Goal: Transaction & Acquisition: Purchase product/service

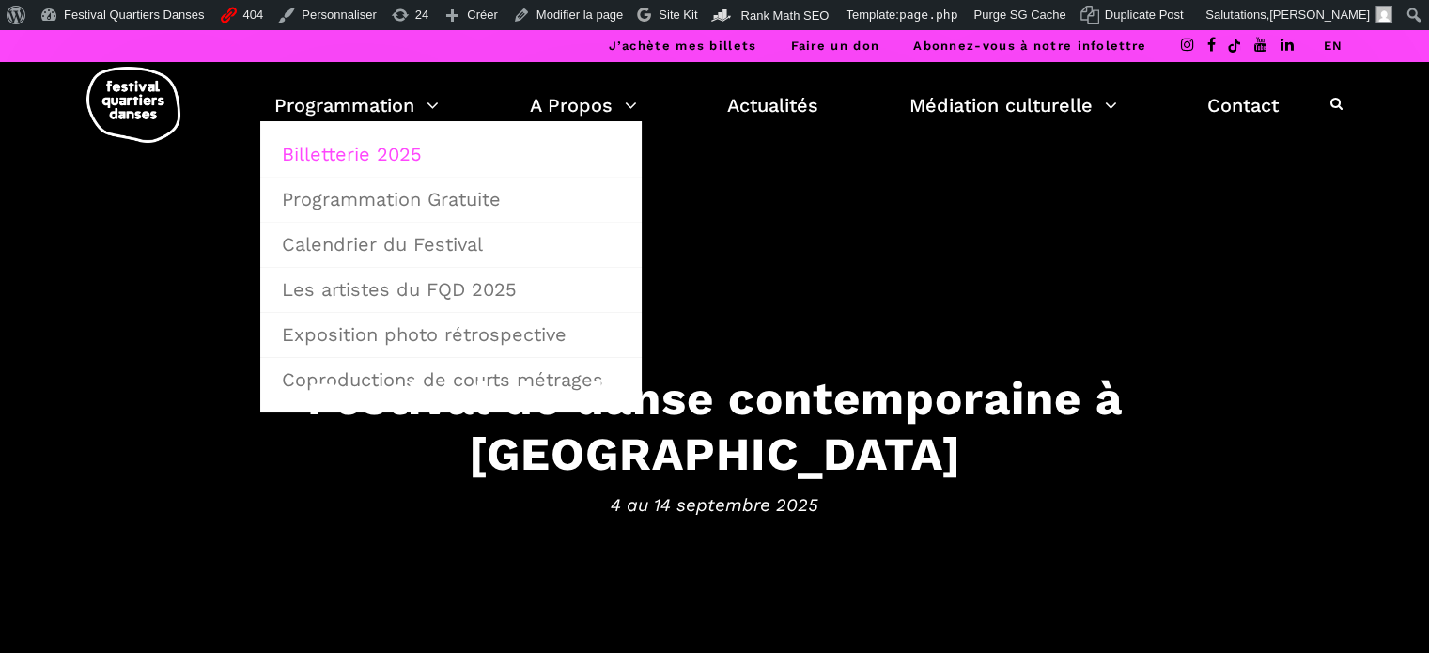
click at [384, 151] on link "Billetterie 2025" at bounding box center [451, 153] width 361 height 43
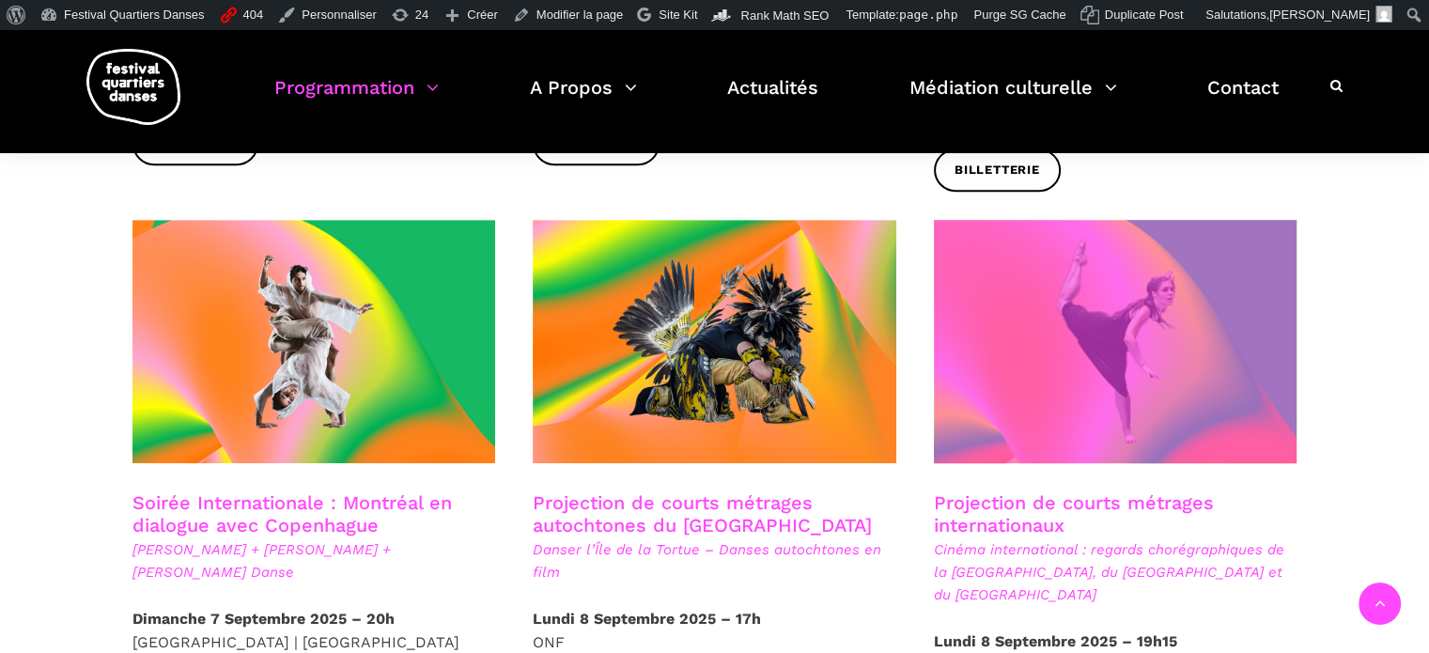
scroll to position [940, 0]
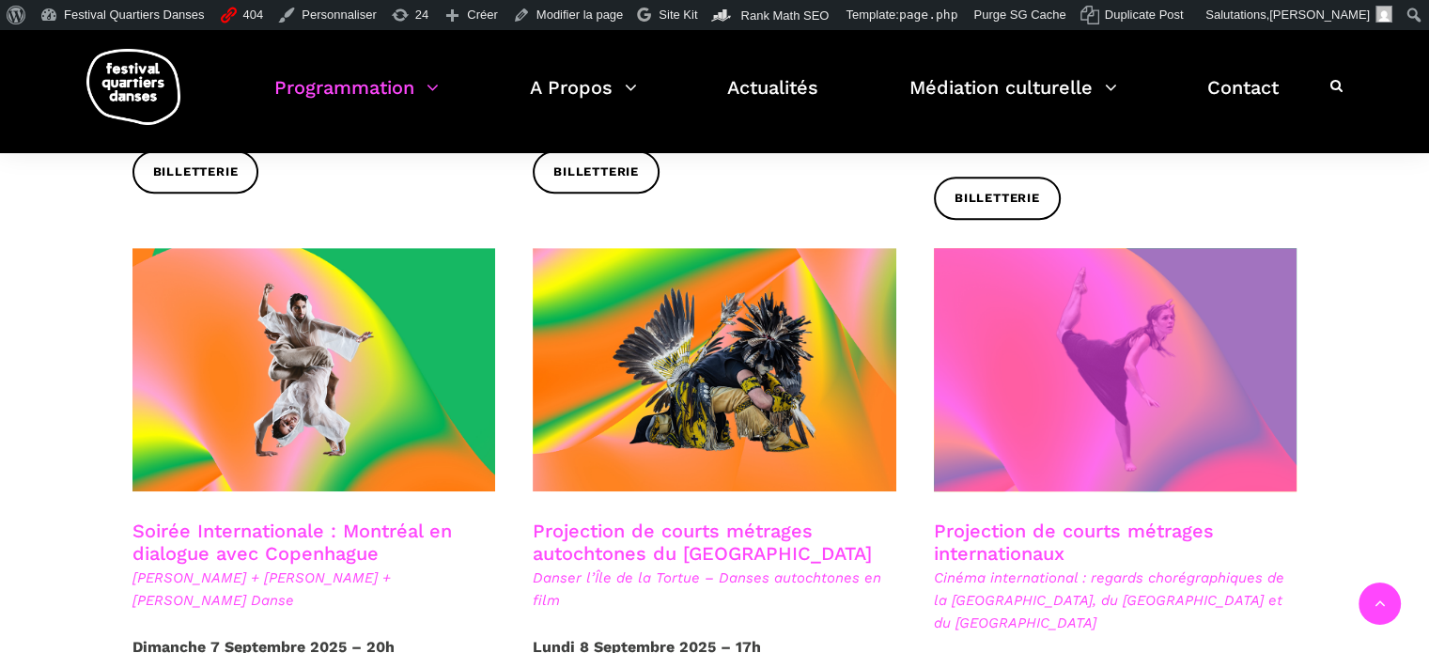
click at [983, 375] on span at bounding box center [1116, 369] width 364 height 243
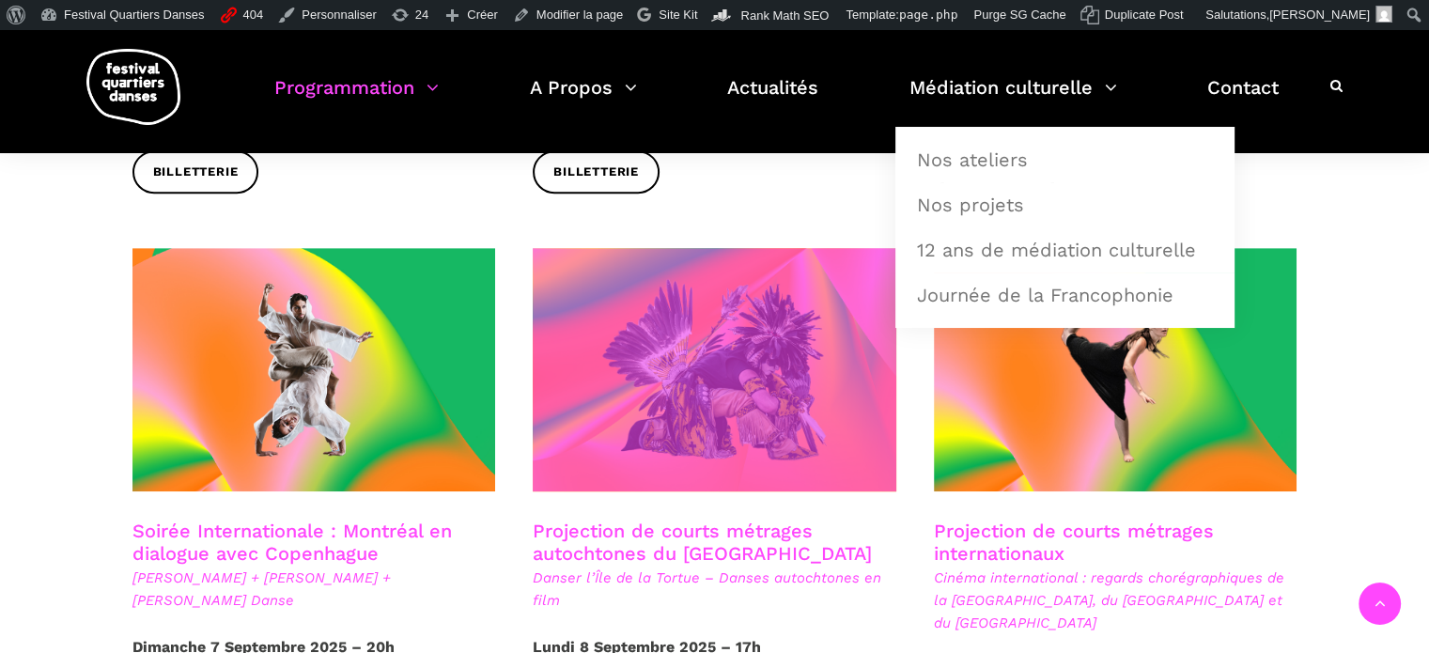
click at [726, 356] on span at bounding box center [715, 369] width 364 height 243
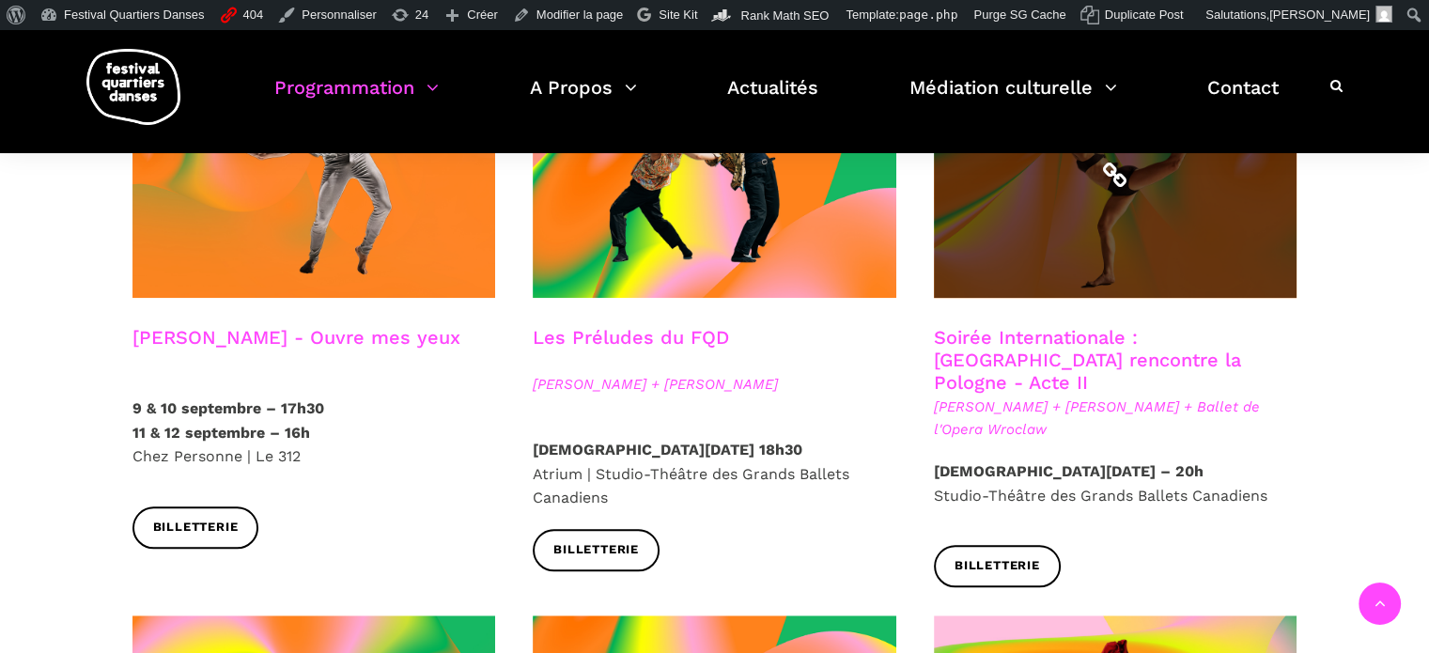
scroll to position [1597, 0]
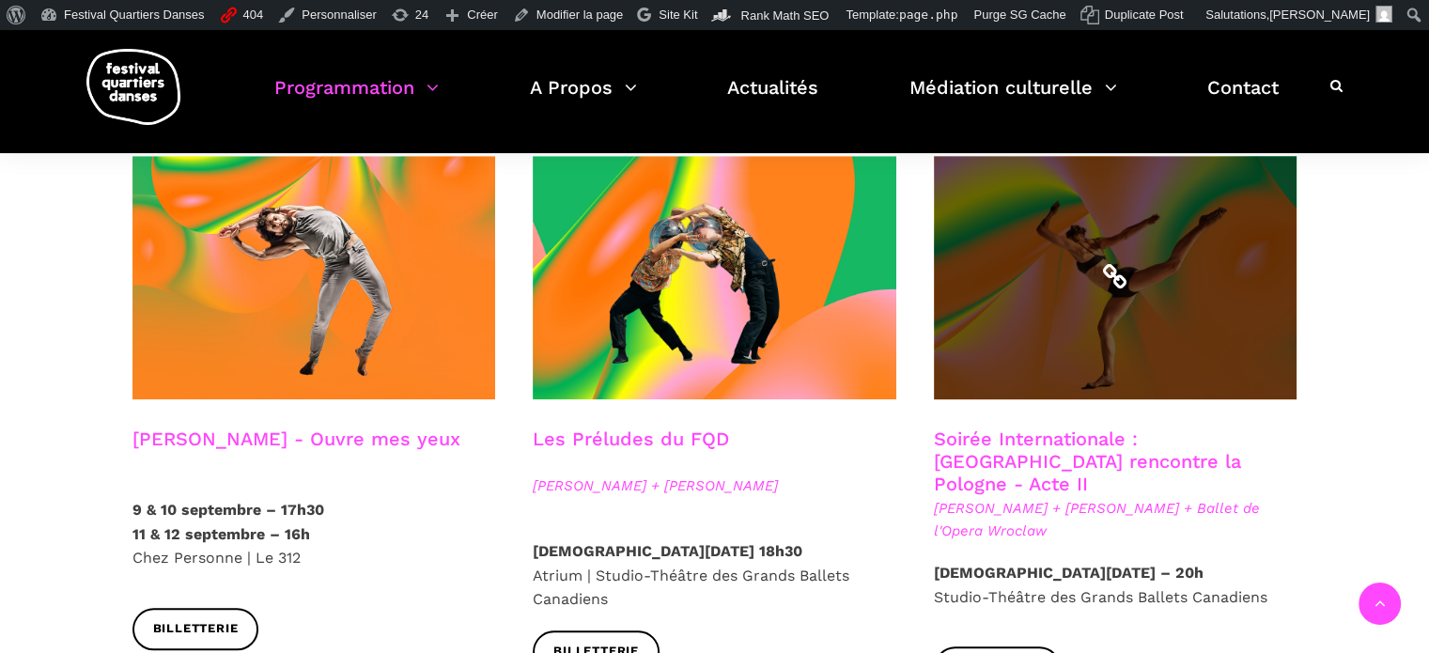
click at [1109, 268] on span at bounding box center [1116, 277] width 364 height 243
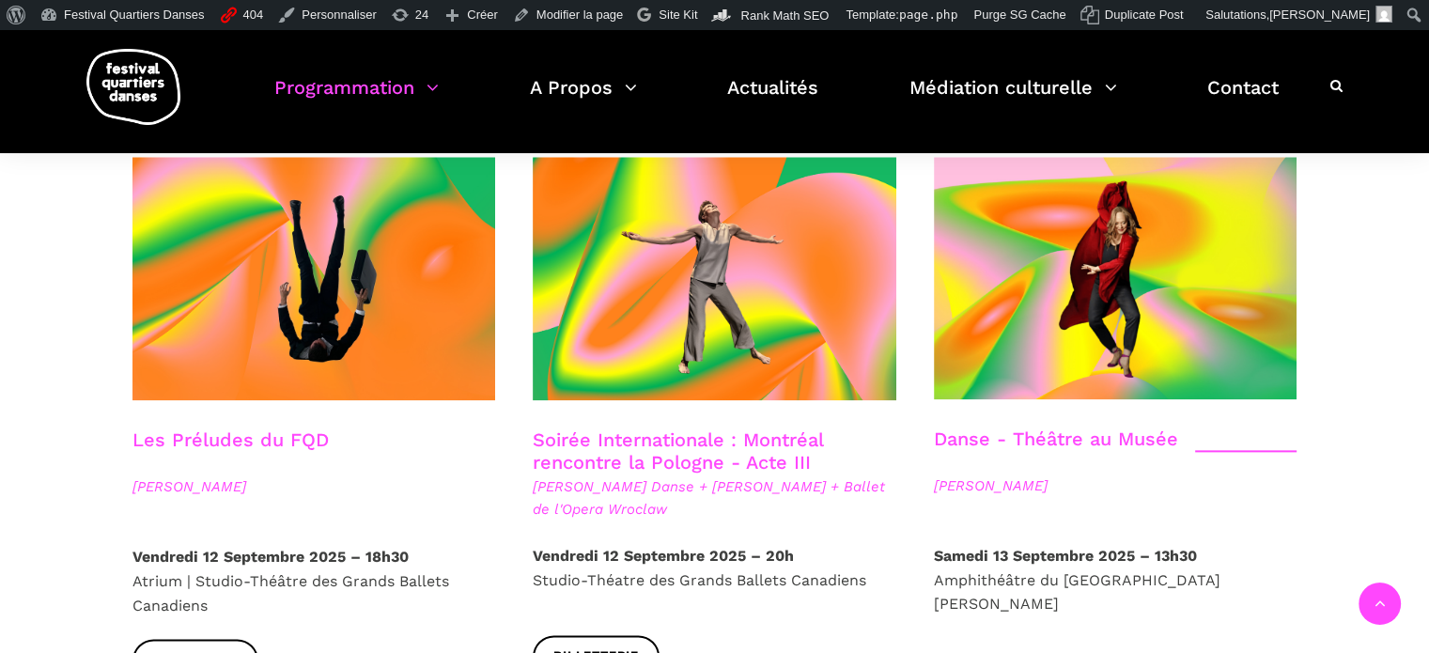
scroll to position [2161, 0]
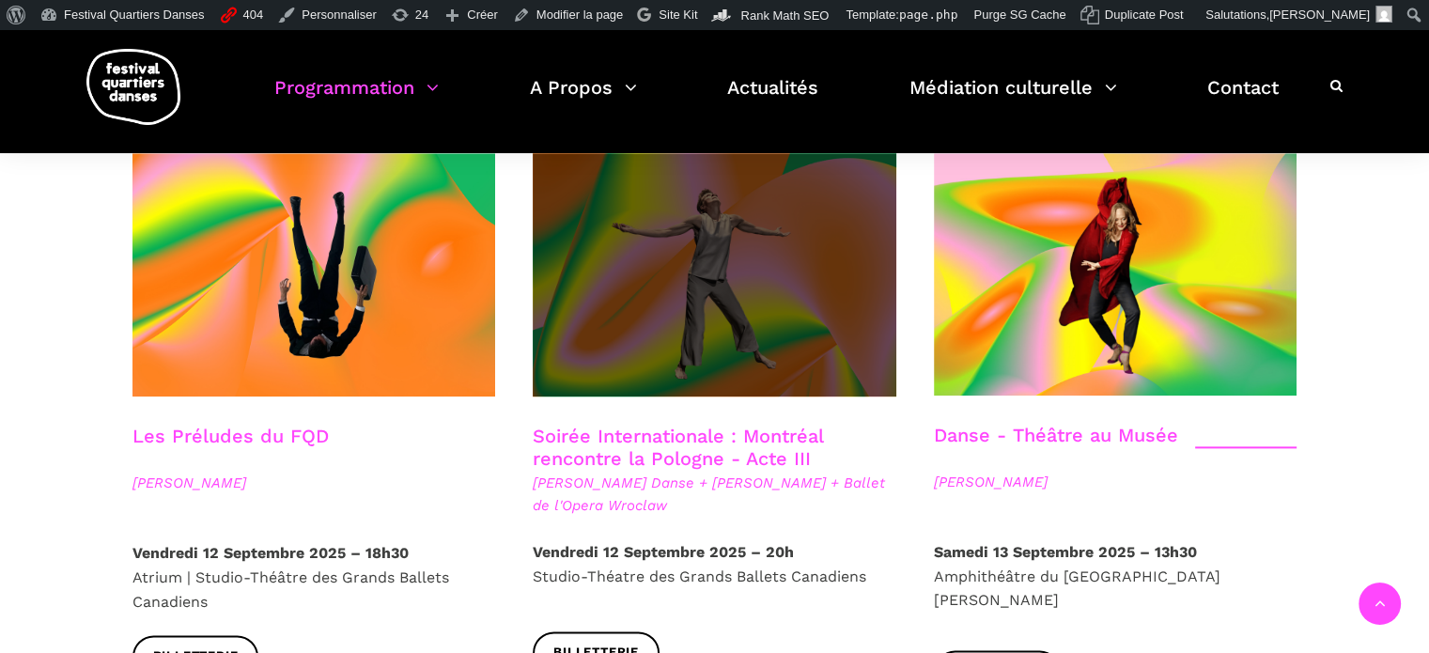
click at [670, 269] on span at bounding box center [715, 274] width 364 height 243
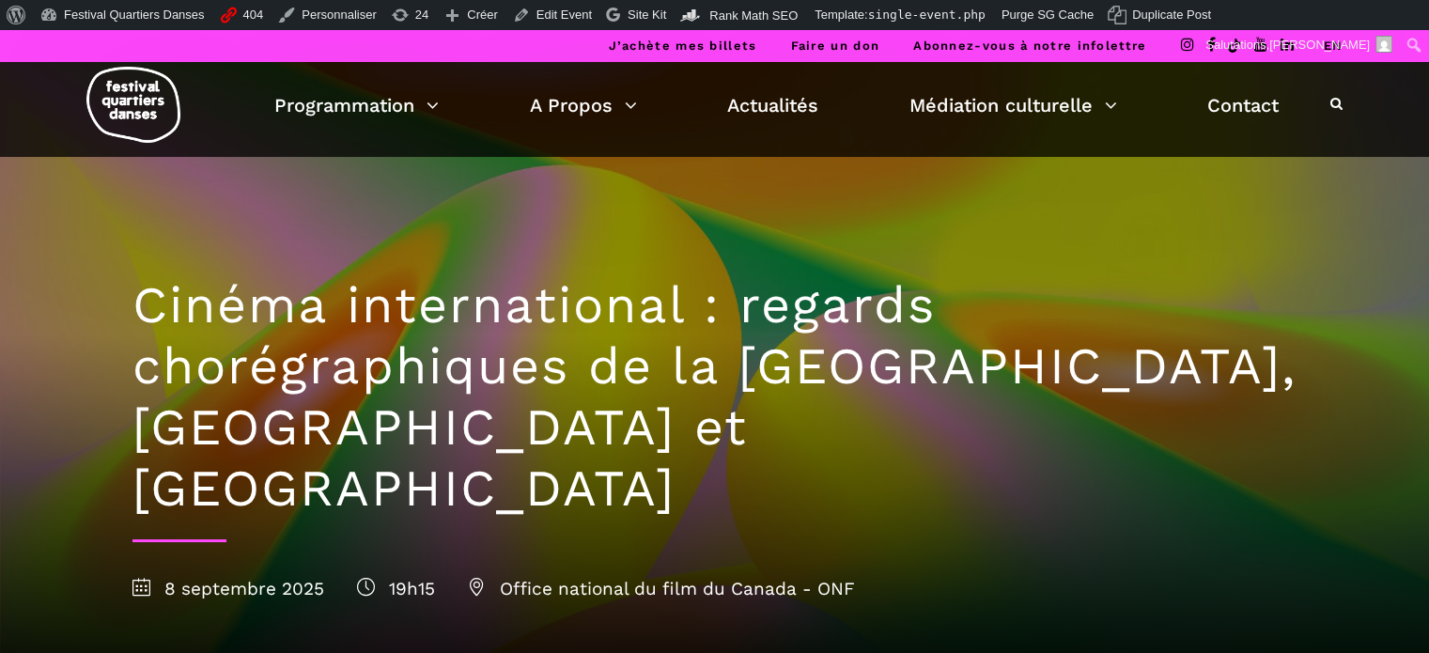
click at [1335, 40] on link "EN" at bounding box center [1333, 46] width 20 height 14
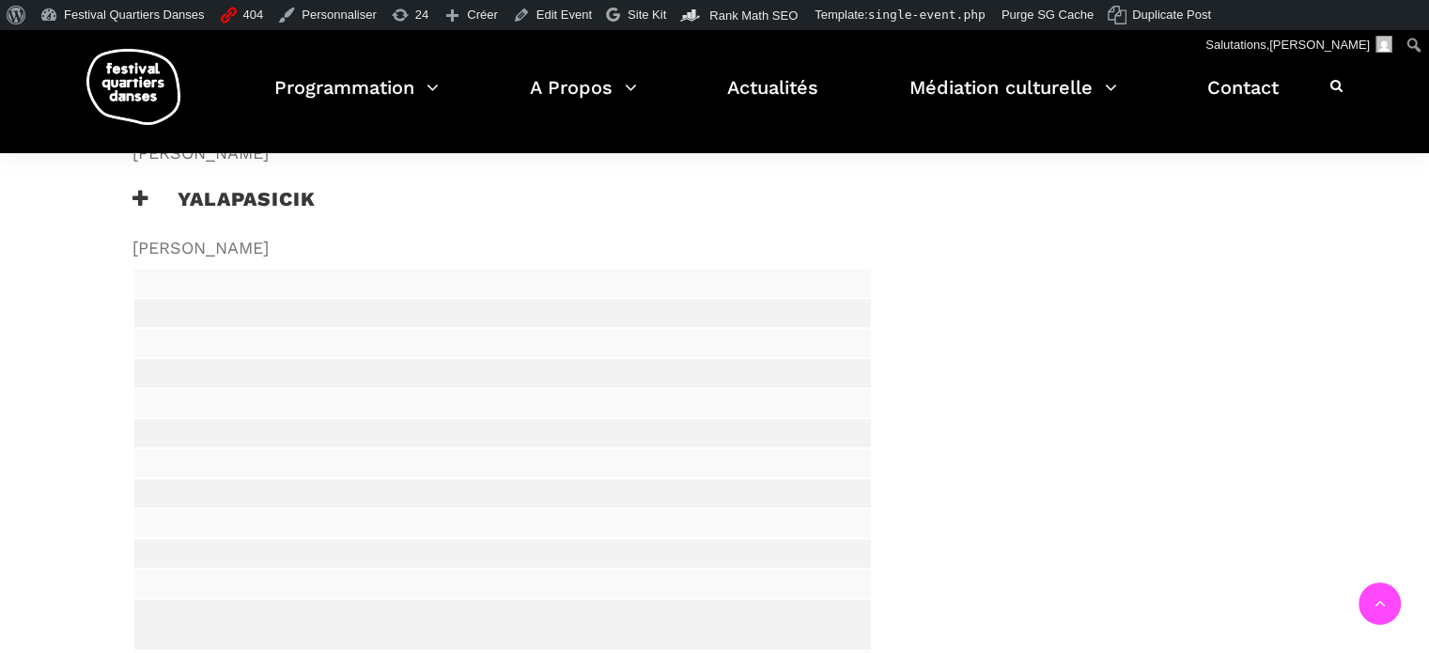
scroll to position [1406, 0]
click at [277, 212] on h3 "Yalapasicik" at bounding box center [223, 220] width 183 height 47
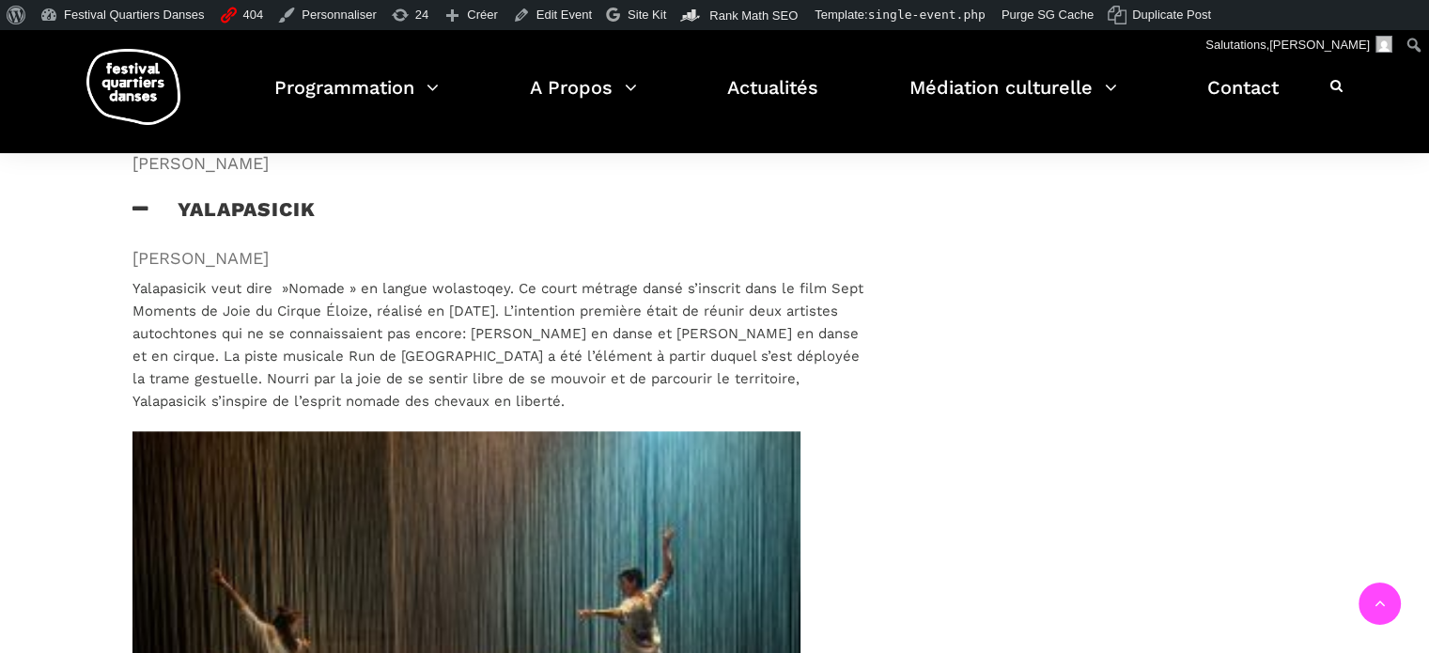
click at [276, 211] on h3 "Yalapasicik" at bounding box center [223, 220] width 183 height 47
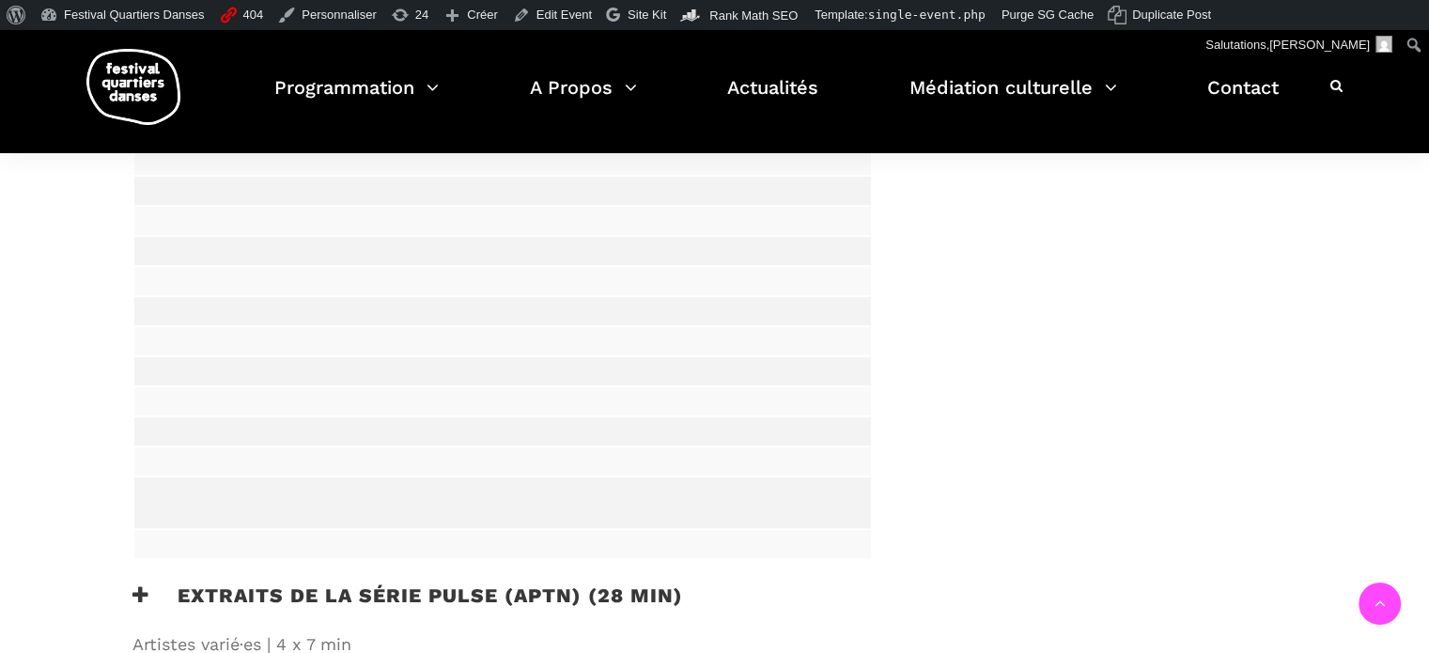
scroll to position [1500, 0]
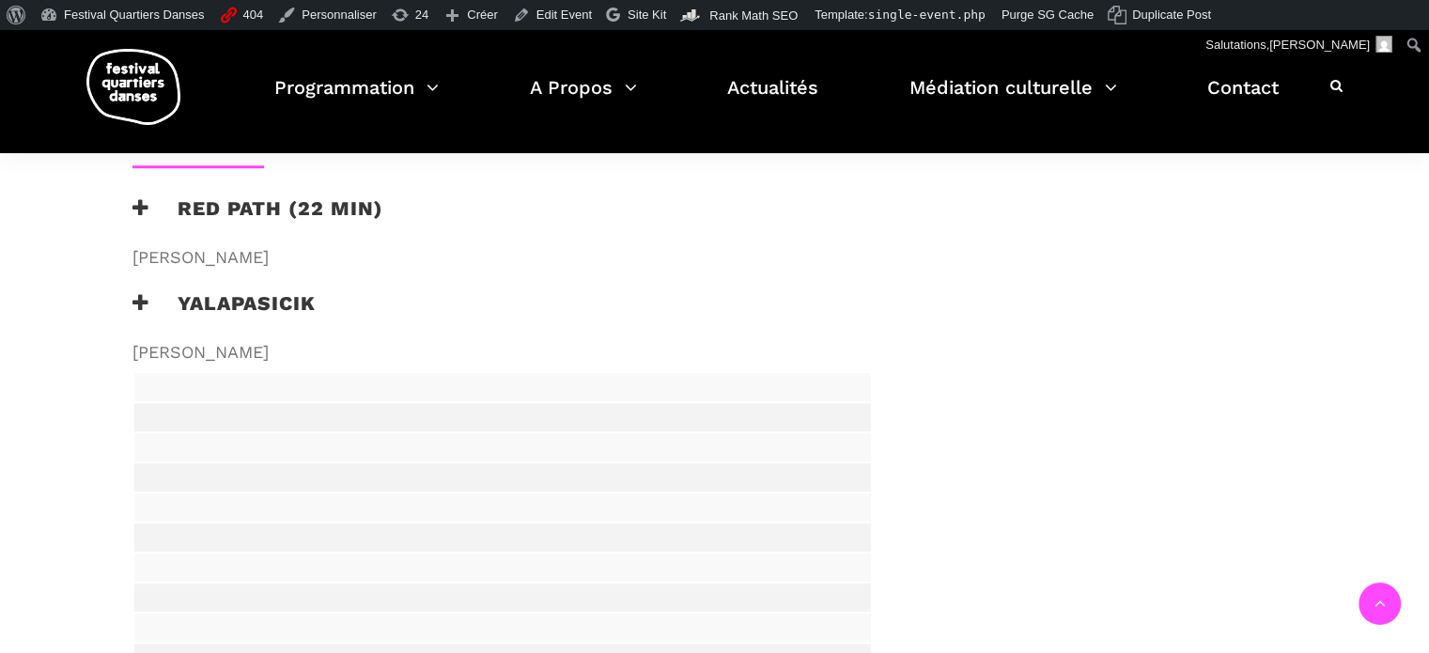
click at [252, 292] on h3 "Yalapasicik" at bounding box center [223, 314] width 183 height 47
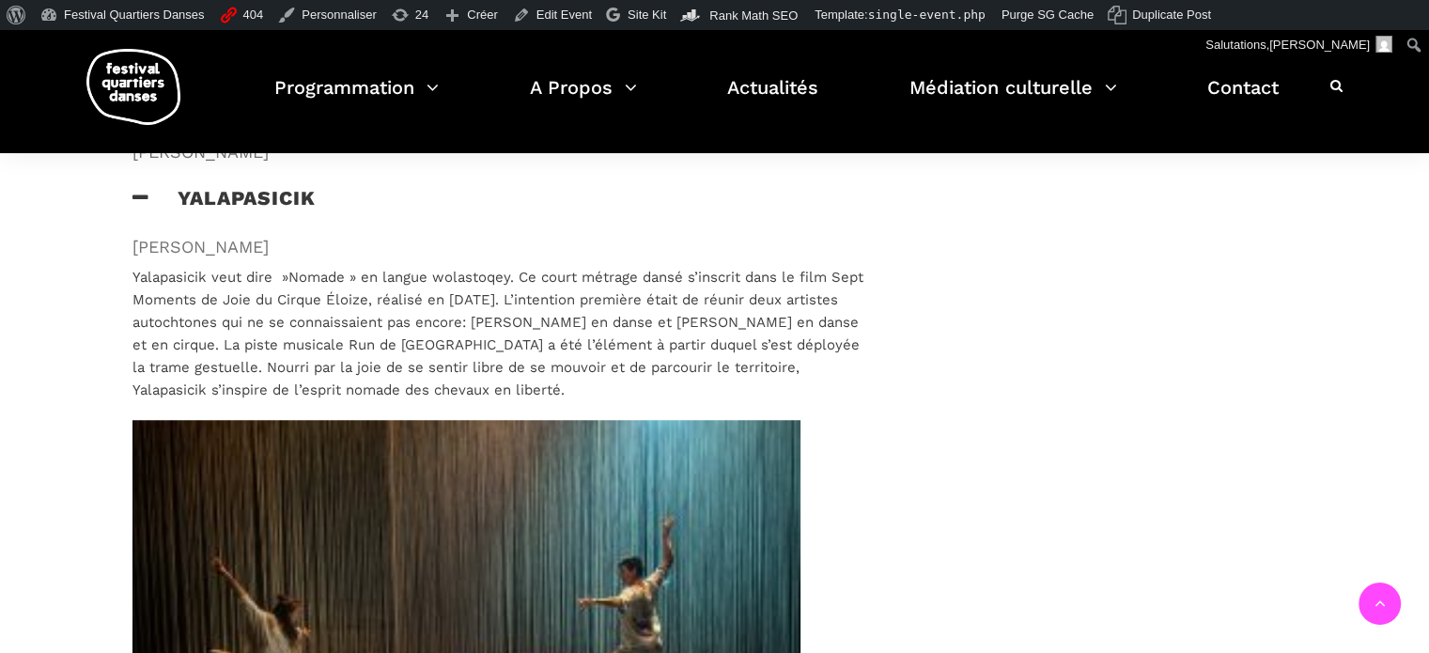
scroll to position [1312, 0]
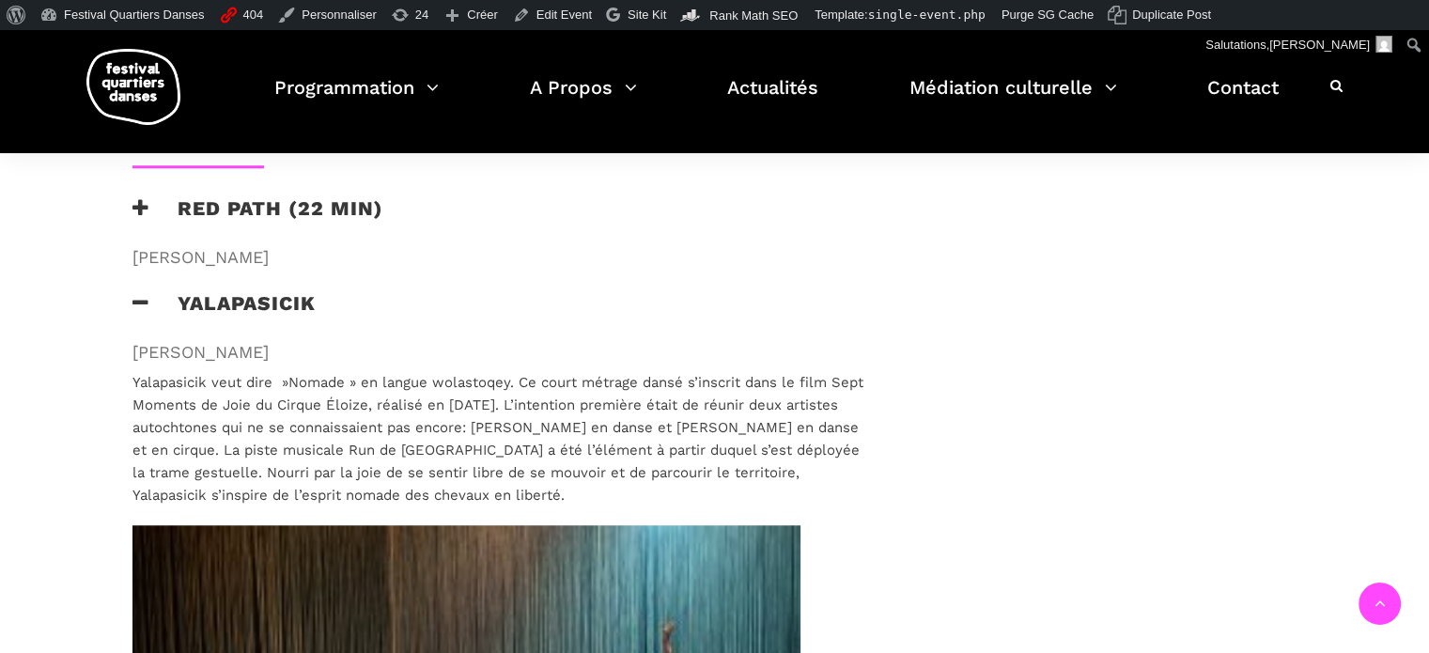
click at [292, 296] on h3 "Yalapasicik" at bounding box center [223, 314] width 183 height 47
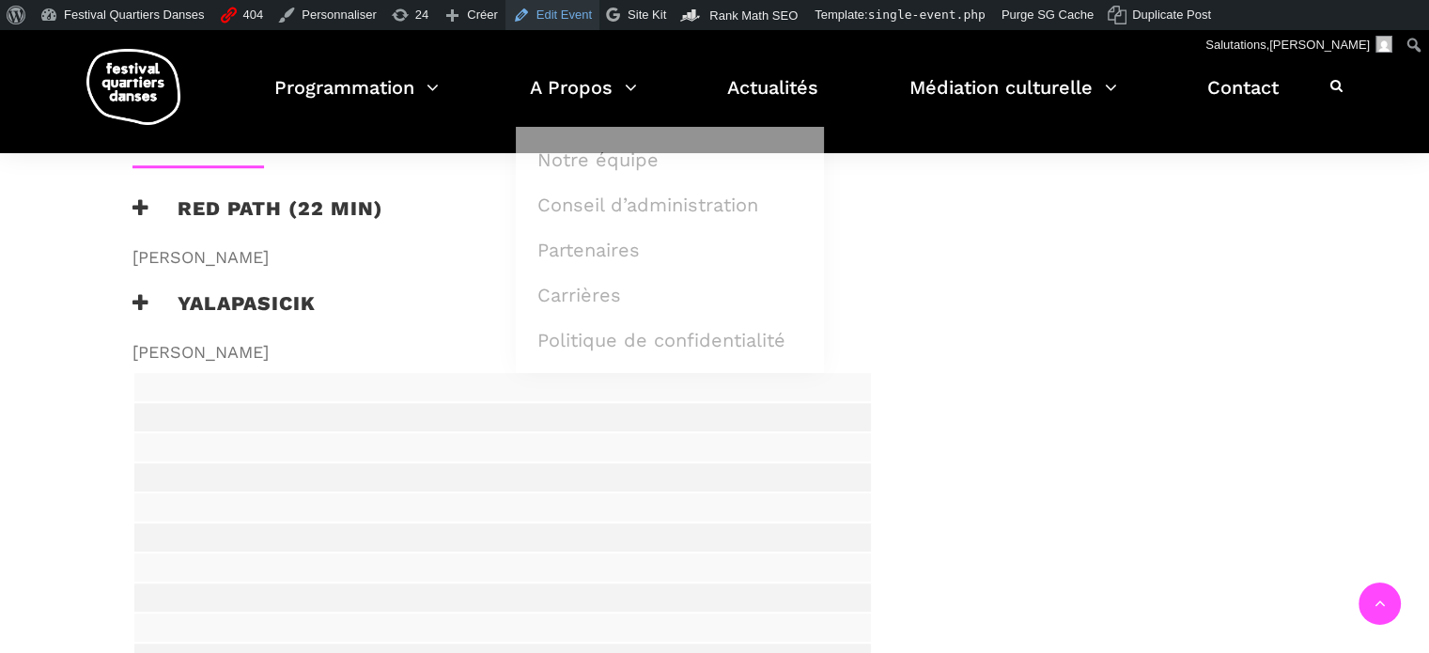
click at [536, 11] on link "Edit Event" at bounding box center [553, 15] width 94 height 30
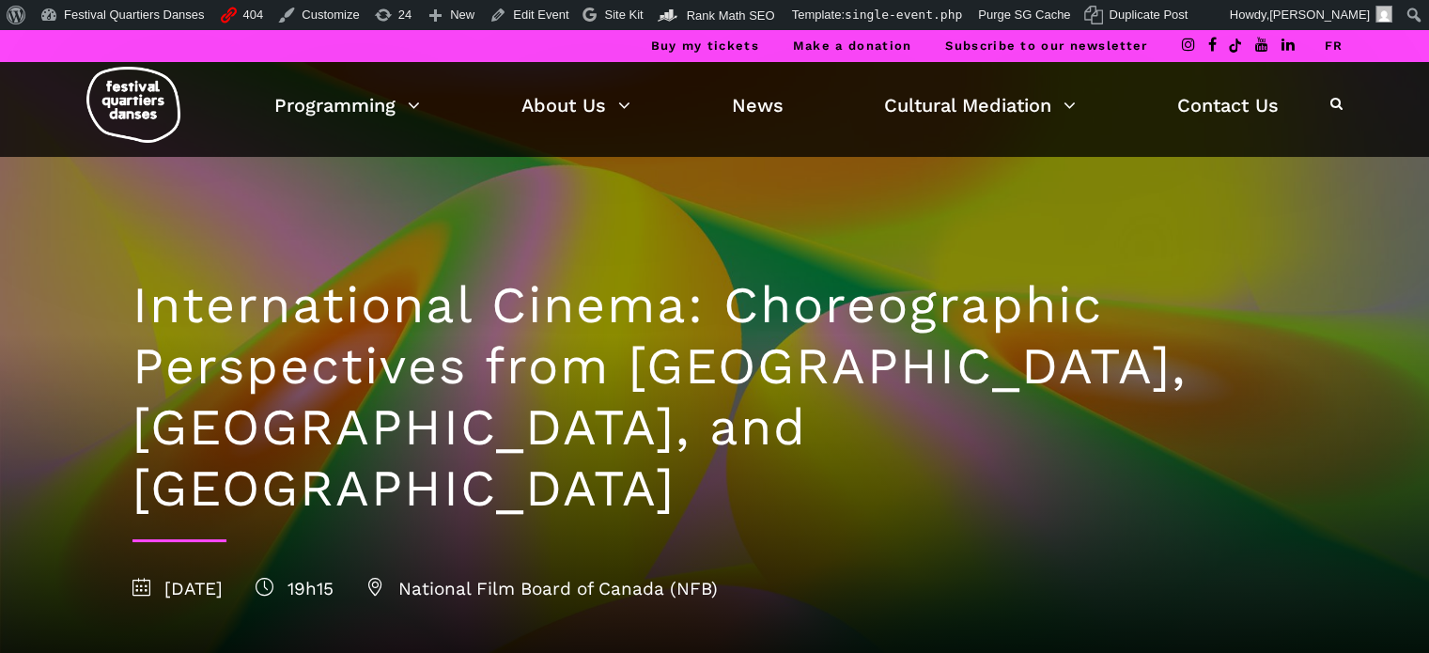
click at [1332, 44] on link "FR" at bounding box center [1333, 46] width 19 height 14
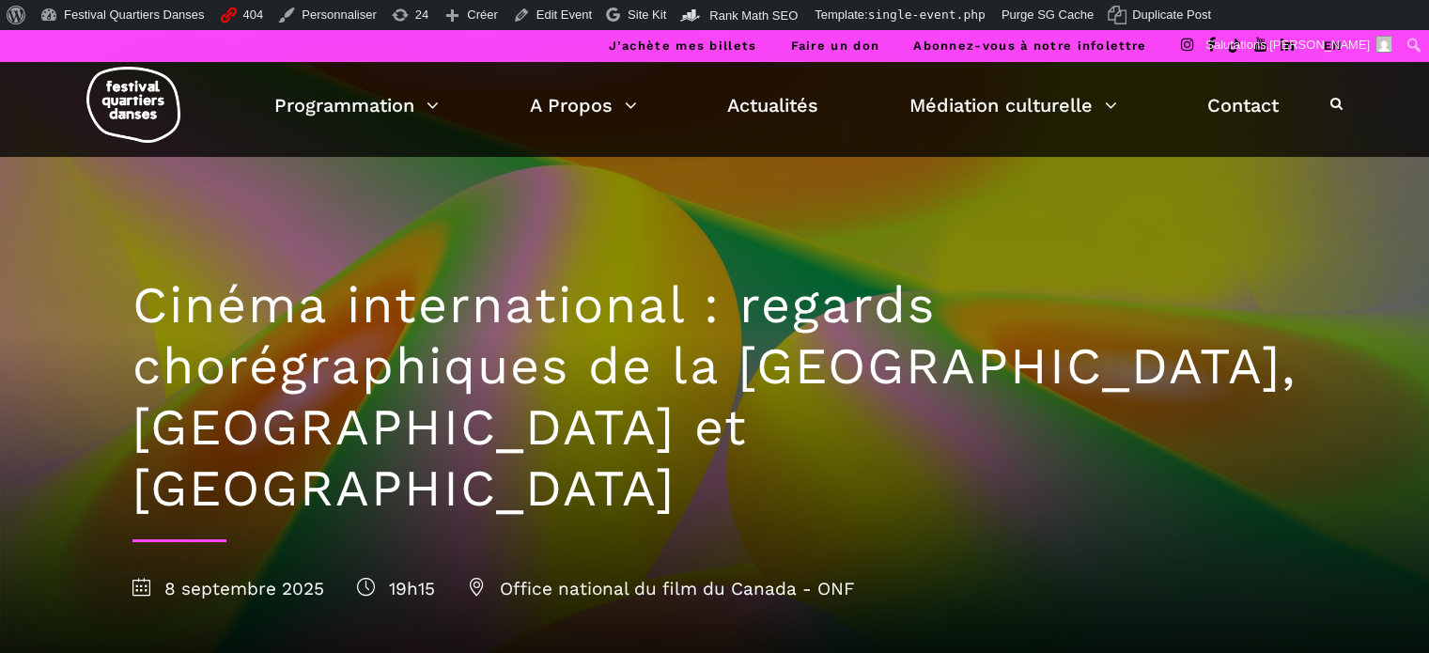
click at [1333, 39] on link "EN" at bounding box center [1333, 46] width 20 height 14
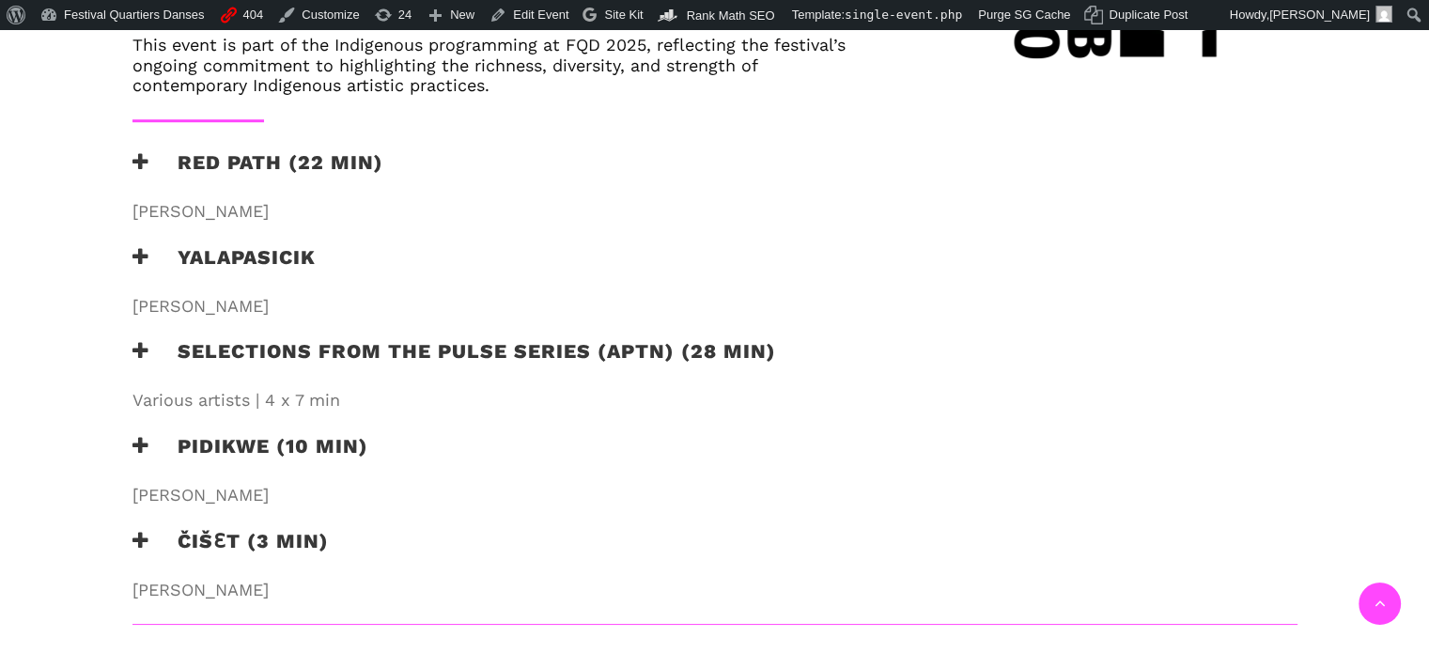
scroll to position [1316, 0]
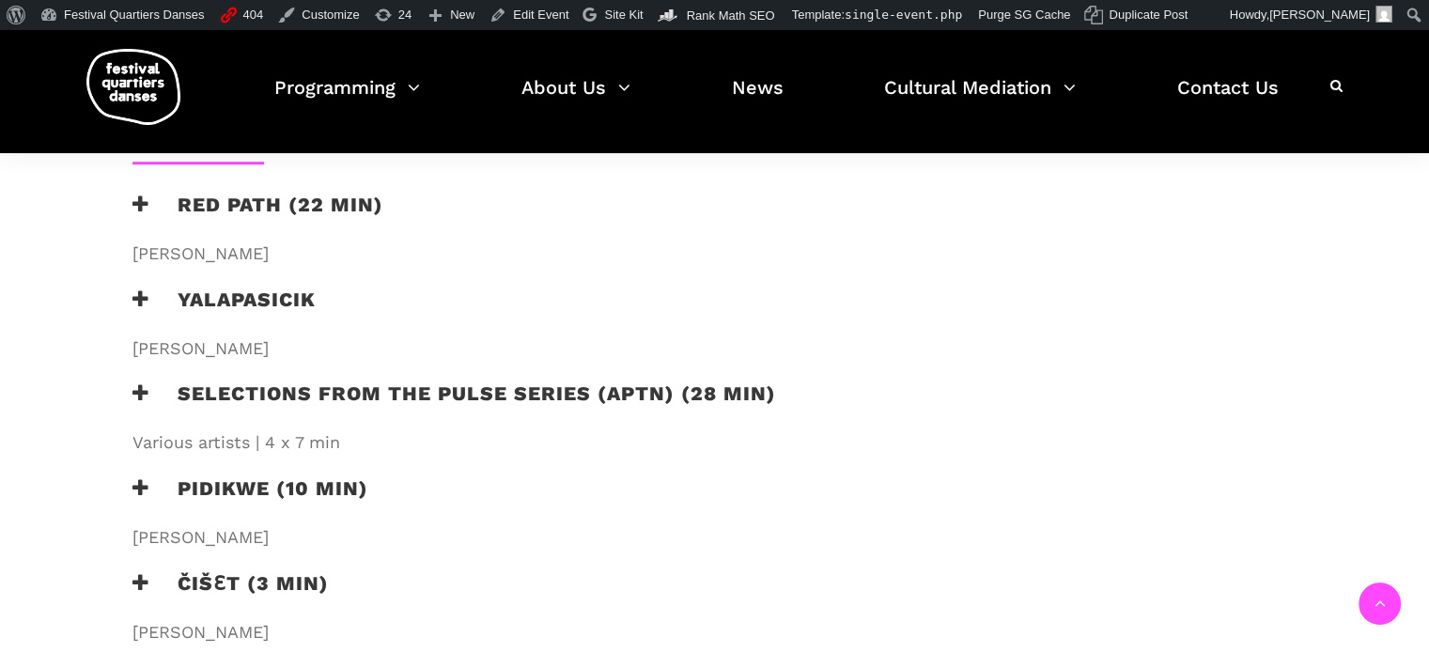
click at [306, 288] on h3 "Yalapasicik" at bounding box center [223, 311] width 183 height 47
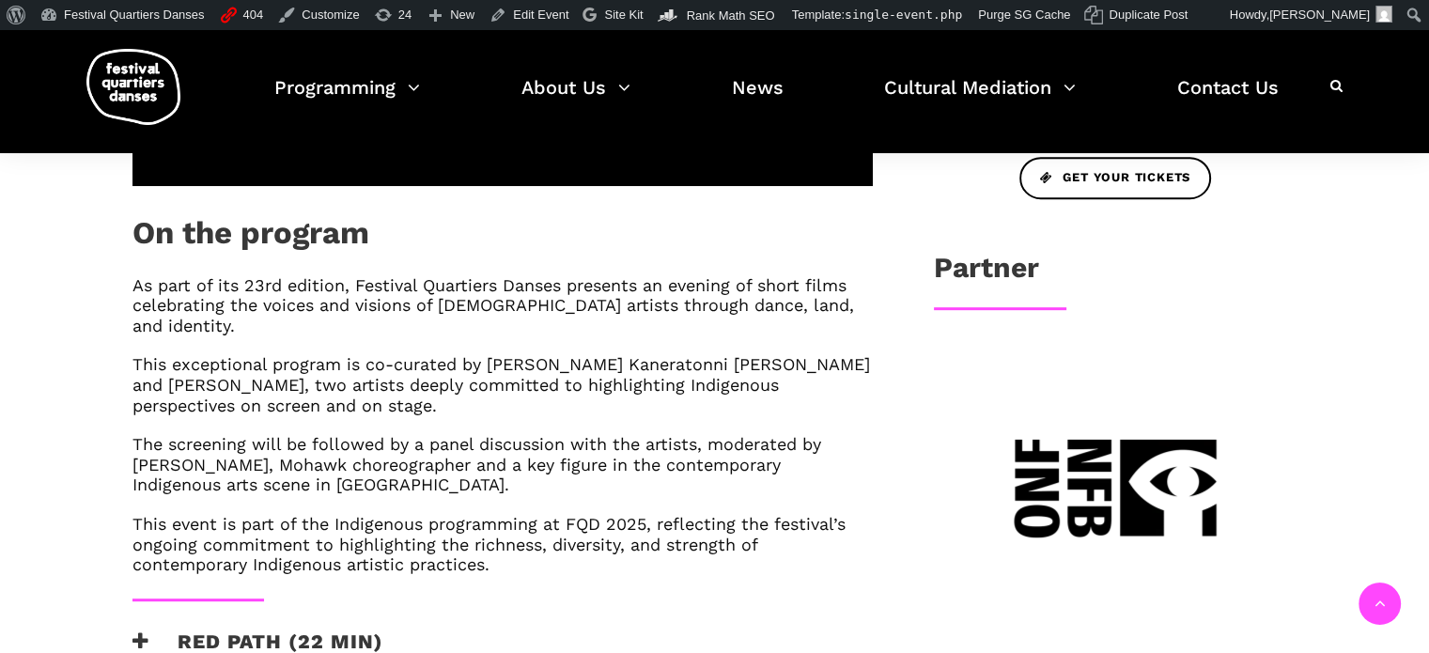
scroll to position [658, 0]
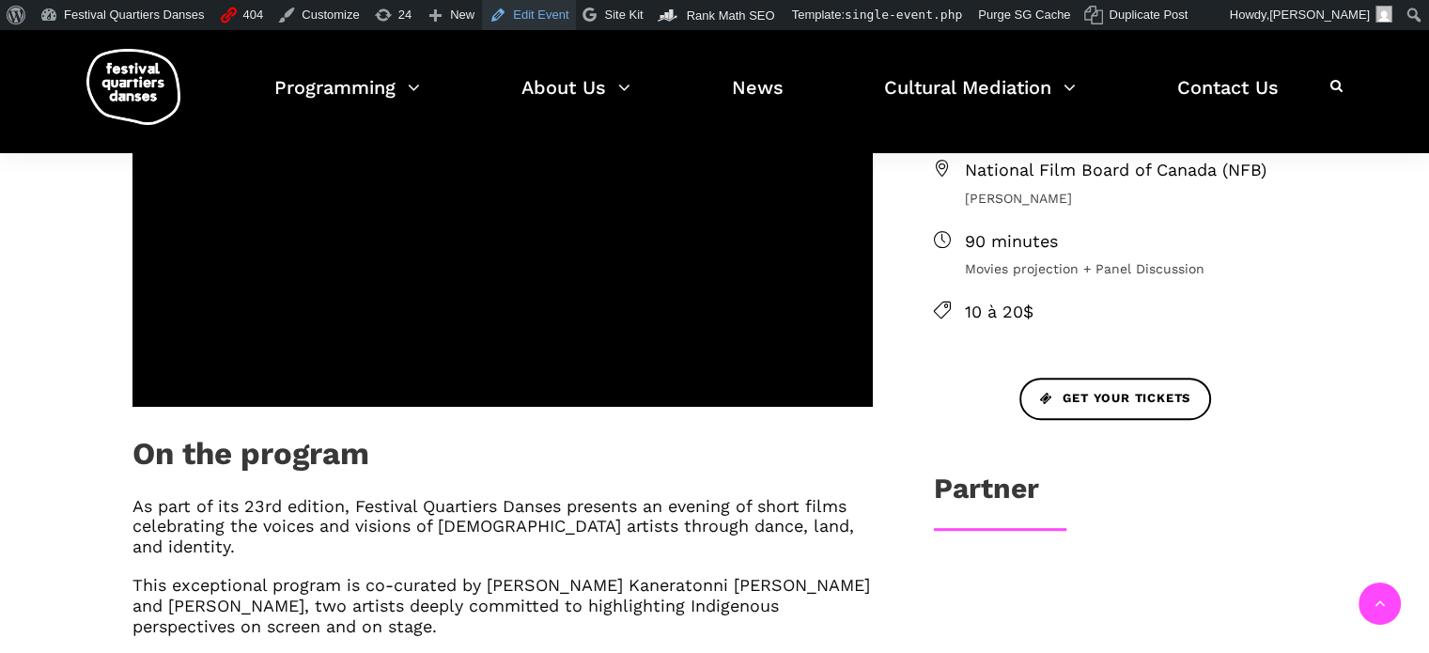
click at [512, 17] on link "Edit Event" at bounding box center [529, 15] width 94 height 30
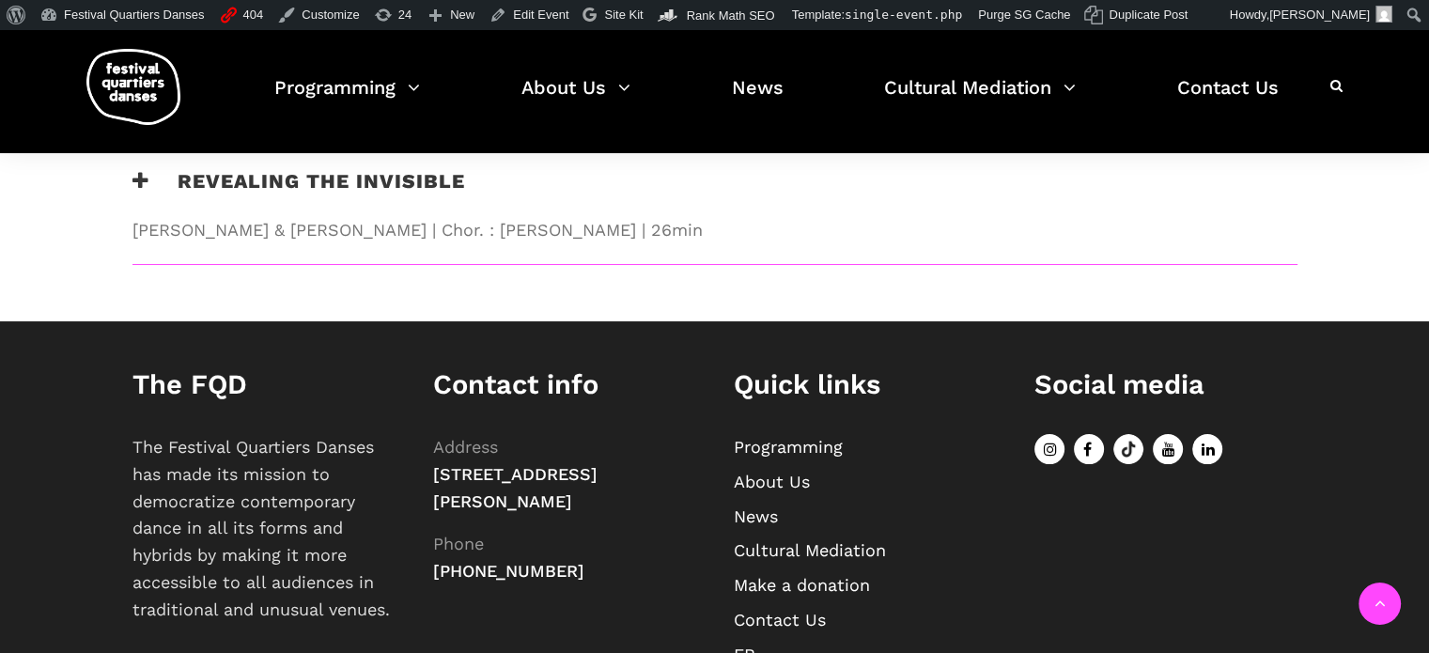
scroll to position [2631, 0]
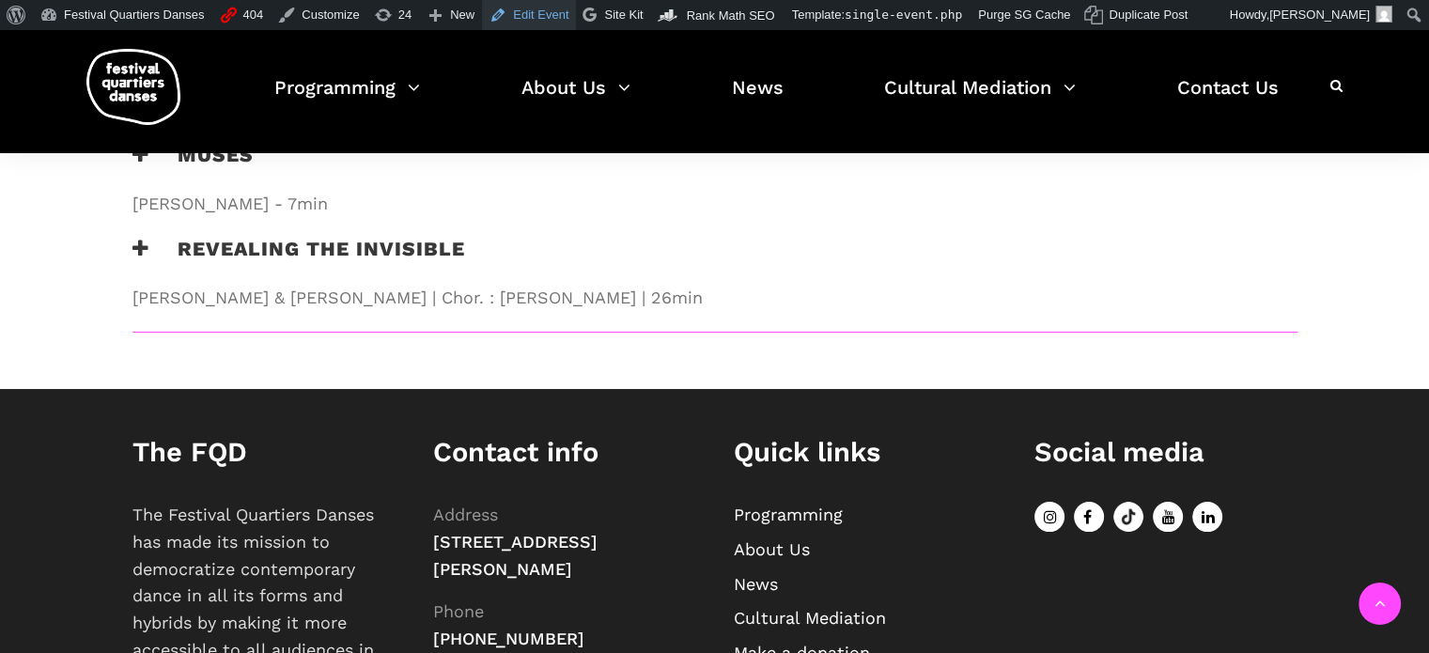
click at [549, 17] on link "Edit Event" at bounding box center [529, 15] width 94 height 30
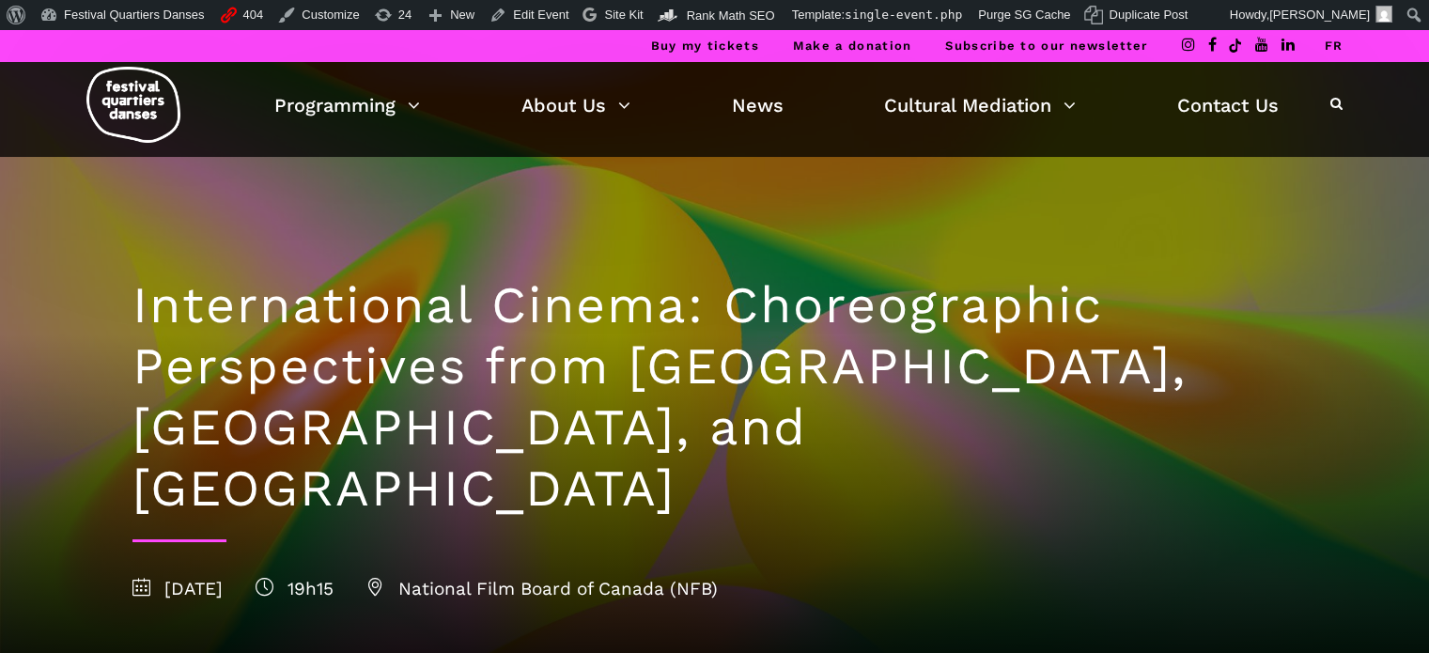
click at [1330, 47] on link "FR" at bounding box center [1333, 46] width 19 height 14
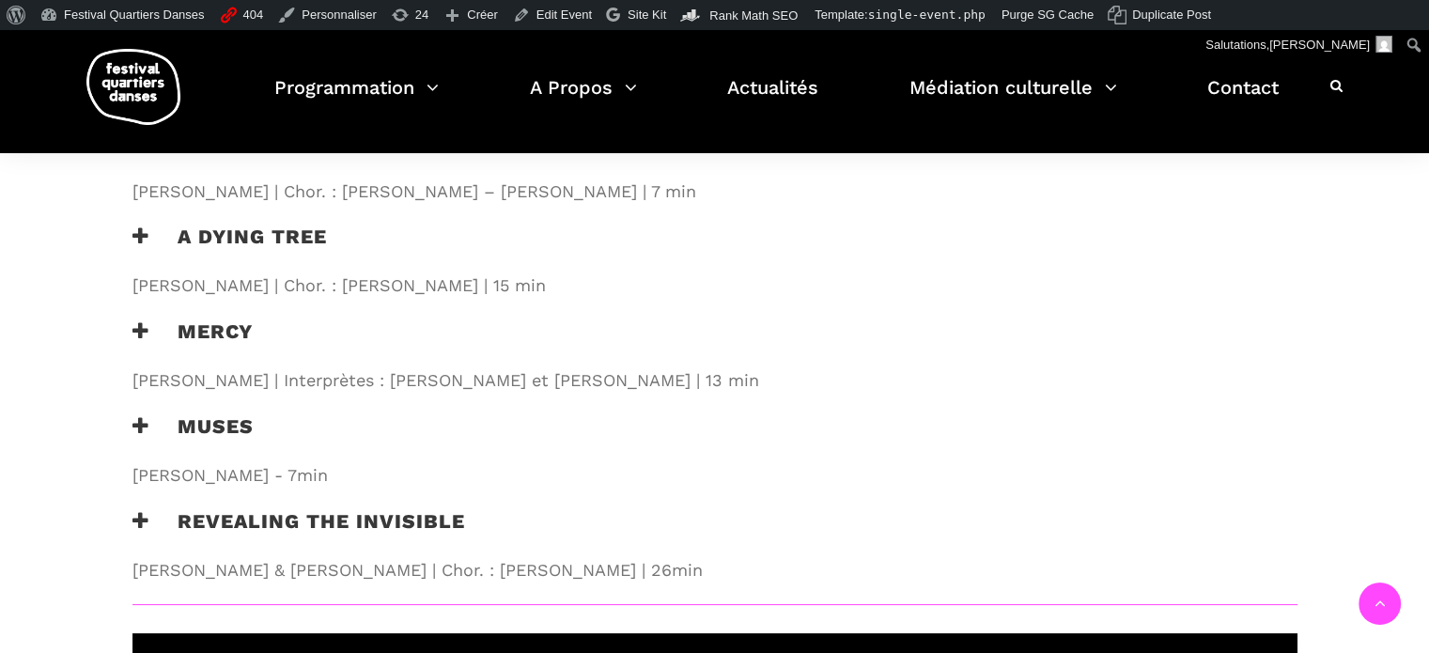
scroll to position [2255, 0]
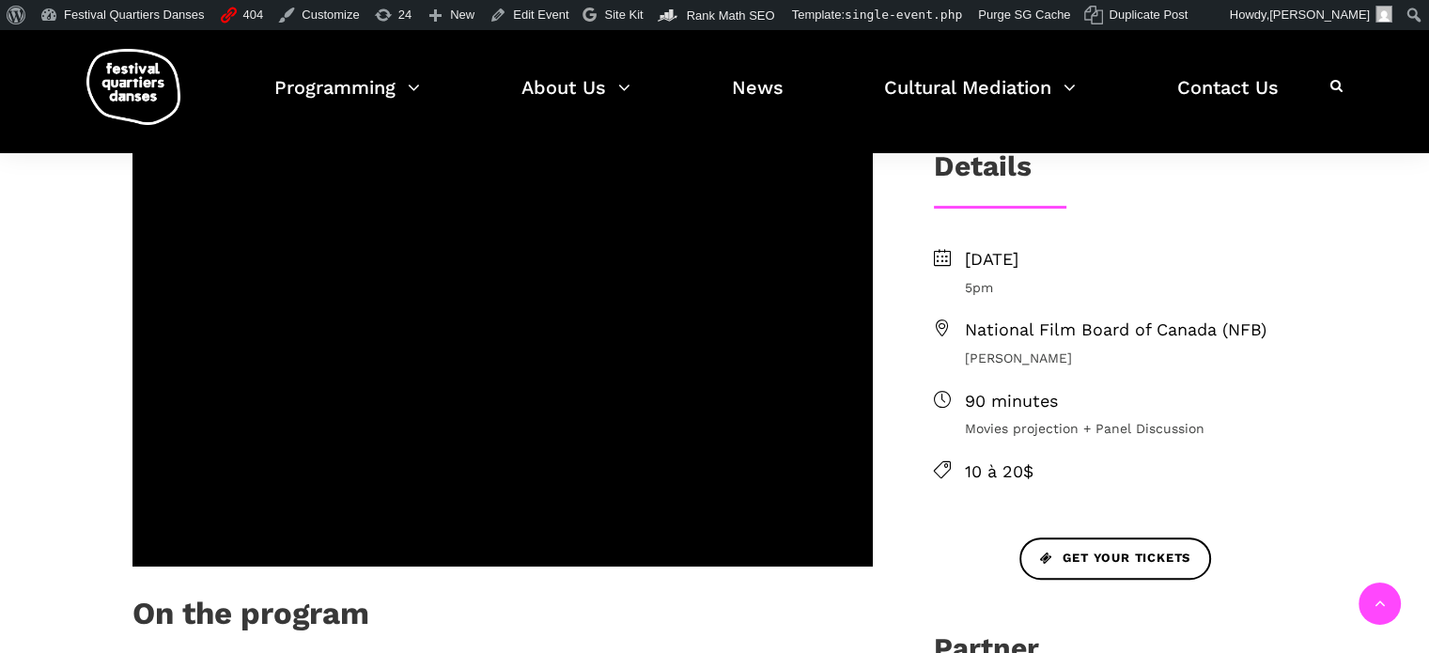
scroll to position [470, 0]
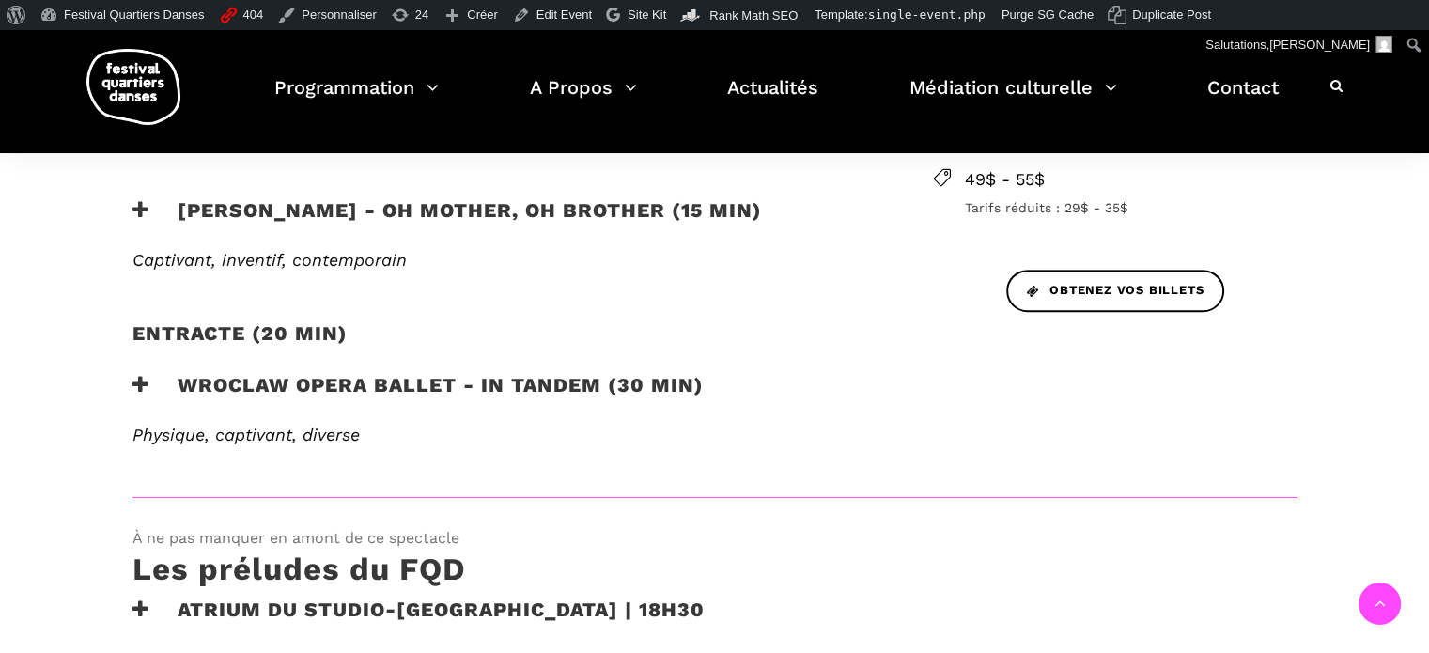
scroll to position [846, 0]
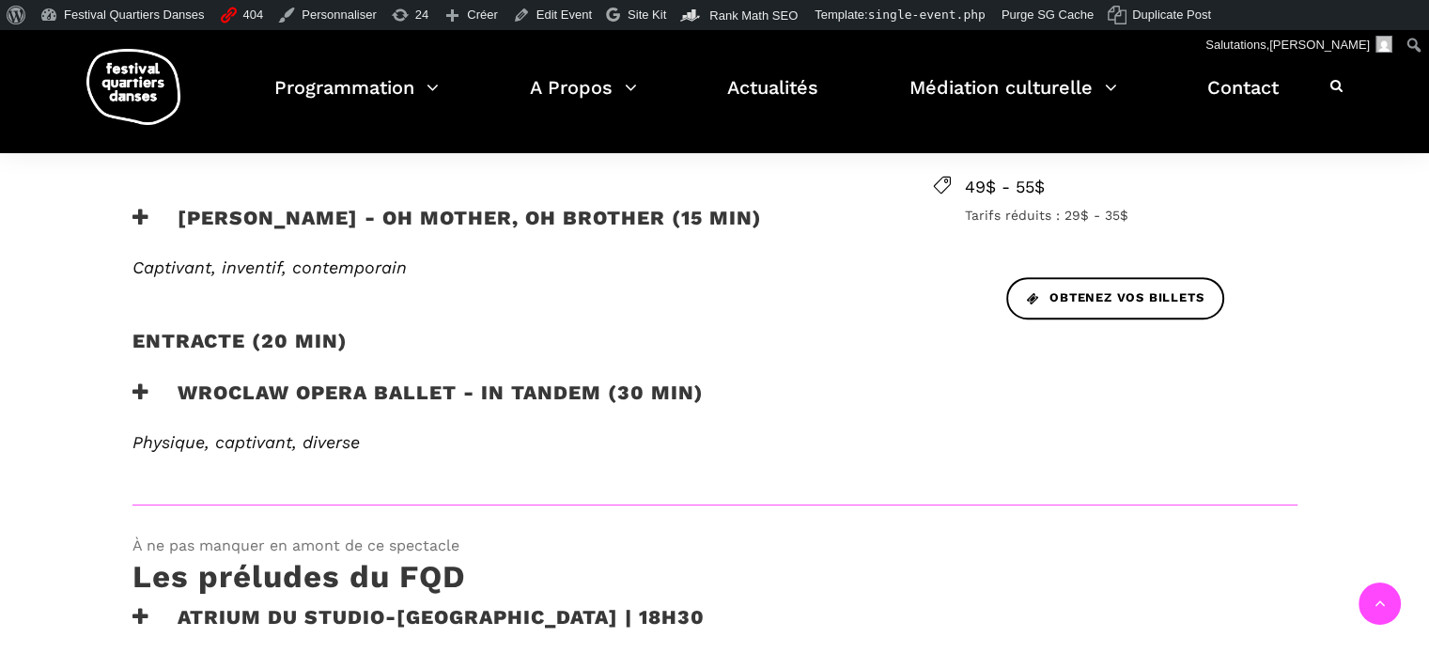
click at [538, 390] on h3 "Wroclaw Opera Ballet - In Tandem (30 min)" at bounding box center [417, 404] width 571 height 47
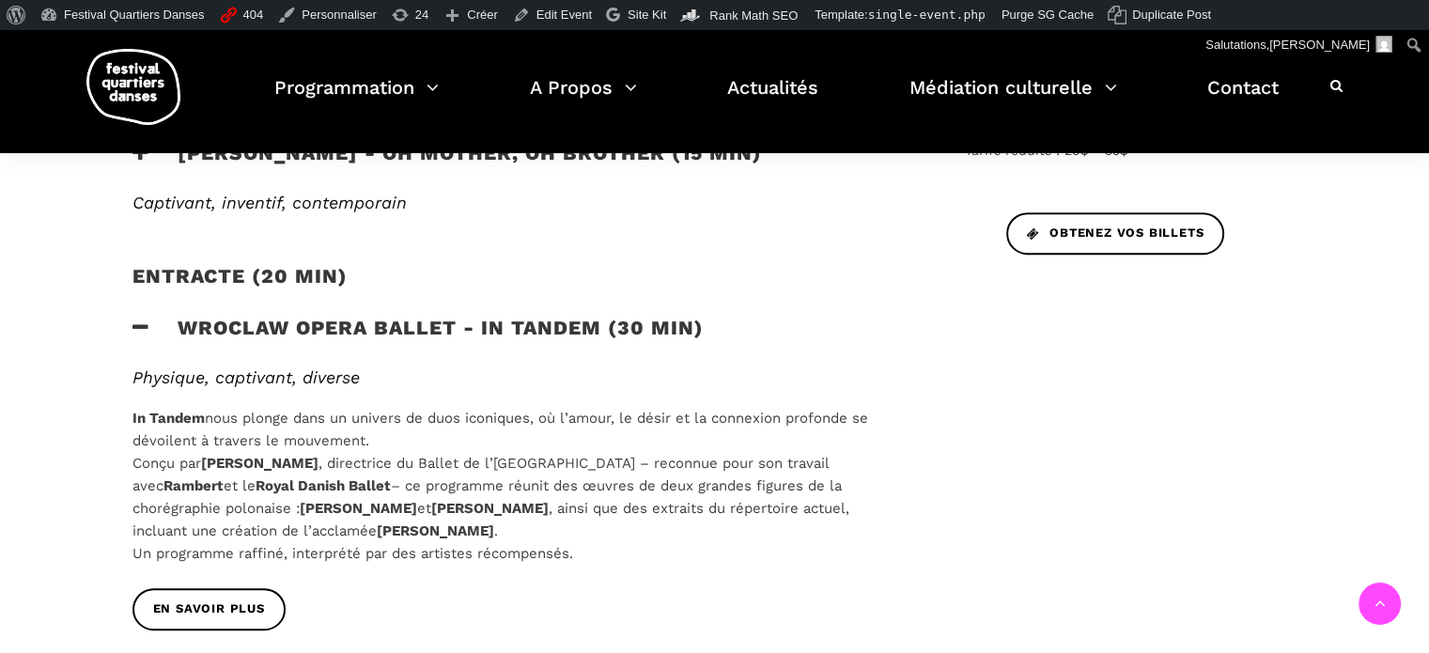
scroll to position [1128, 0]
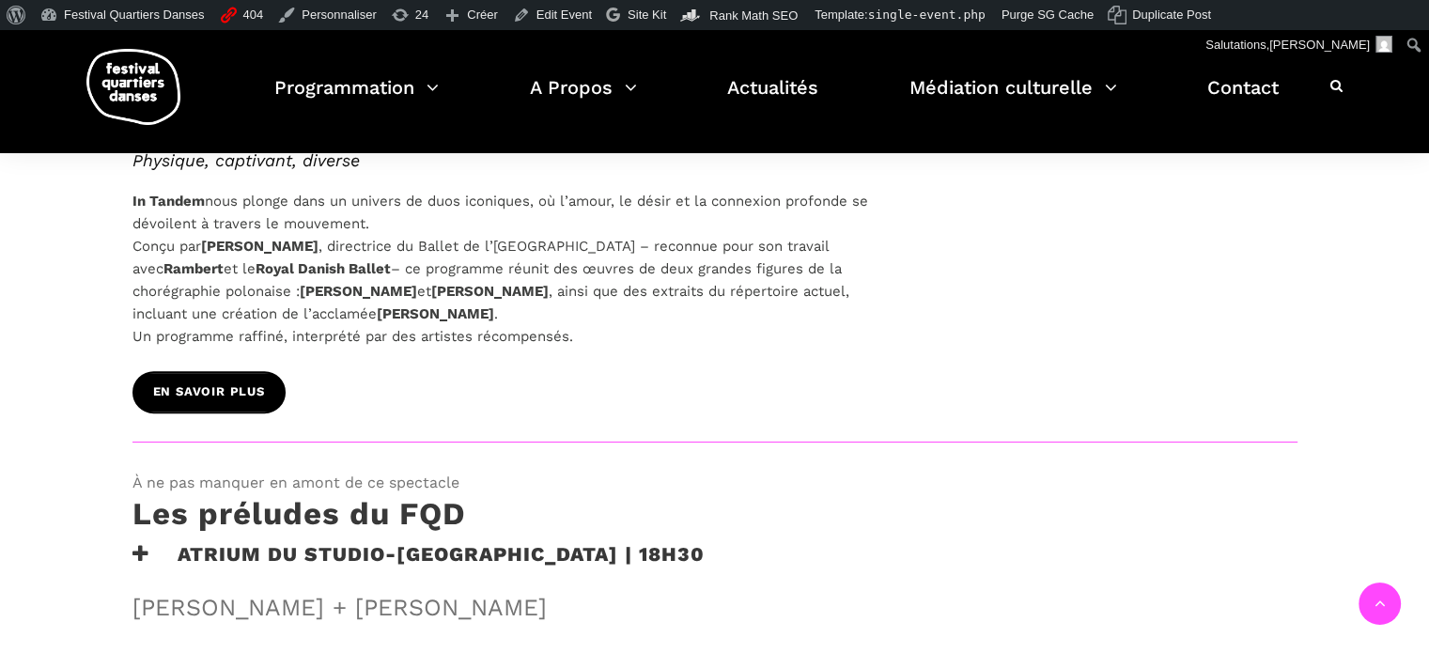
click at [249, 387] on span "EN SAVOIR PLUS" at bounding box center [209, 392] width 112 height 20
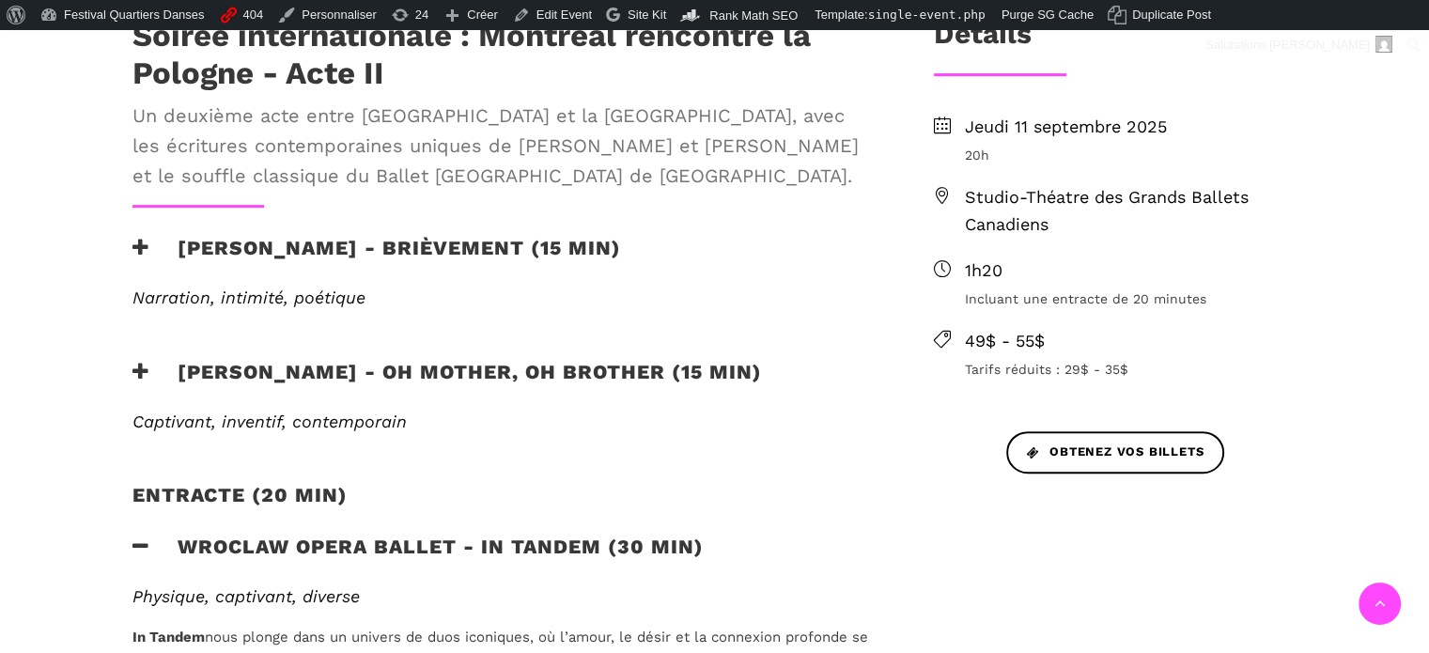
scroll to position [846, 0]
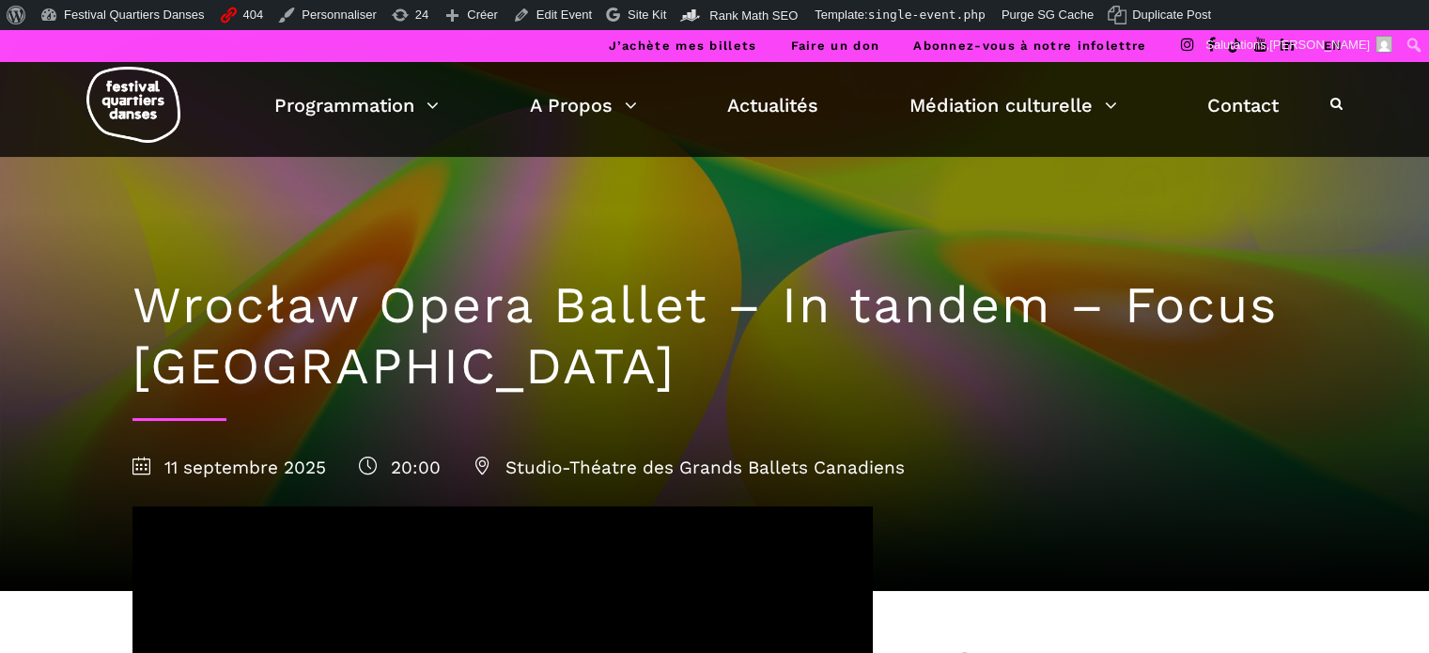
click at [1328, 41] on link "EN" at bounding box center [1333, 46] width 20 height 14
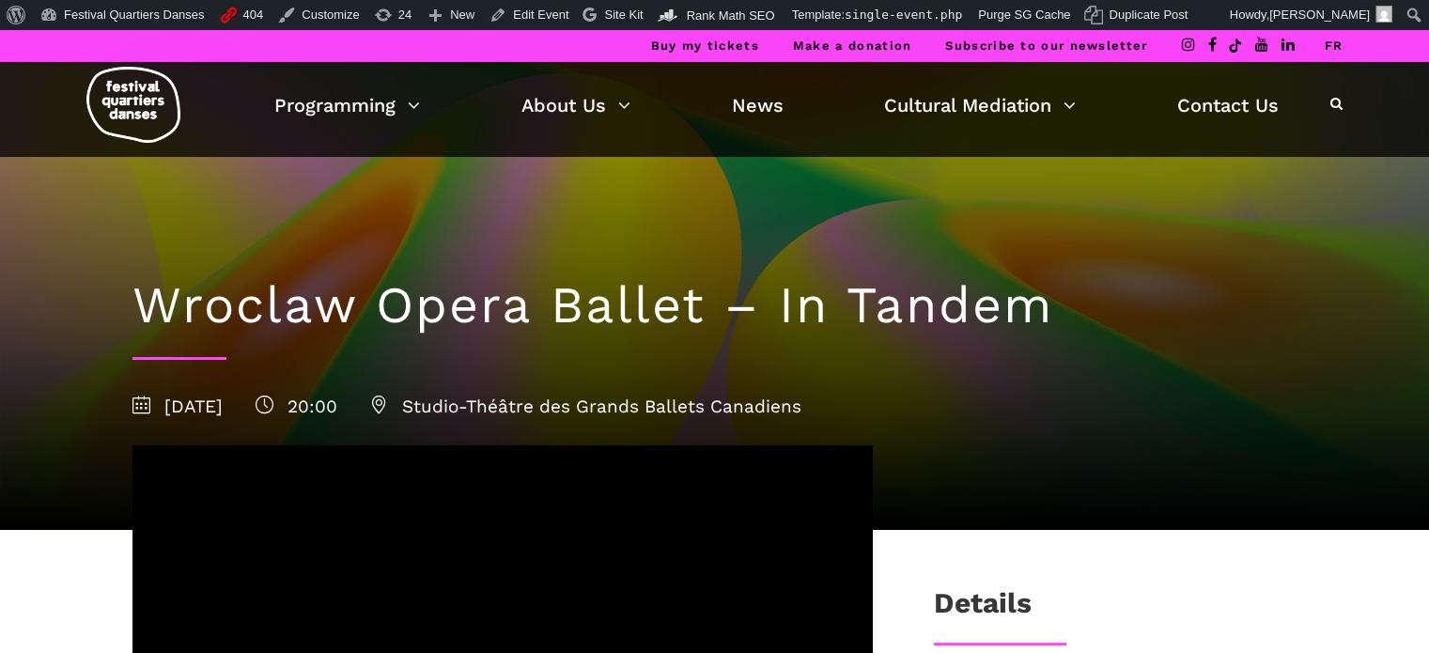
click at [1337, 42] on link "FR" at bounding box center [1333, 46] width 19 height 14
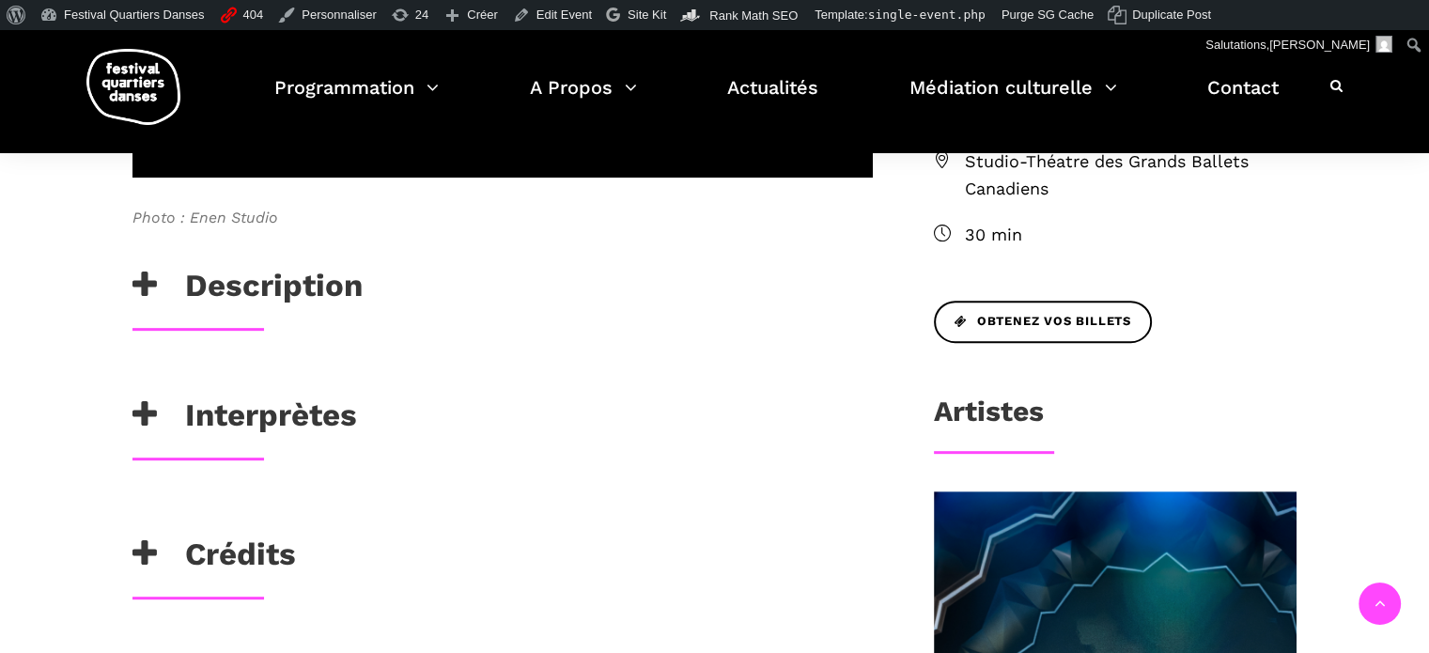
scroll to position [752, 0]
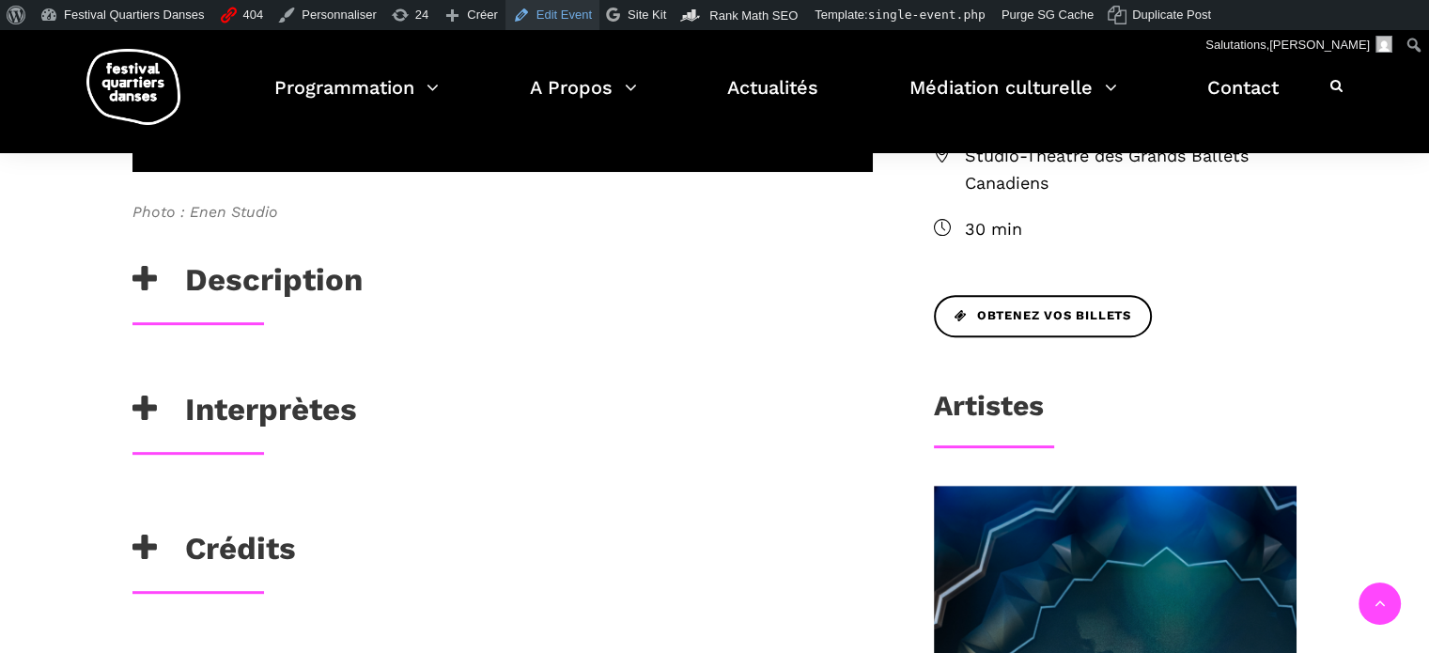
click at [524, 9] on link "Edit Event" at bounding box center [553, 15] width 94 height 30
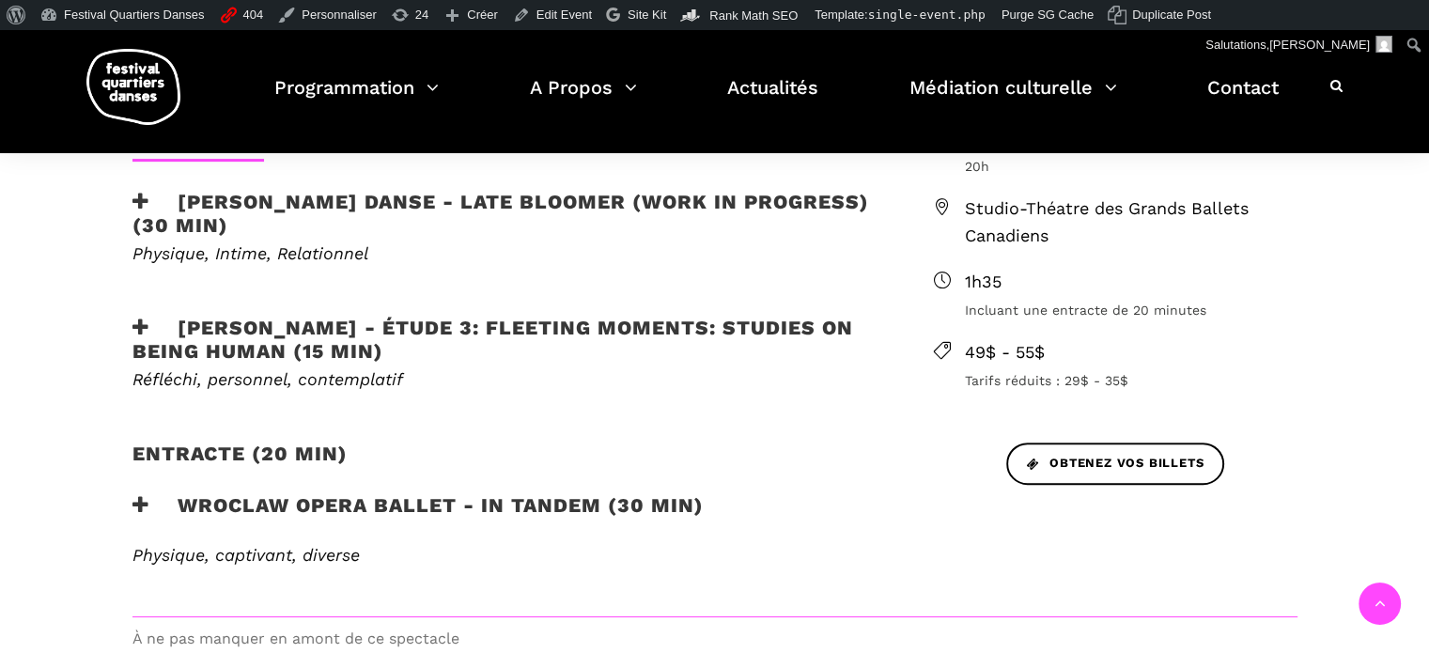
scroll to position [846, 0]
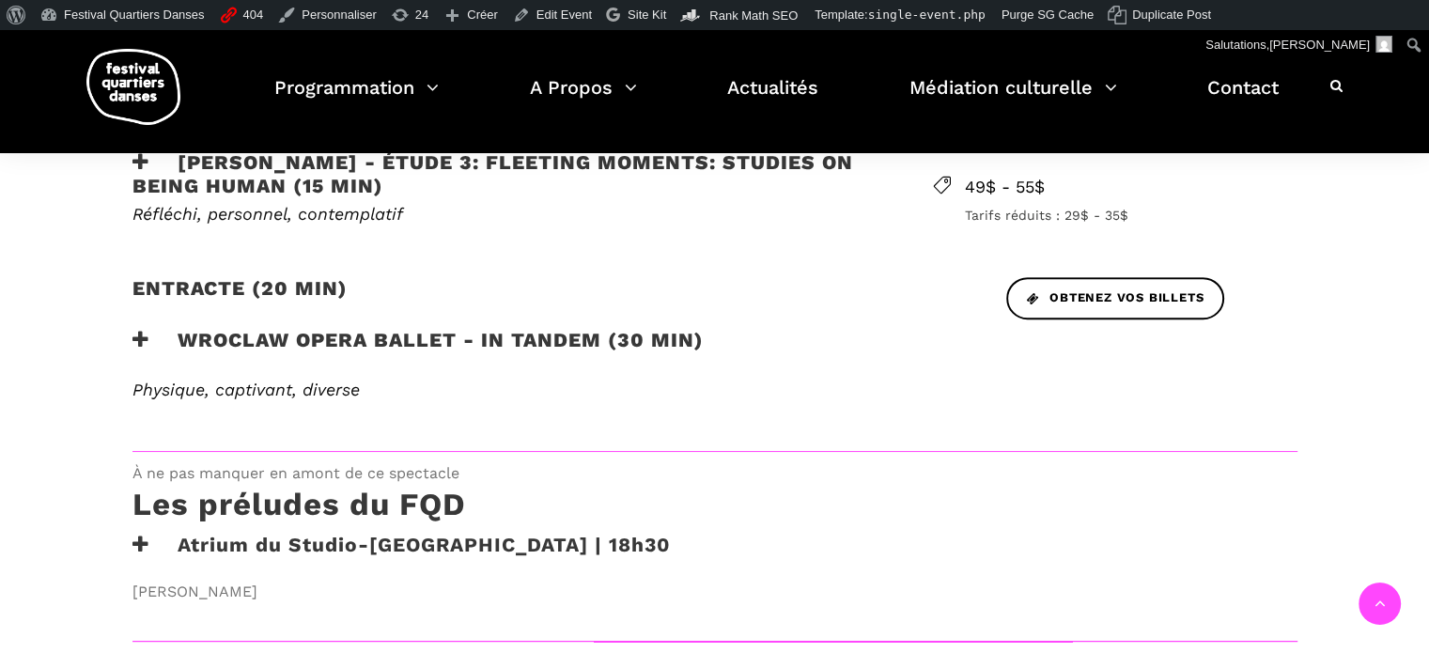
click at [525, 337] on h3 "Wroclaw Opera Ballet - In Tandem (30 min)" at bounding box center [417, 351] width 571 height 47
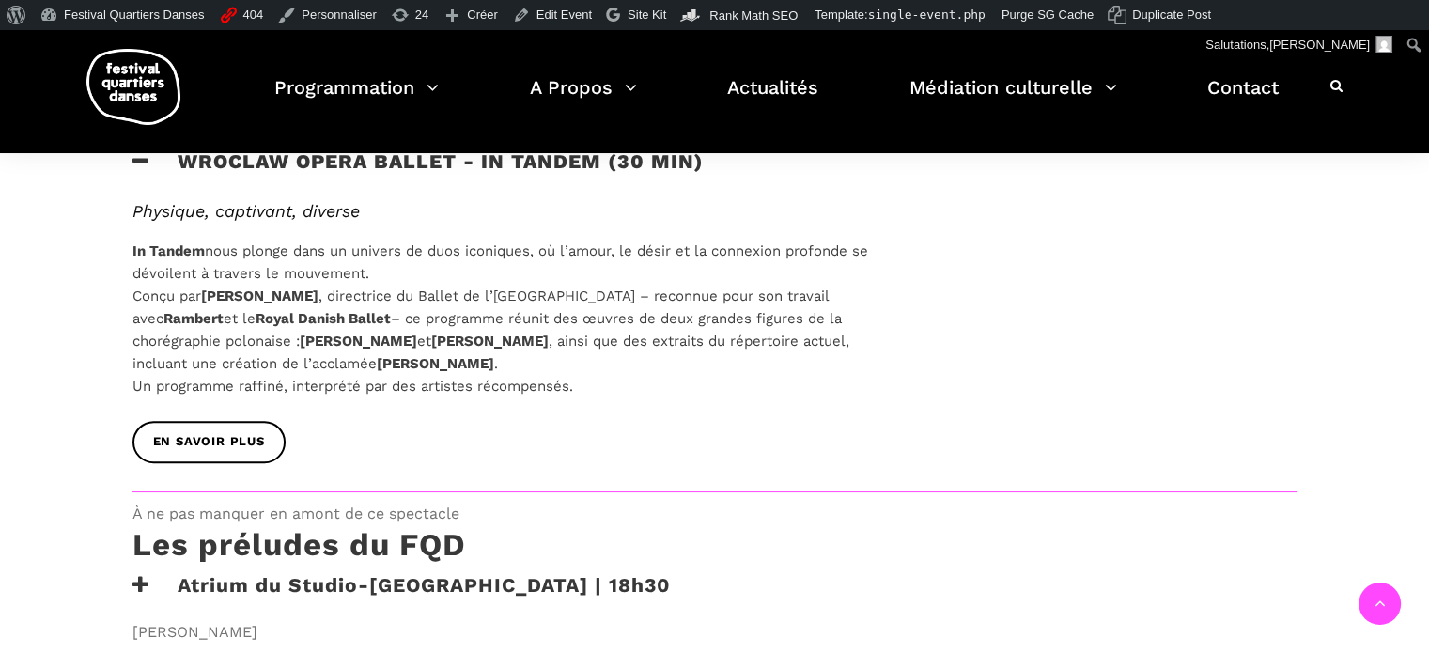
scroll to position [1034, 0]
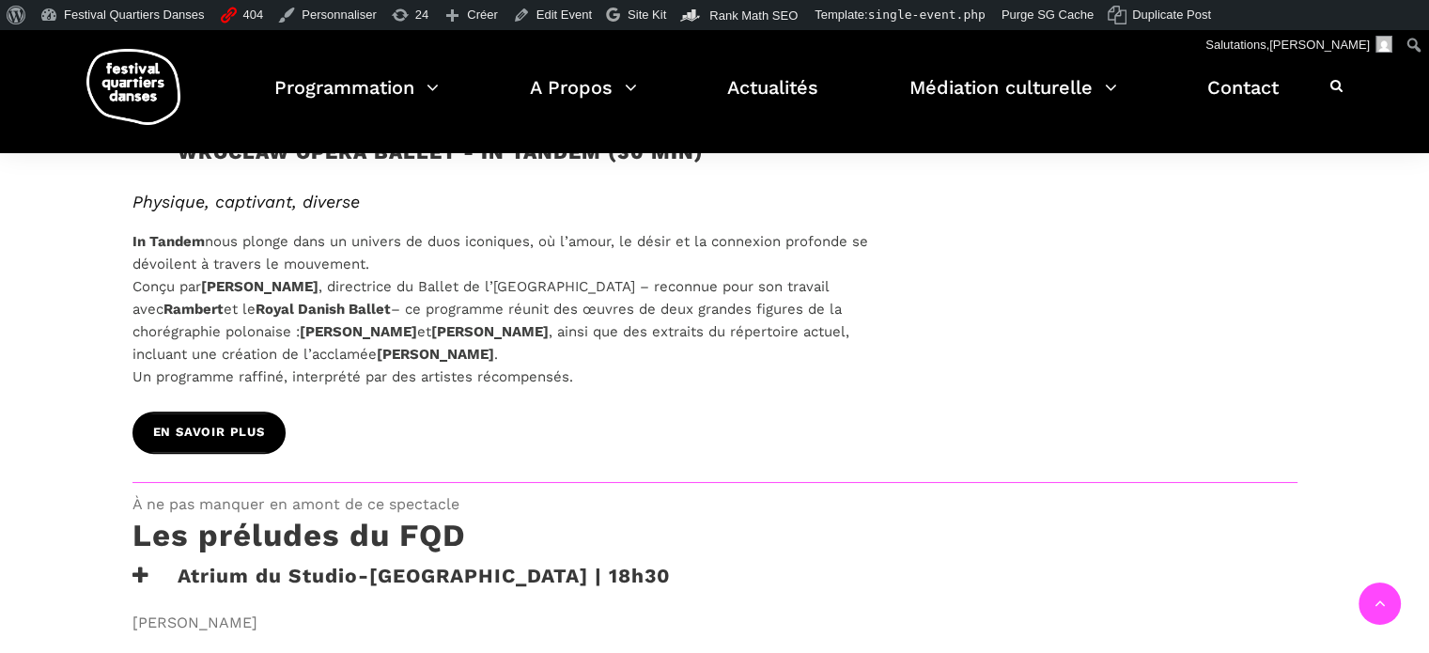
click at [192, 424] on span "EN SAVOIR PLUS" at bounding box center [209, 433] width 112 height 20
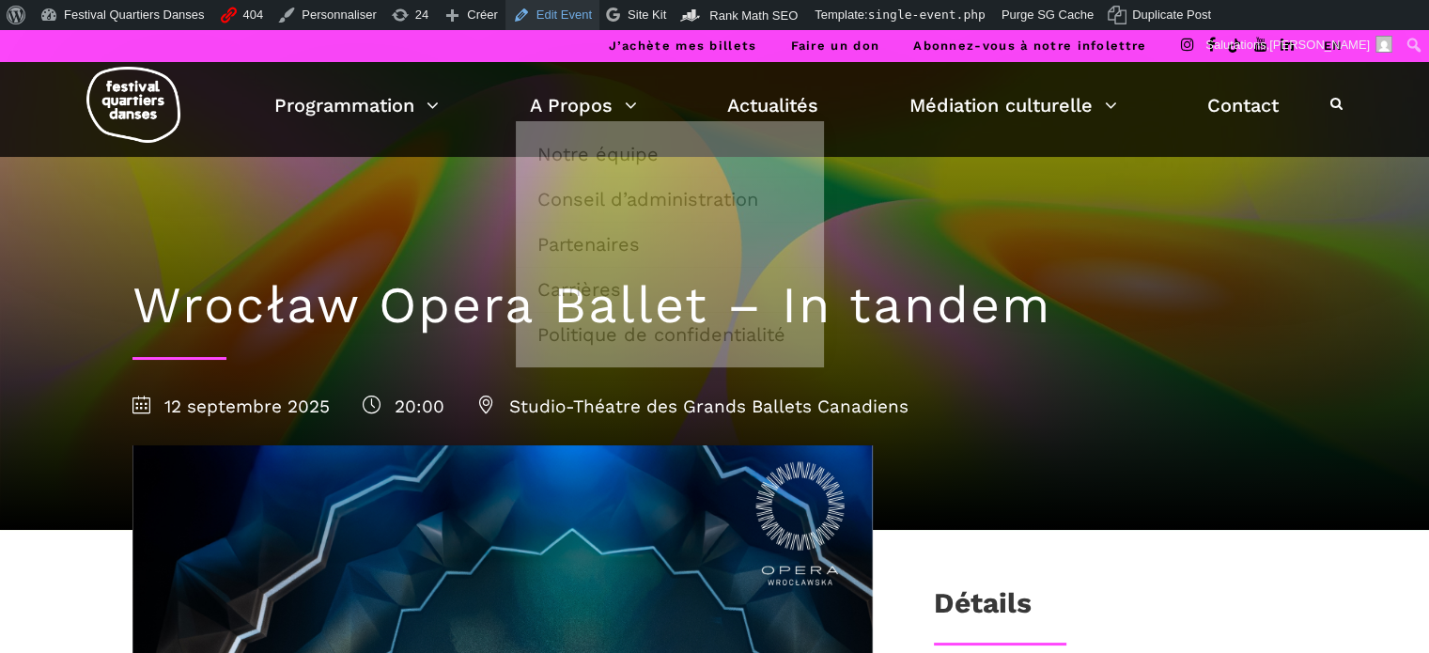
click at [525, 15] on link "Edit Event" at bounding box center [553, 15] width 94 height 30
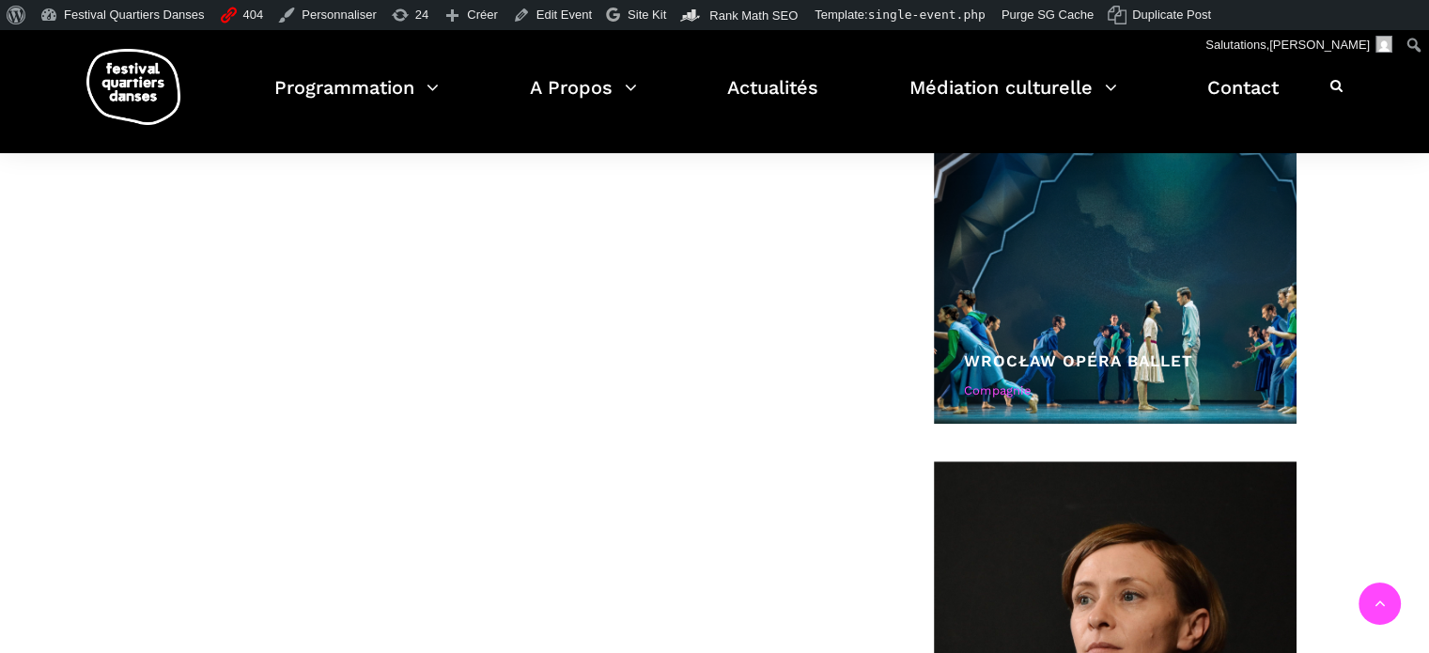
scroll to position [1034, 0]
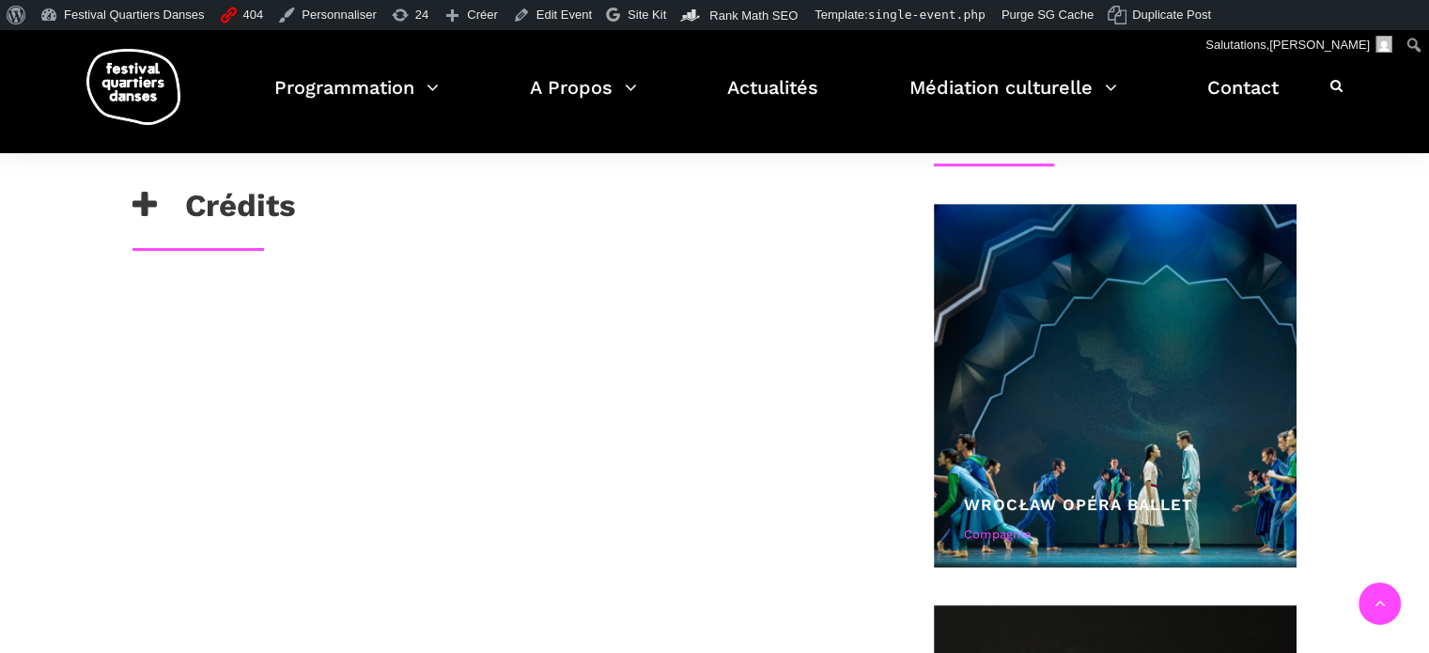
click at [274, 206] on h3 "Crédits" at bounding box center [214, 210] width 164 height 47
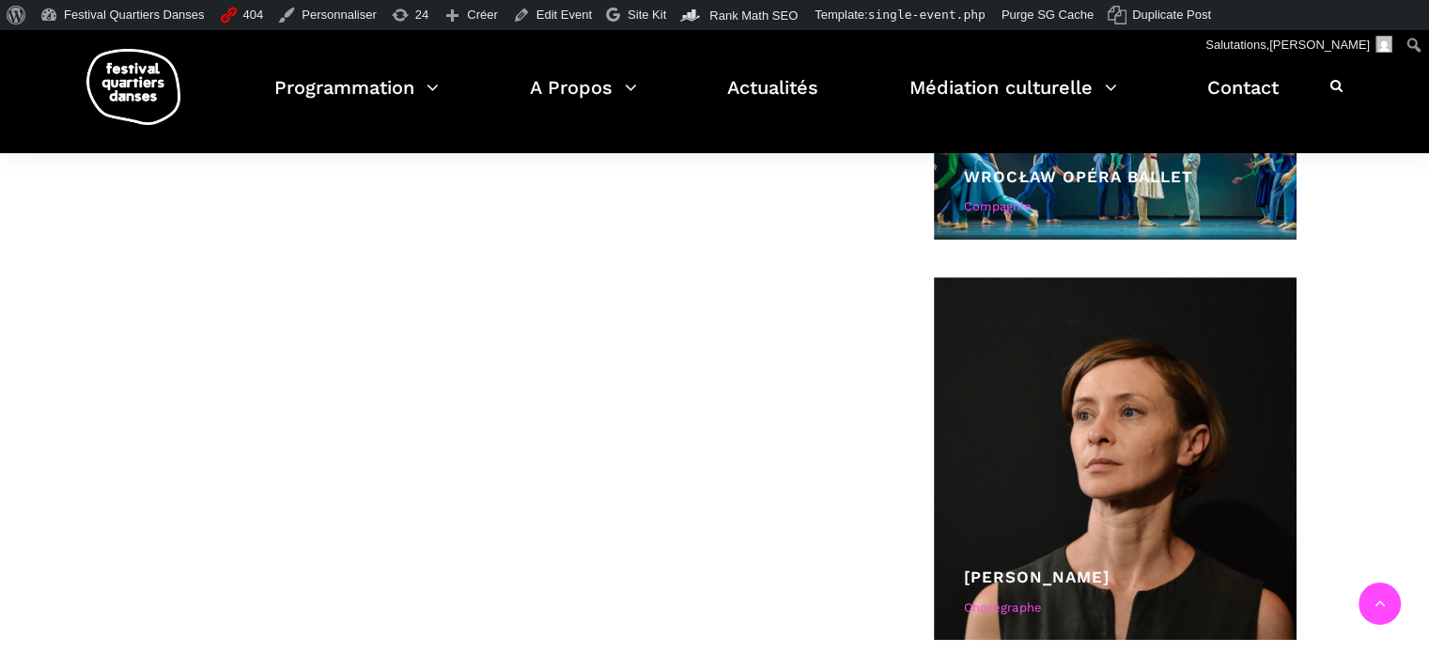
scroll to position [1410, 0]
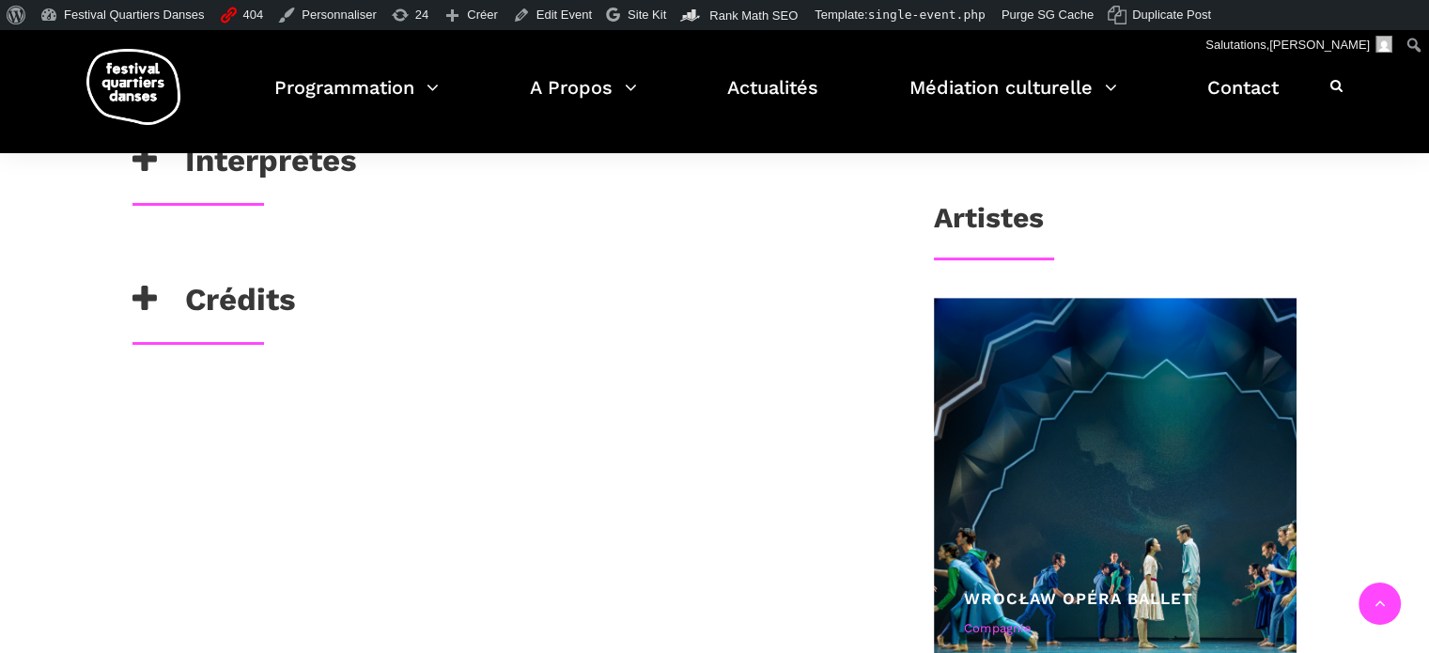
click at [223, 301] on h3 "Crédits" at bounding box center [214, 304] width 164 height 47
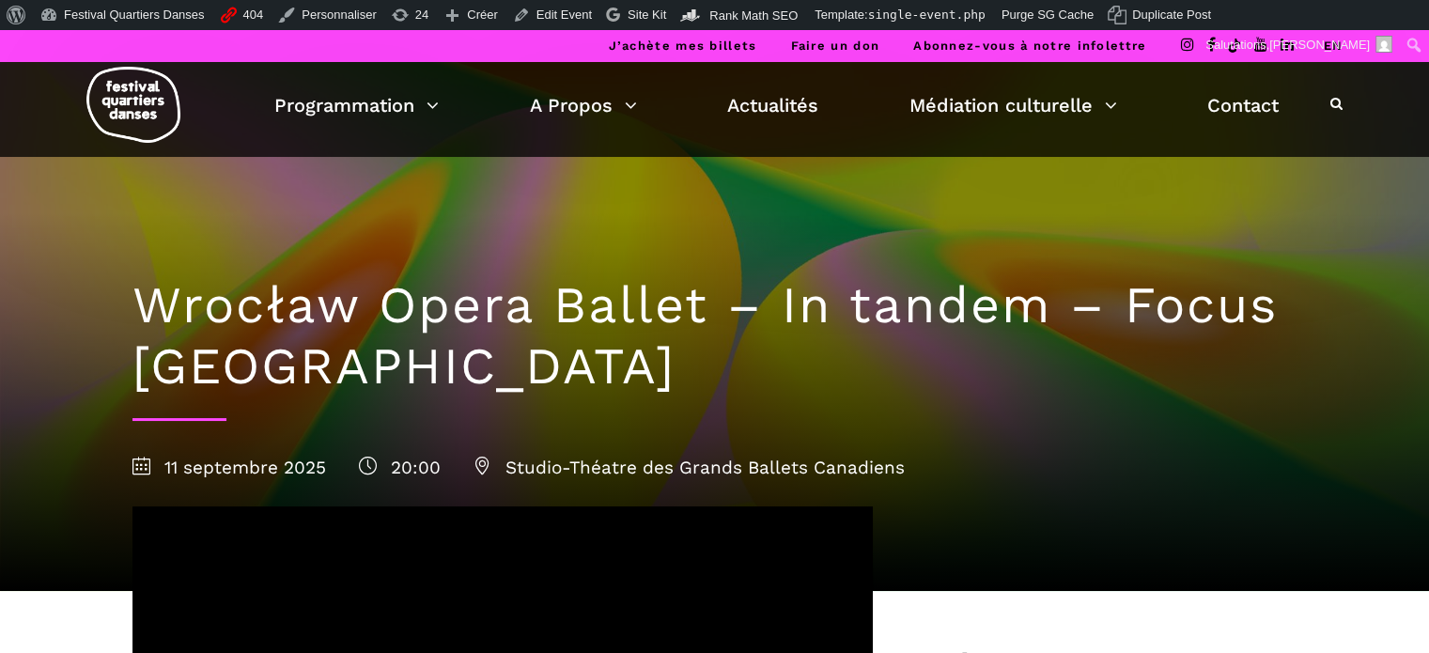
click at [1323, 44] on link "EN" at bounding box center [1333, 46] width 20 height 14
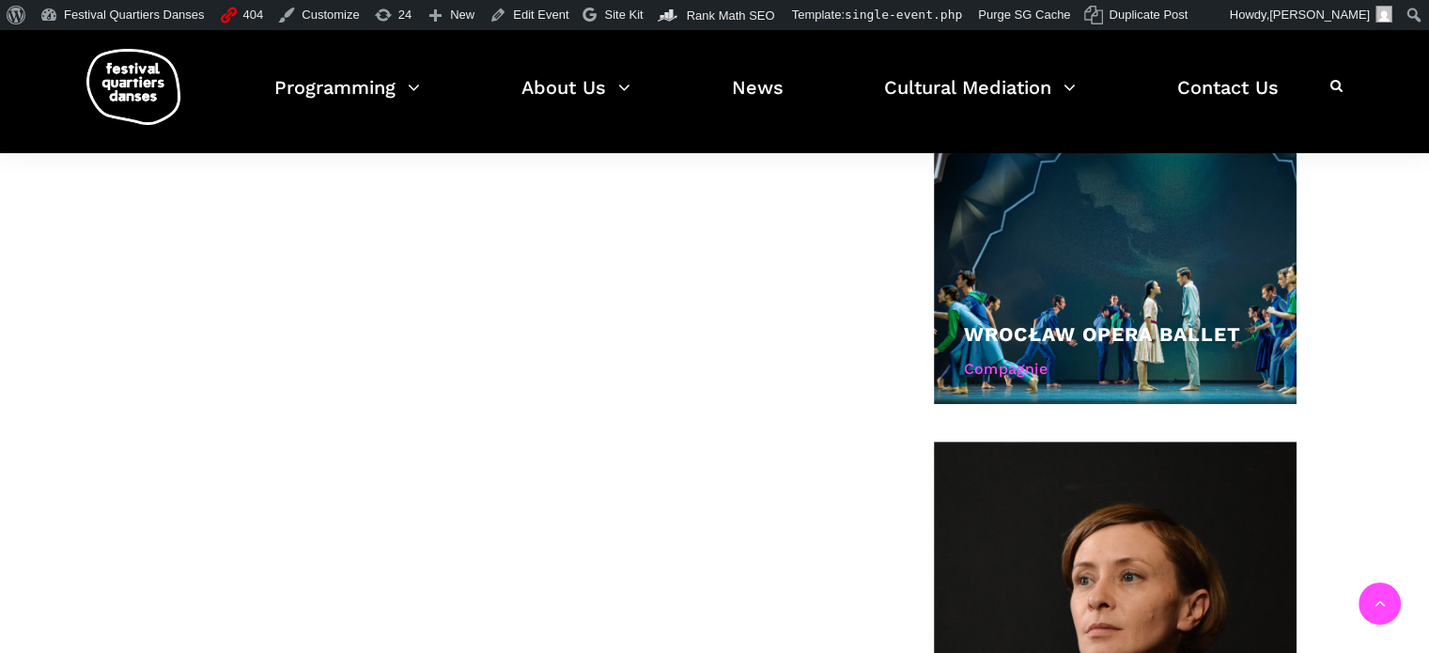
scroll to position [940, 0]
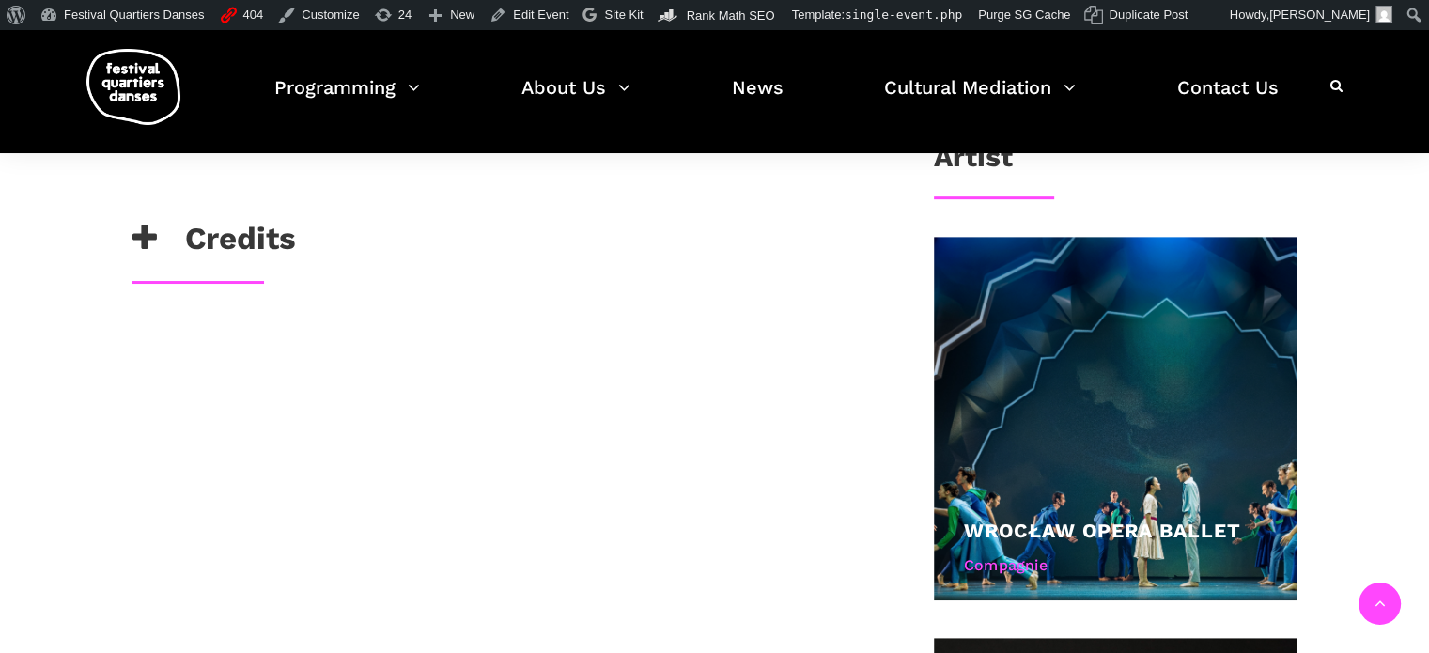
click at [209, 235] on h3 "Credits" at bounding box center [214, 243] width 164 height 47
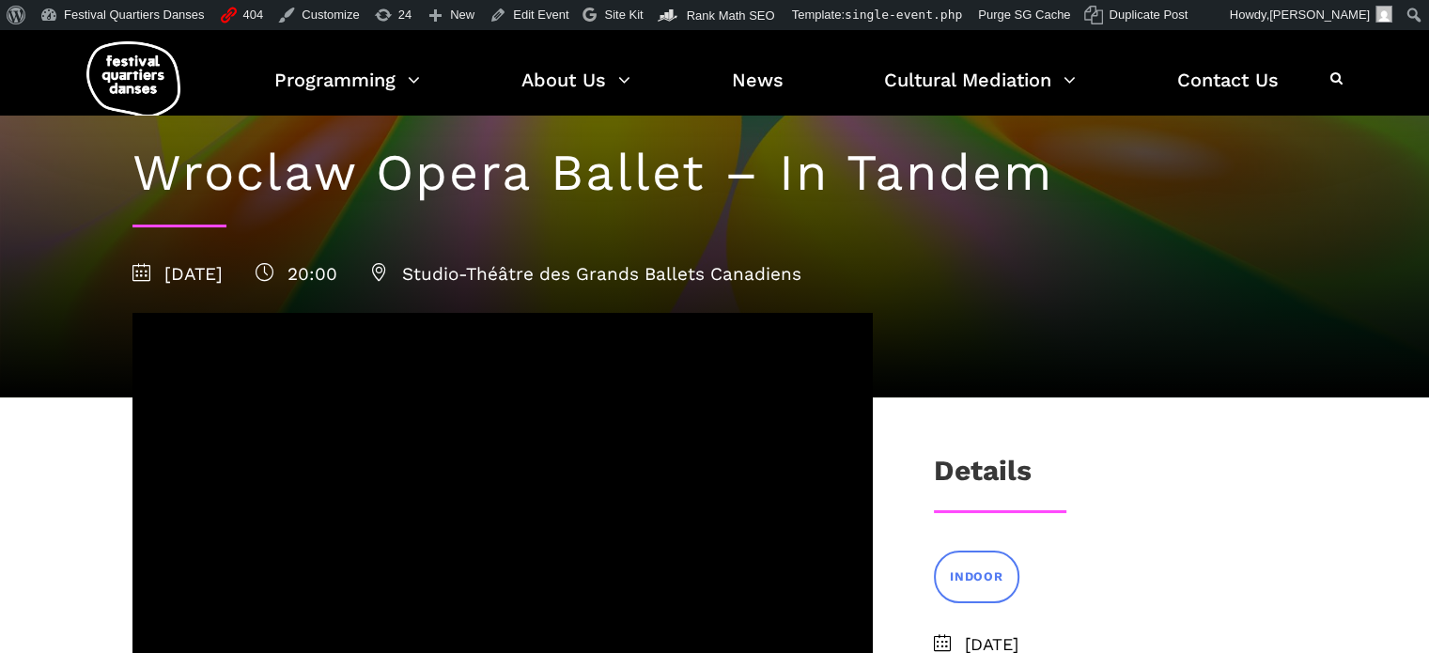
scroll to position [0, 0]
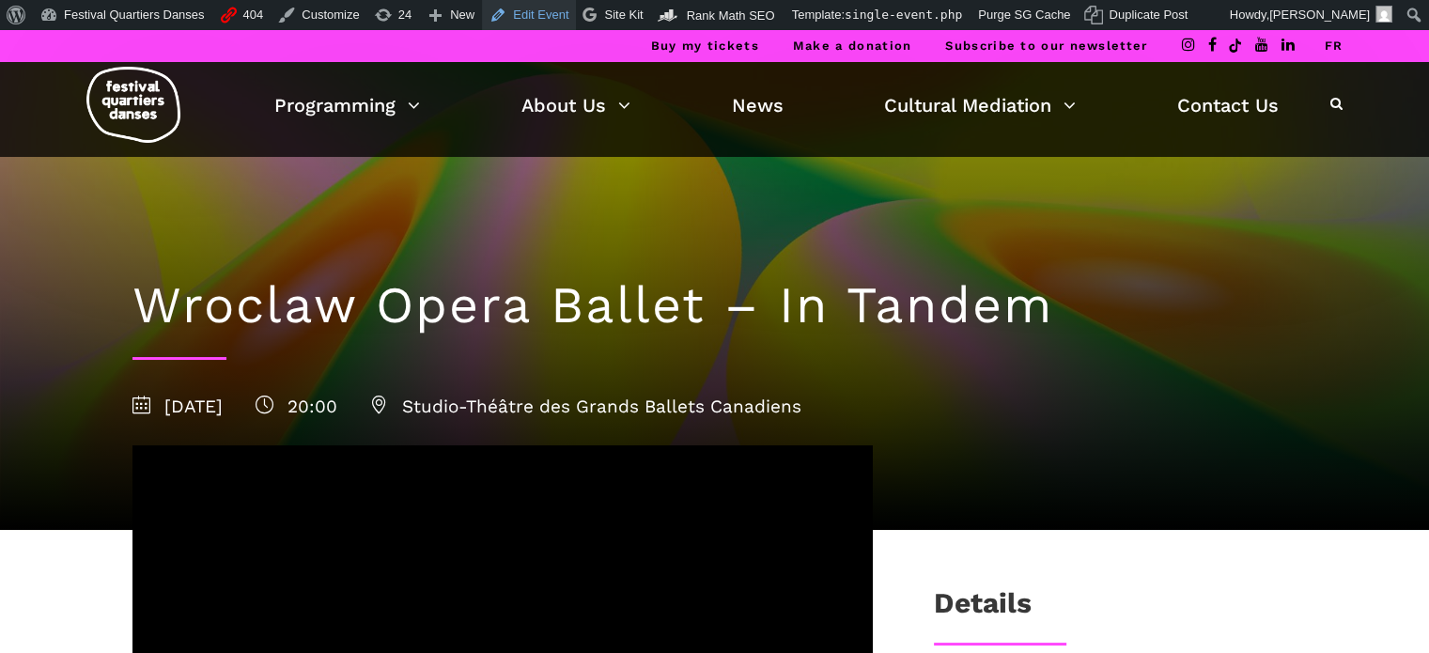
click at [521, 23] on link "Edit Event" at bounding box center [529, 15] width 94 height 30
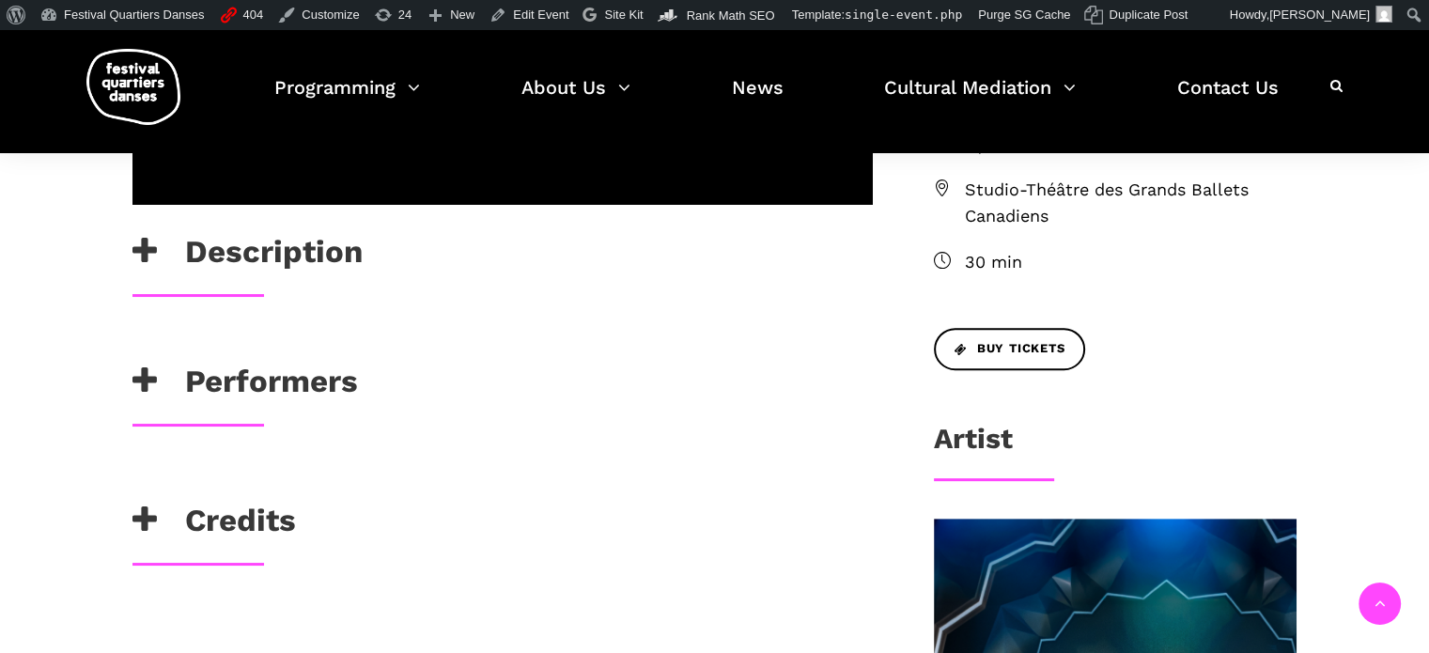
scroll to position [188, 0]
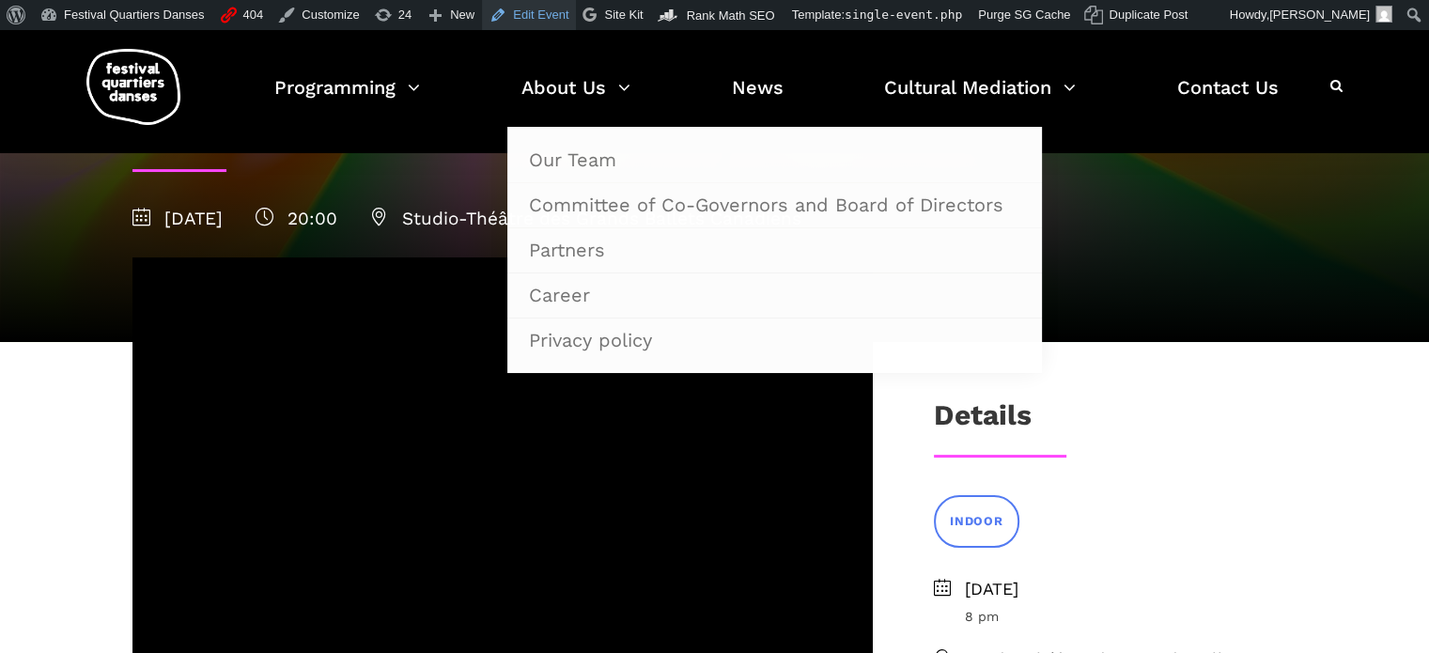
click at [515, 12] on link "Edit Event" at bounding box center [529, 15] width 94 height 30
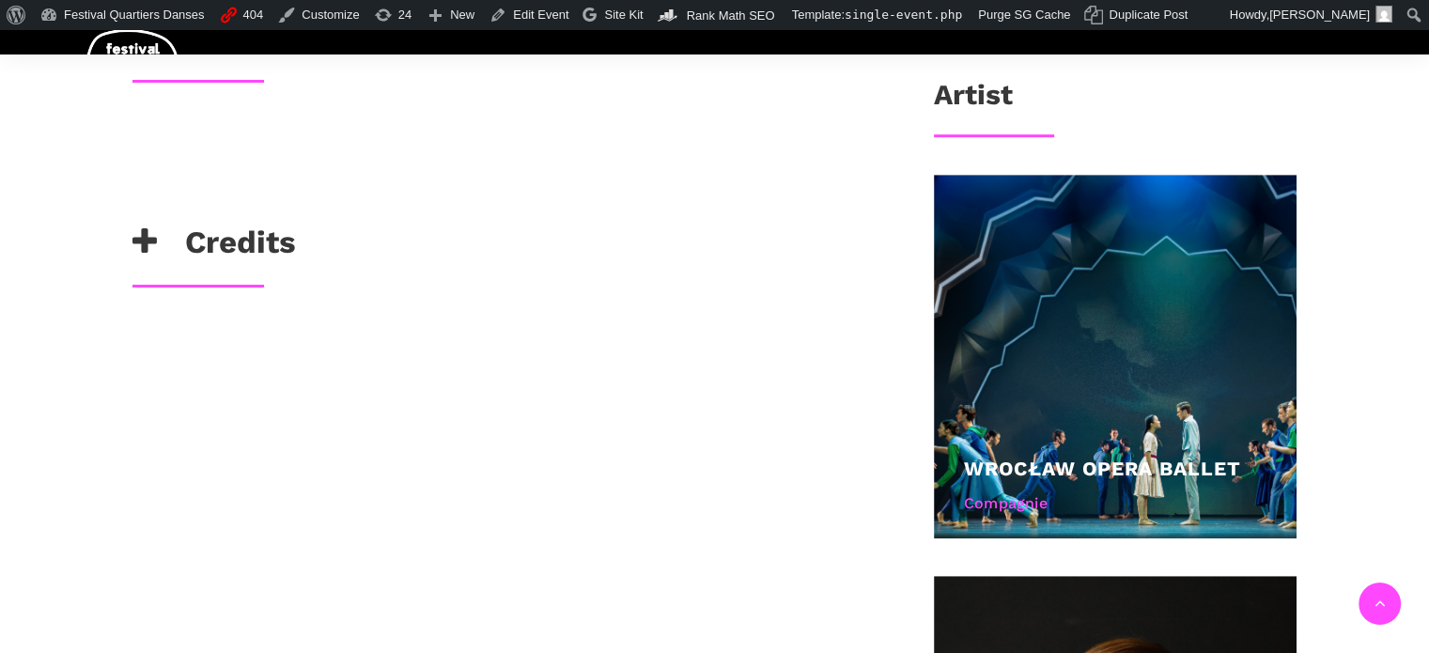
scroll to position [846, 0]
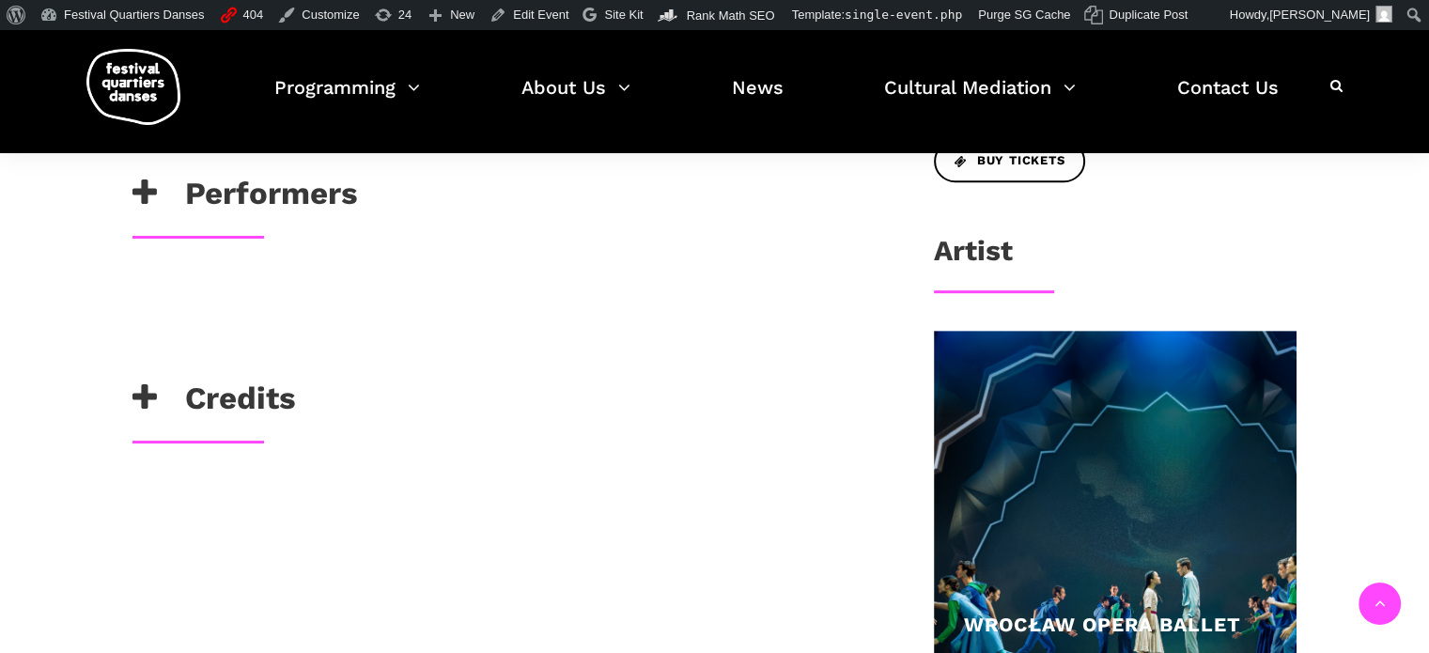
click at [241, 197] on h3 "Performers" at bounding box center [245, 198] width 226 height 47
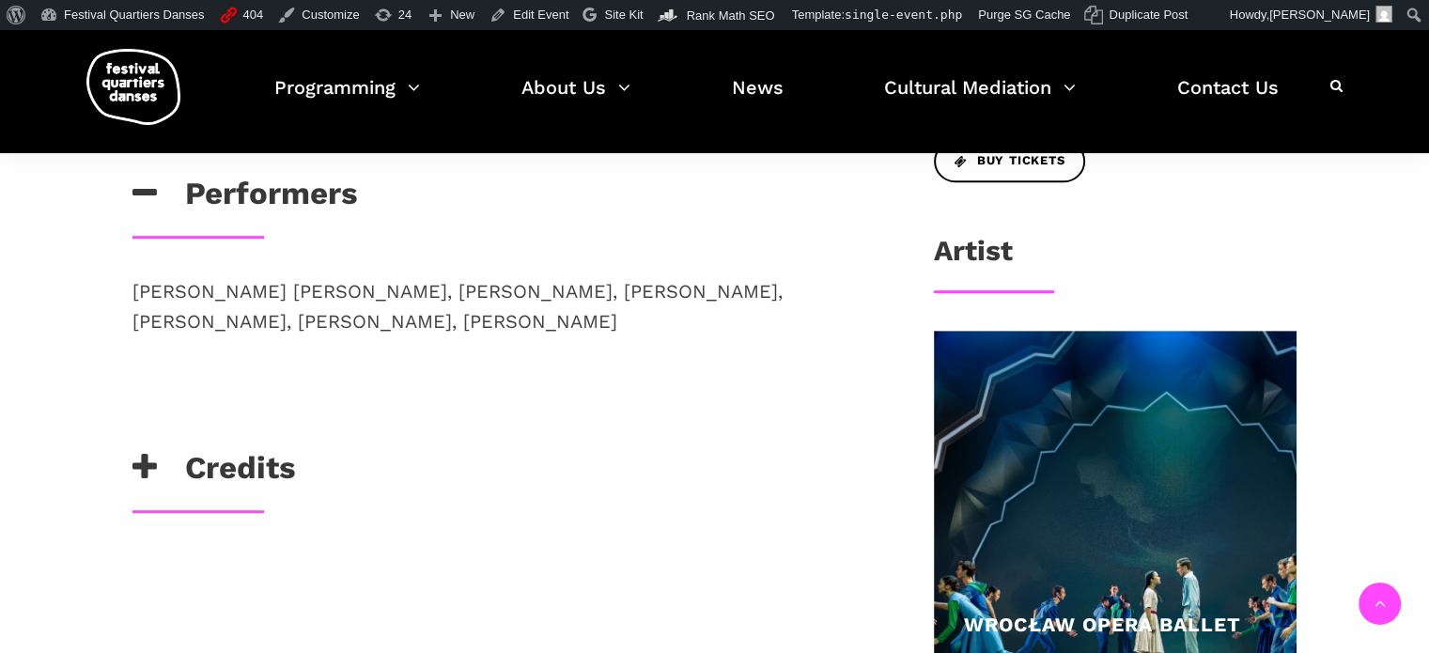
click at [241, 197] on h3 "Performers" at bounding box center [245, 198] width 226 height 47
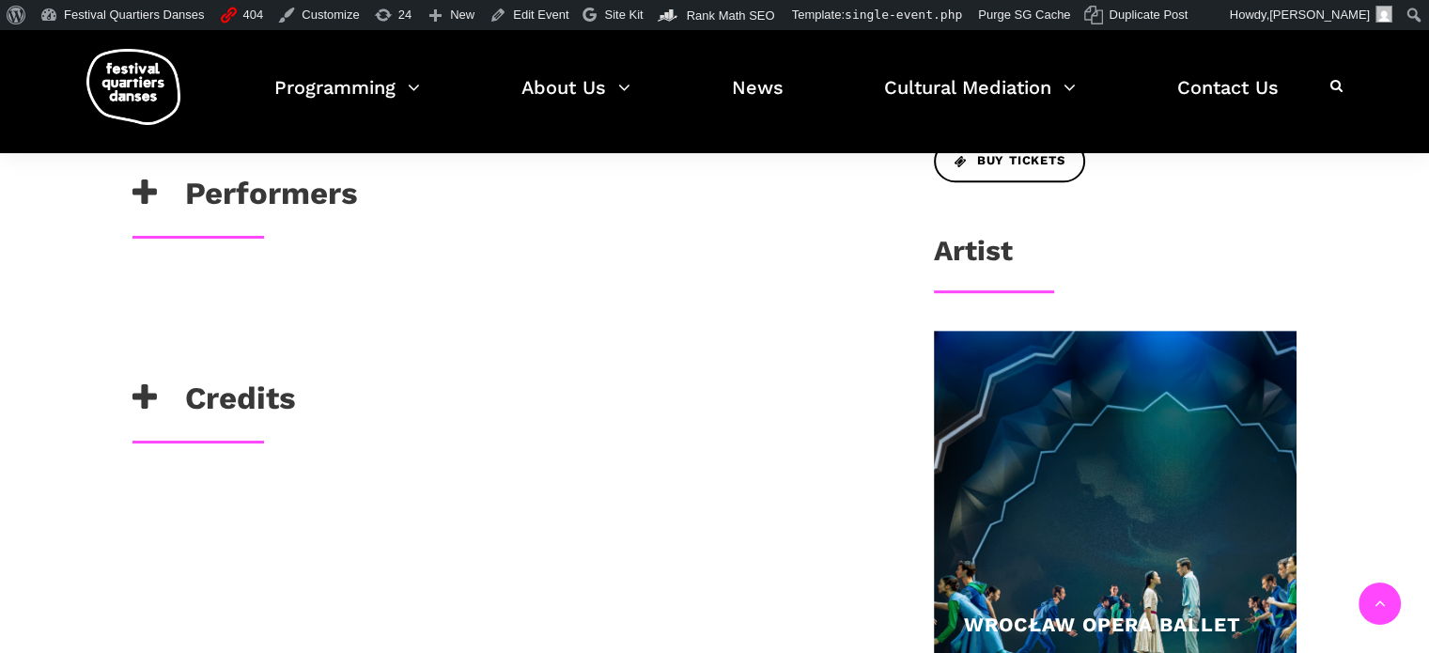
click at [192, 317] on div at bounding box center [503, 333] width 778 height 38
click at [519, 22] on link "Edit Event" at bounding box center [529, 15] width 94 height 30
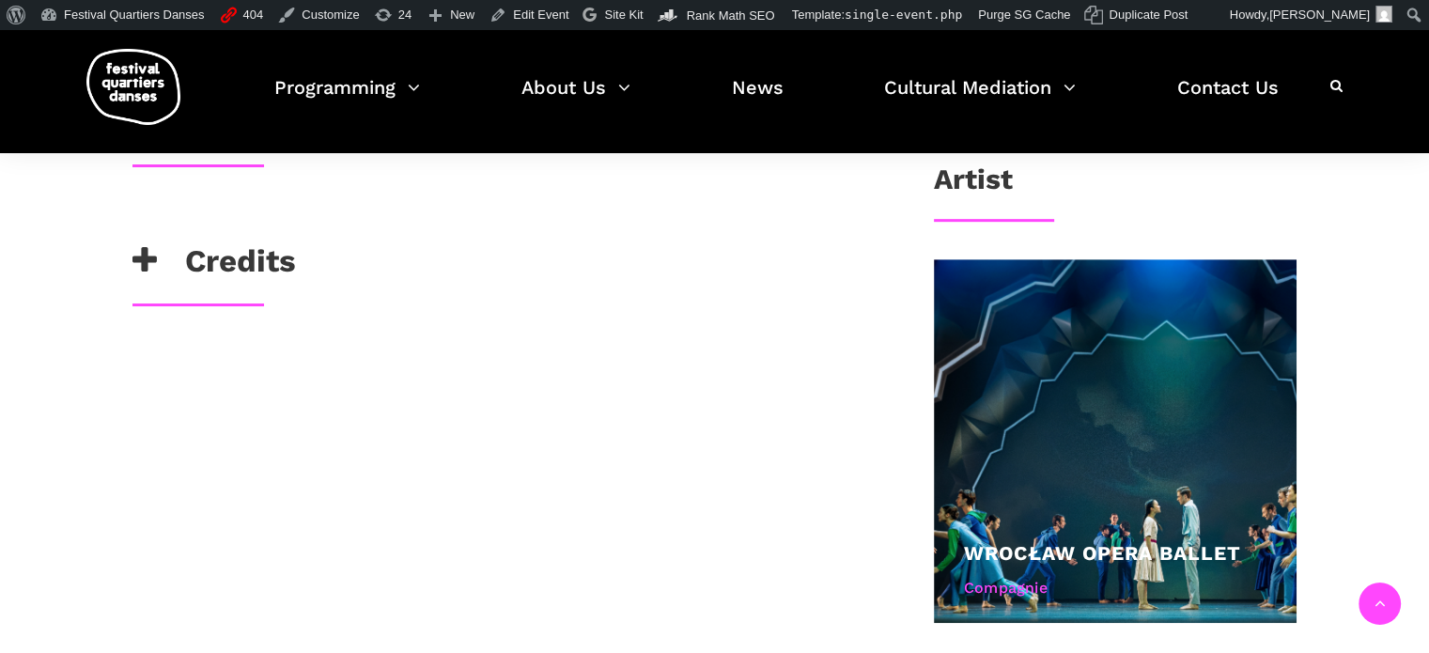
scroll to position [906, 0]
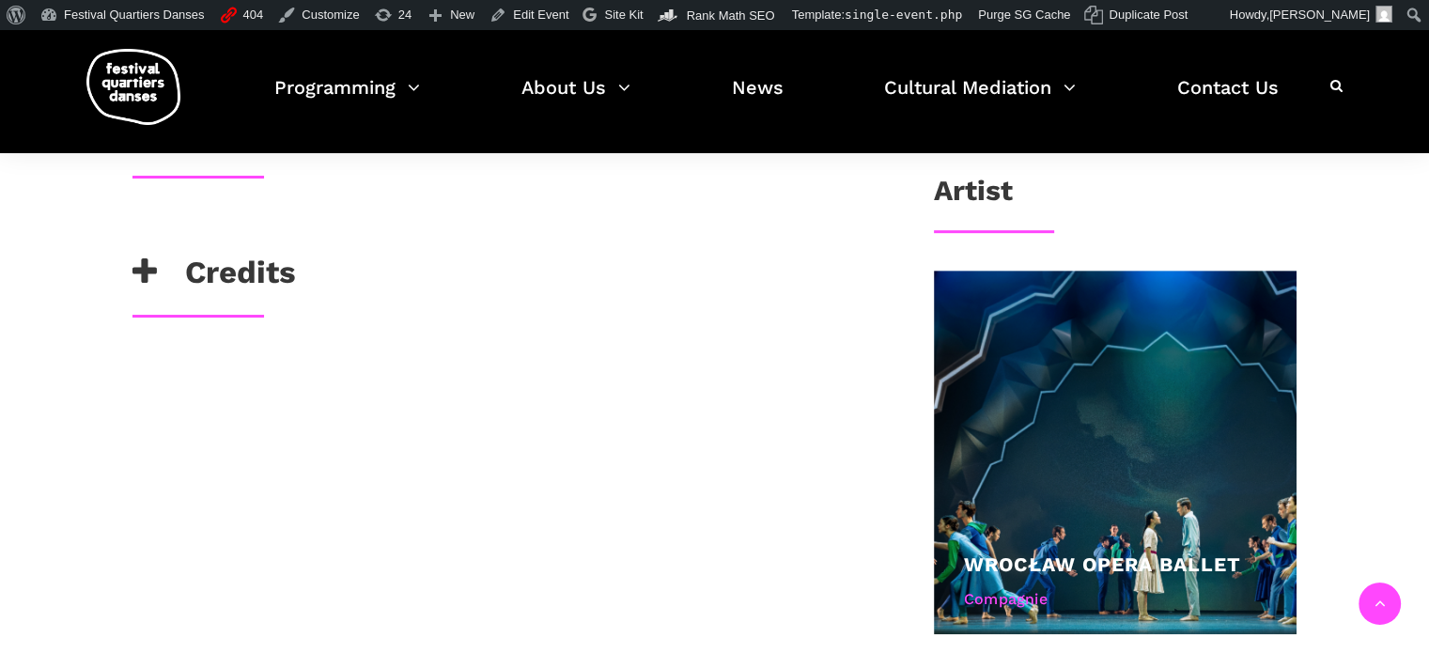
click at [261, 266] on h3 "Credits" at bounding box center [214, 277] width 164 height 47
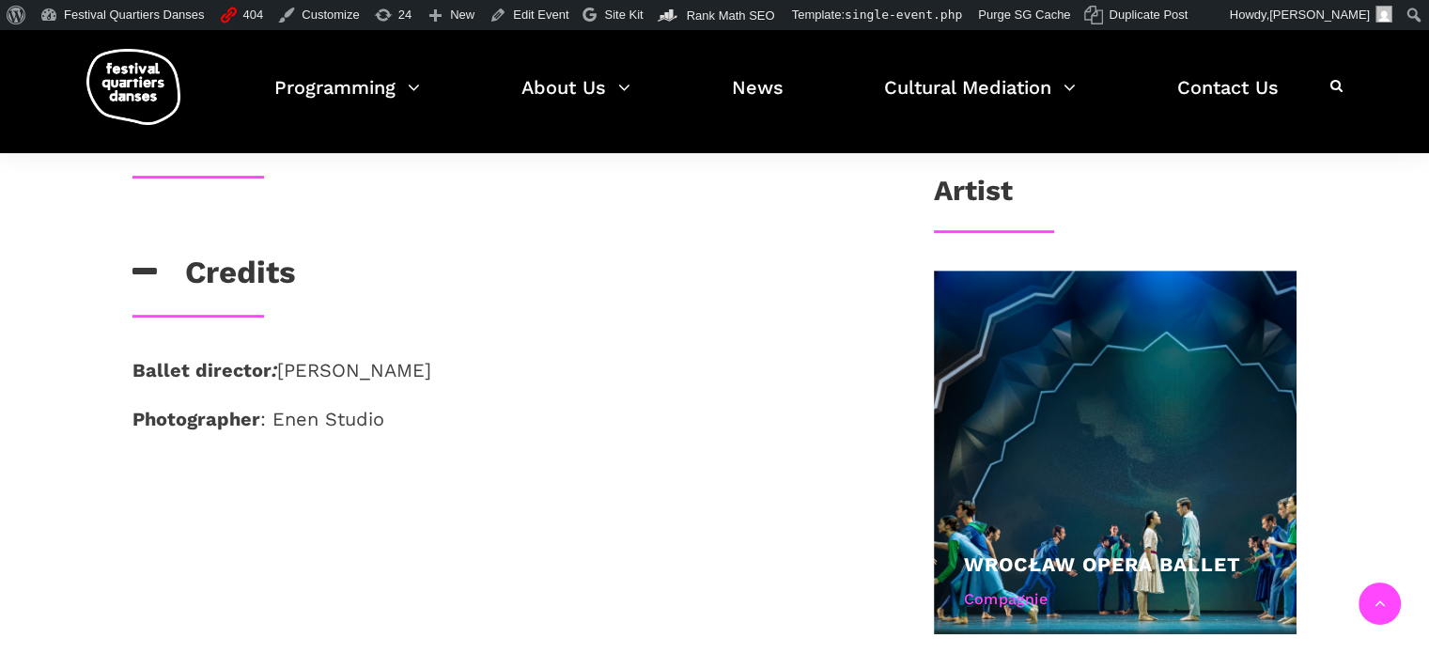
click at [227, 268] on h3 "Credits" at bounding box center [214, 277] width 164 height 47
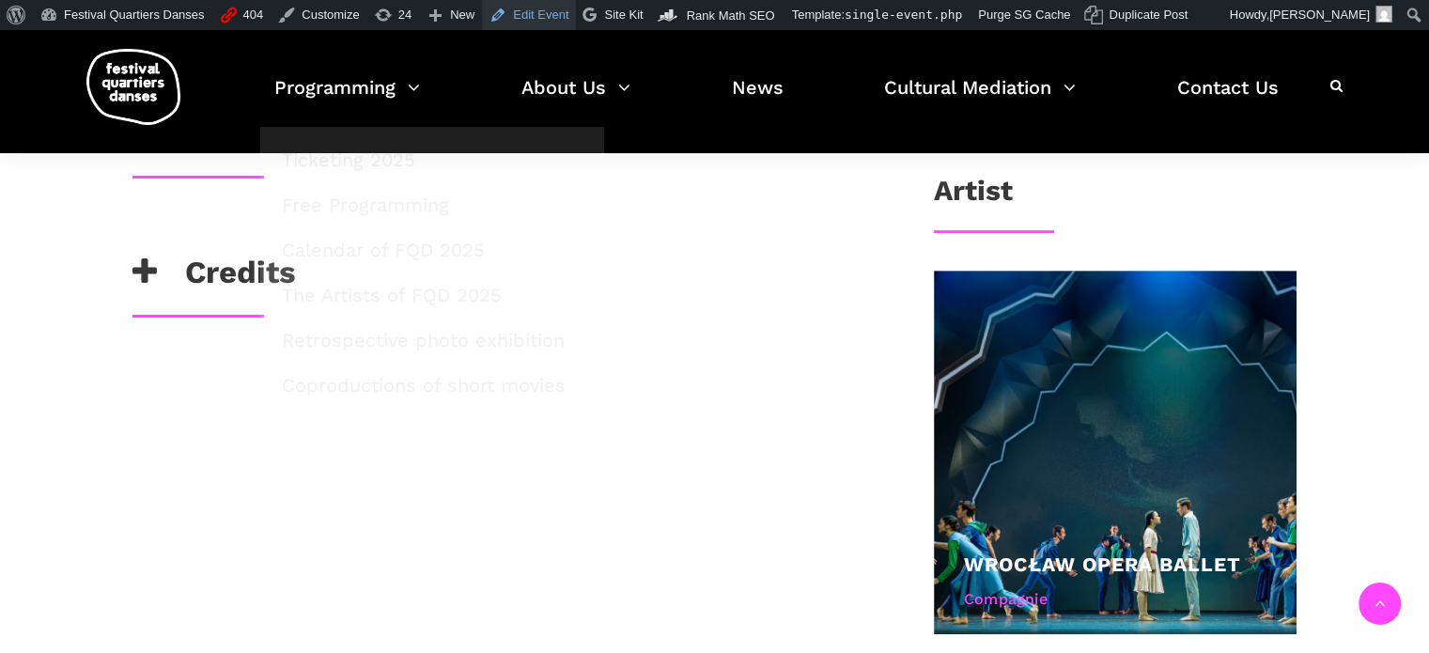
click at [505, 14] on link "Edit Event" at bounding box center [529, 15] width 94 height 30
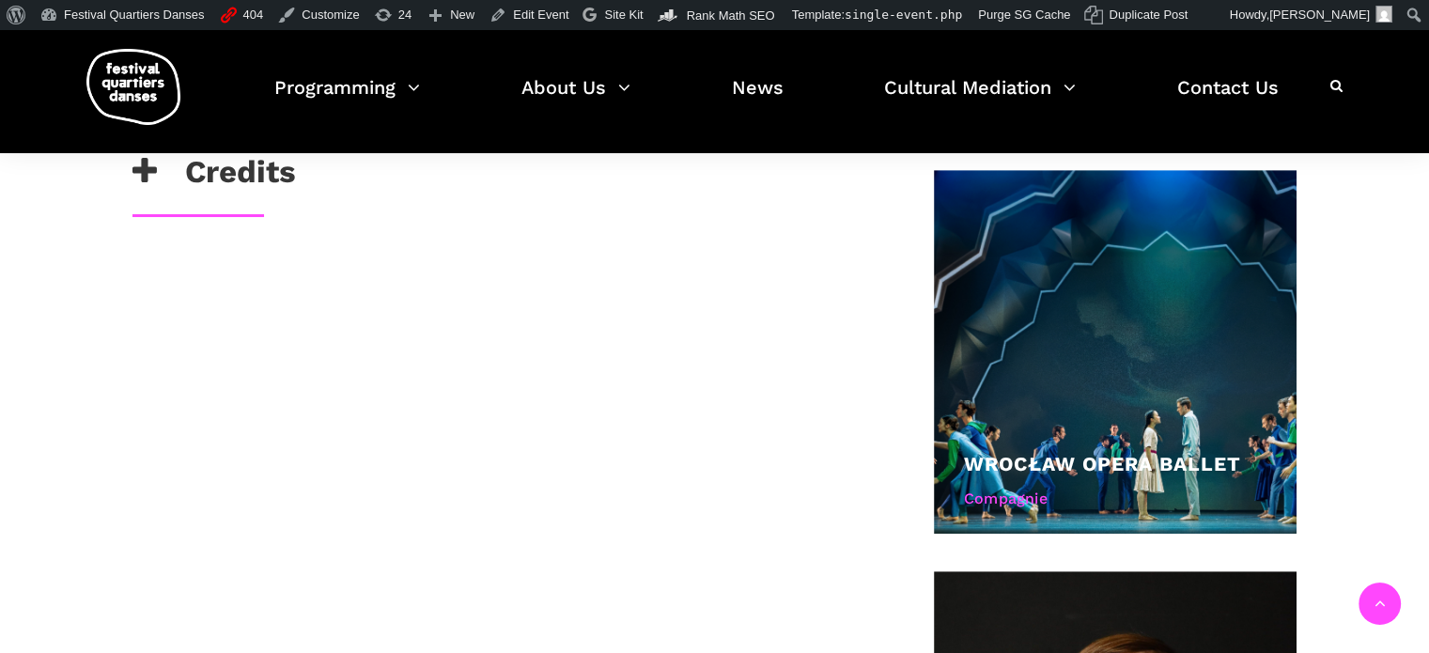
scroll to position [1000, 0]
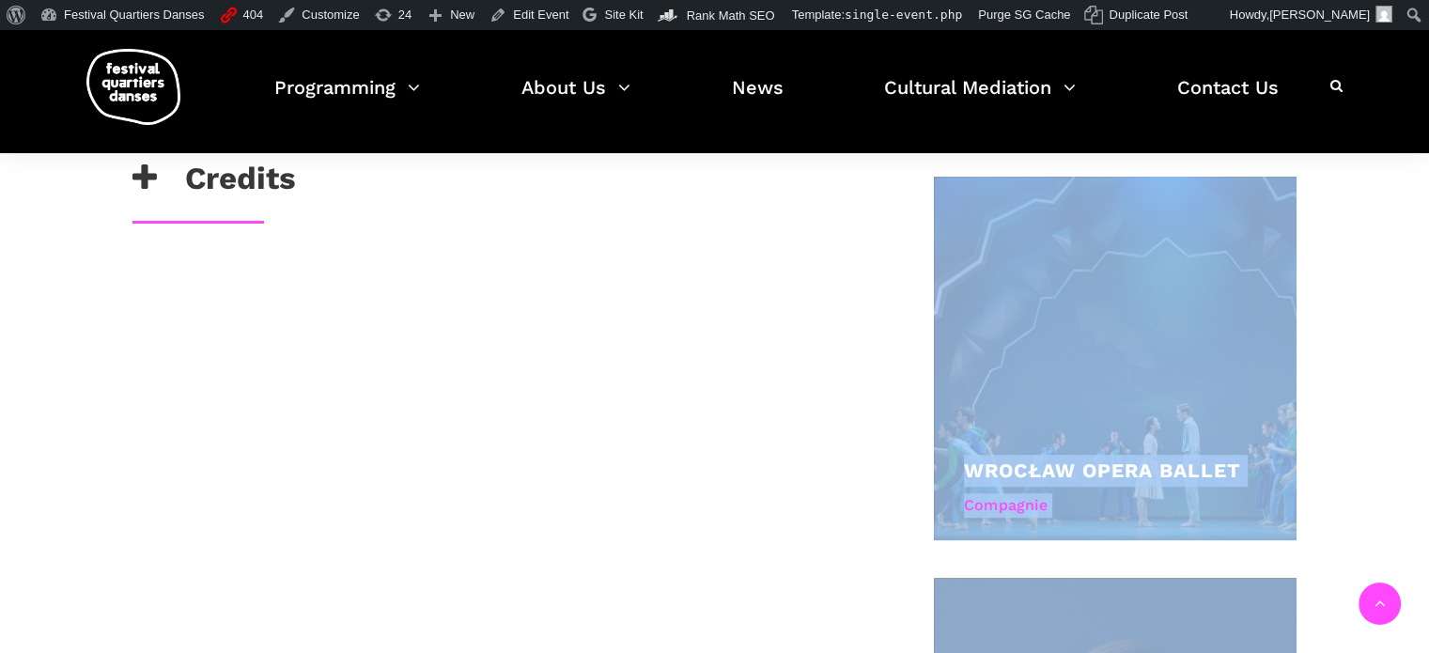
drag, startPoint x: 169, startPoint y: 260, endPoint x: 477, endPoint y: 486, distance: 381.9
click at [485, 499] on div "Description In Tandem immerses us in a world of powerful duets, where love, des…" at bounding box center [715, 588] width 1240 height 2003
click at [246, 290] on div "Ballet director : Małgorzata Dzierżon Photographer : Enen Studio" at bounding box center [503, 280] width 778 height 38
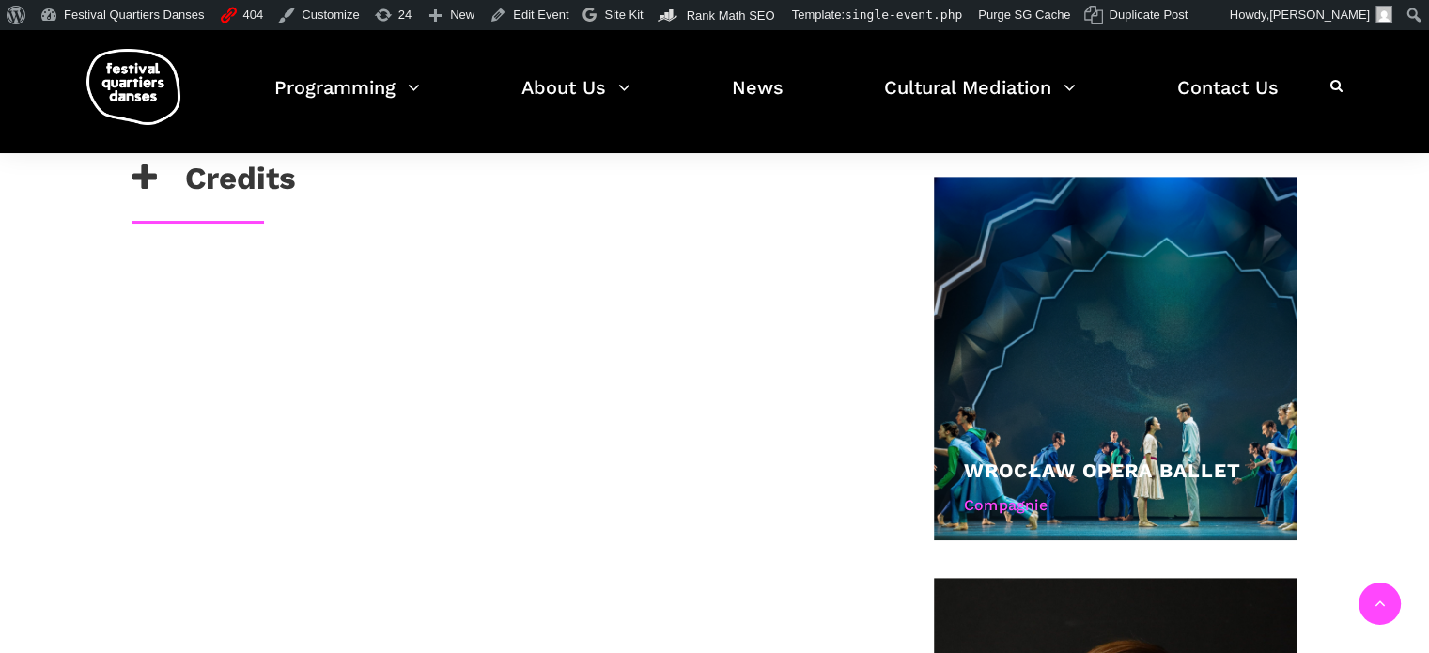
click at [217, 261] on div "Ballet director : Małgorzata Dzierżon Photographer : Enen Studio" at bounding box center [502, 265] width 740 height 9
click at [347, 309] on div "Description In Tandem immerses us in a world of powerful duets, where love, des…" at bounding box center [715, 588] width 1240 height 2003
drag, startPoint x: 282, startPoint y: 335, endPoint x: 301, endPoint y: 341, distance: 19.9
click at [283, 335] on div "Description In Tandem immerses us in a world of powerful duets, where love, des…" at bounding box center [715, 588] width 1240 height 2003
click at [473, 367] on div "Description In Tandem immerses us in a world of powerful duets, where love, des…" at bounding box center [715, 588] width 1240 height 2003
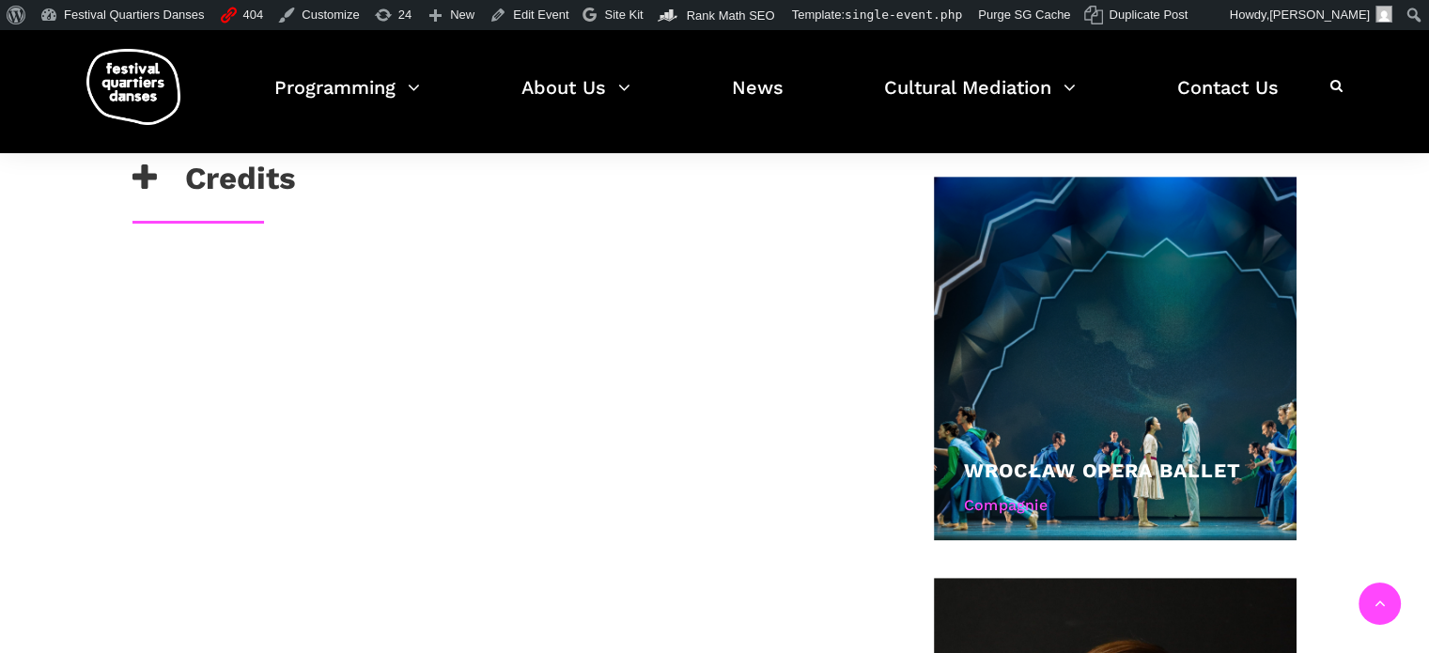
click at [600, 348] on div "Description In Tandem immerses us in a world of powerful duets, where love, des…" at bounding box center [715, 588] width 1240 height 2003
drag, startPoint x: 750, startPoint y: 522, endPoint x: 384, endPoint y: 490, distance: 366.9
click at [730, 522] on div "Description In Tandem immerses us in a world of powerful duets, where love, des…" at bounding box center [715, 588] width 1240 height 2003
drag, startPoint x: 312, startPoint y: 486, endPoint x: 335, endPoint y: 494, distance: 24.1
click at [315, 489] on div "Description In Tandem immerses us in a world of powerful duets, where love, des…" at bounding box center [715, 588] width 1240 height 2003
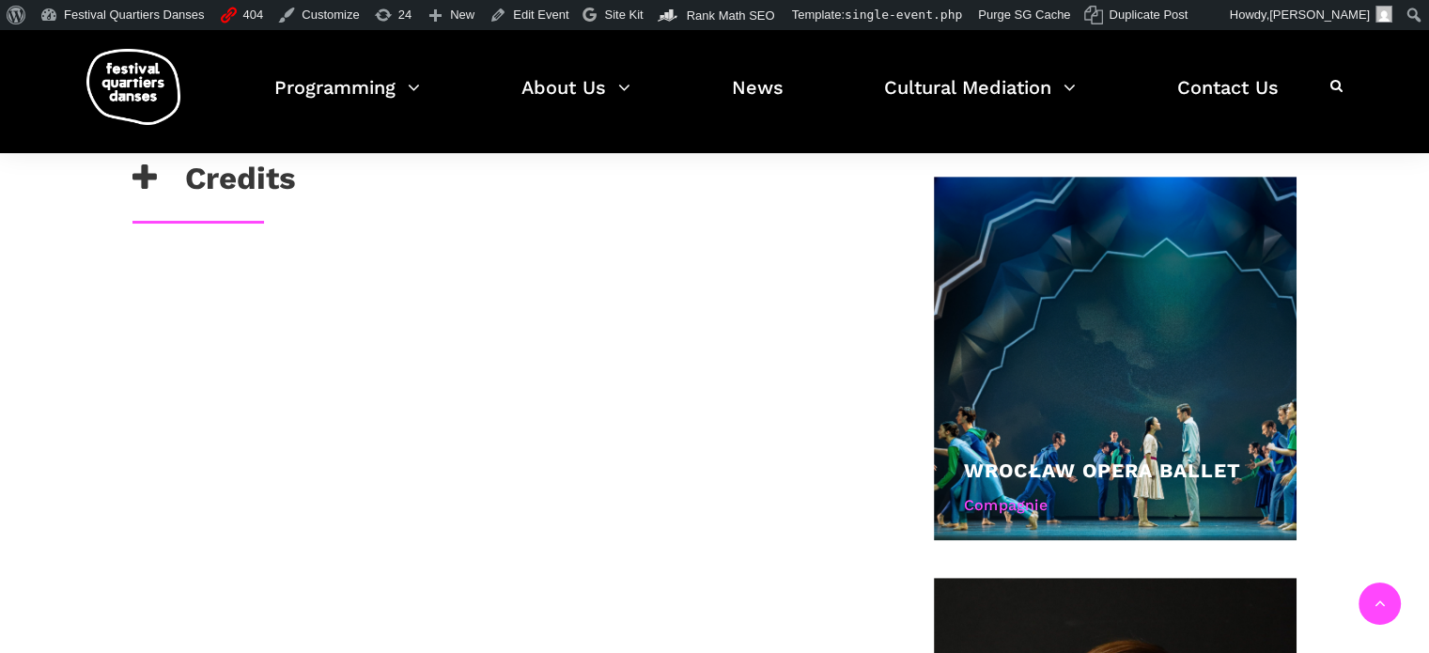
click at [337, 494] on div "Description In Tandem immerses us in a world of powerful duets, where love, des…" at bounding box center [715, 588] width 1240 height 2003
click at [226, 186] on h3 "Credits" at bounding box center [214, 183] width 164 height 47
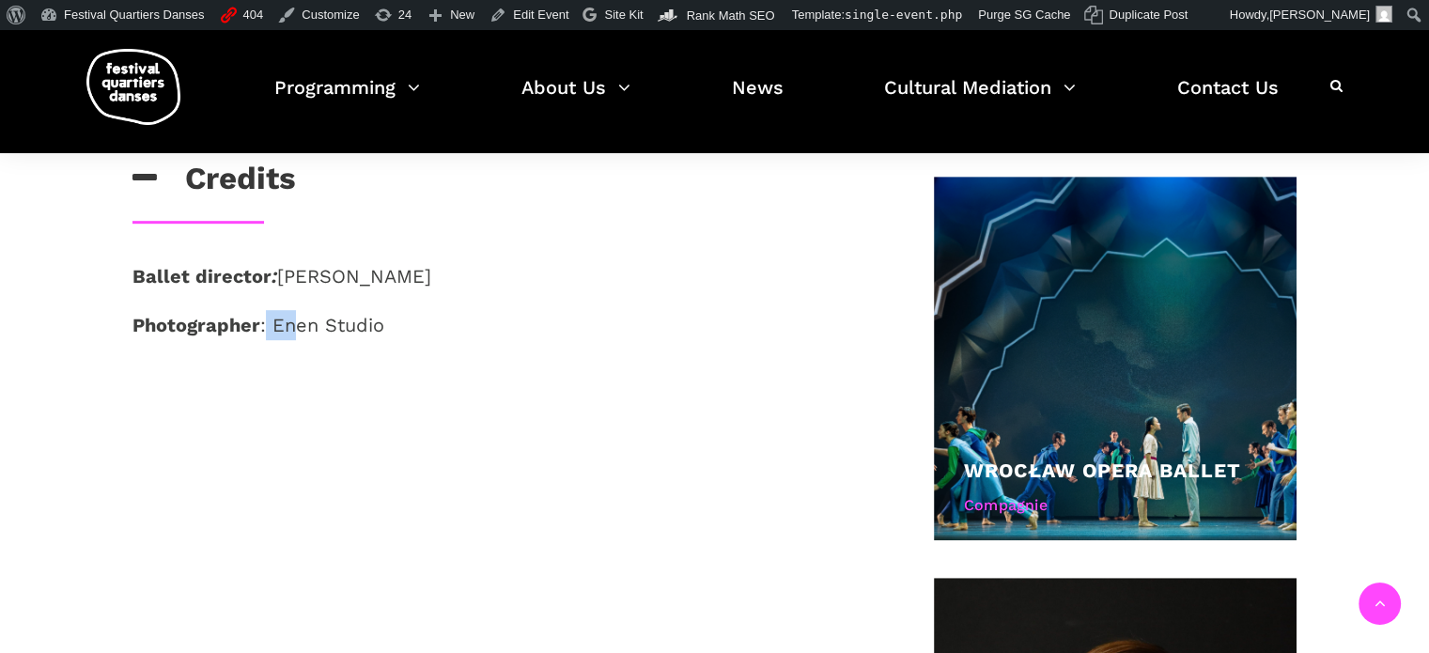
drag, startPoint x: 274, startPoint y: 367, endPoint x: 275, endPoint y: 386, distance: 18.8
click at [265, 368] on div "Ballet director : Małgorzata Dzierżon Photographer : Enen Studio" at bounding box center [503, 324] width 778 height 126
click at [391, 452] on div "Description In Tandem immerses us in a world of powerful duets, where love, des…" at bounding box center [715, 588] width 1240 height 2003
click at [464, 397] on div "Description In Tandem immerses us in a world of powerful duets, where love, des…" at bounding box center [715, 588] width 1240 height 2003
click at [481, 353] on div "Ballet director : Małgorzata Dzierżon Photographer : Enen Studio" at bounding box center [503, 324] width 778 height 126
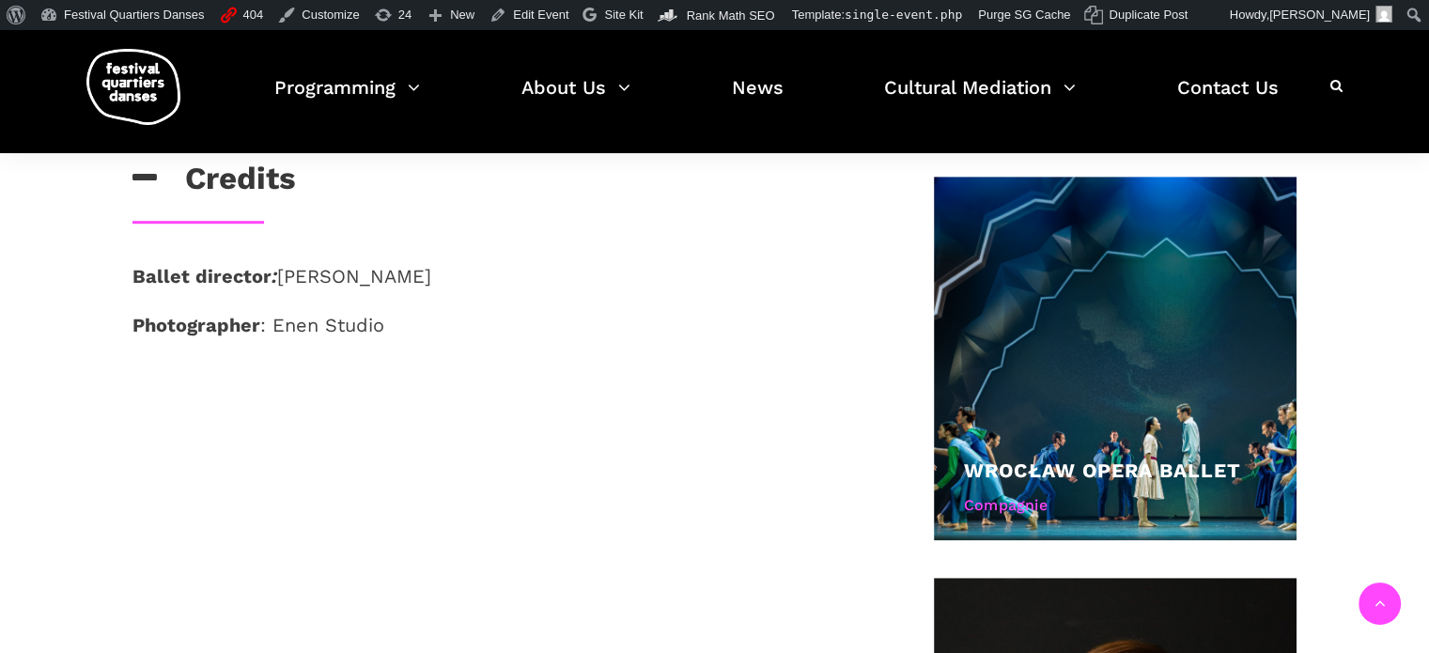
drag, startPoint x: 598, startPoint y: 353, endPoint x: 633, endPoint y: 396, distance: 55.3
click at [626, 369] on div "Ballet director : Małgorzata Dzierżon Photographer : Enen Studio" at bounding box center [503, 324] width 778 height 126
drag, startPoint x: 633, startPoint y: 396, endPoint x: 632, endPoint y: 415, distance: 19.8
click at [633, 405] on div "Description In Tandem immerses us in a world of powerful duets, where love, des…" at bounding box center [715, 588] width 1240 height 2003
drag, startPoint x: 632, startPoint y: 415, endPoint x: 601, endPoint y: 435, distance: 36.8
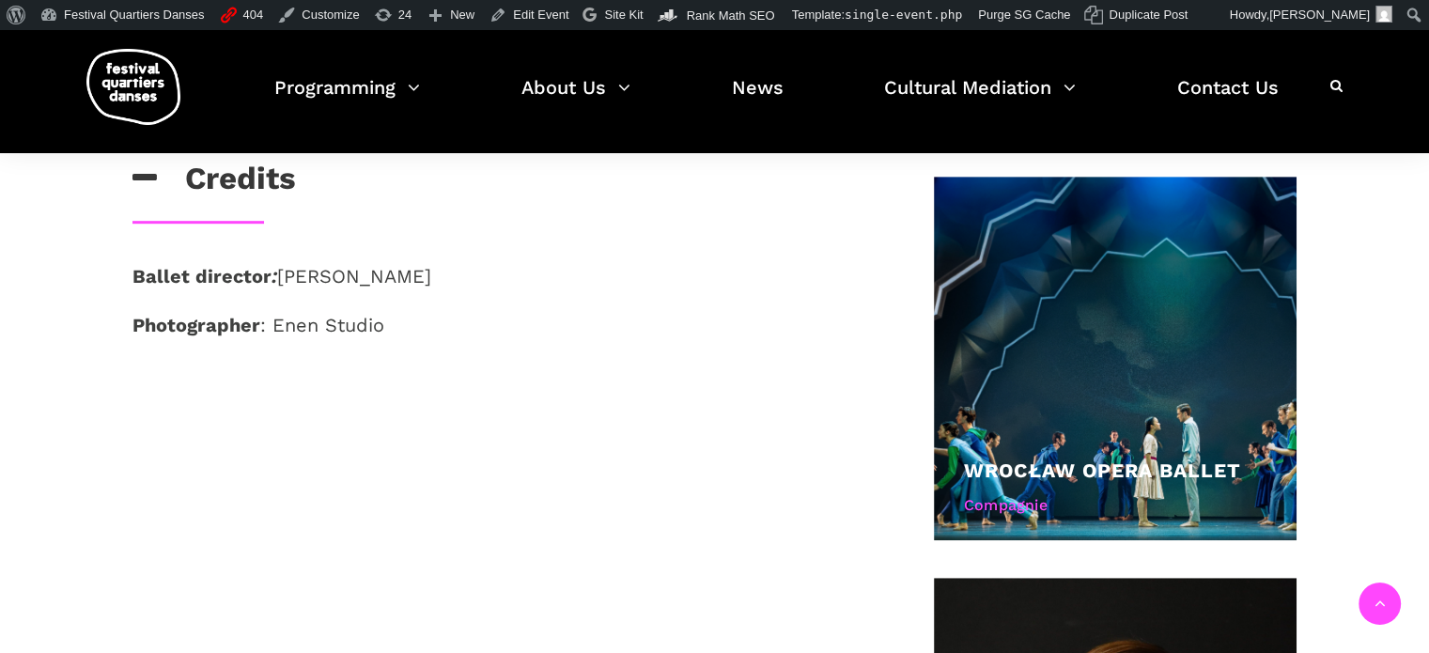
click at [628, 426] on div "Description In Tandem immerses us in a world of powerful duets, where love, des…" at bounding box center [715, 588] width 1240 height 2003
drag, startPoint x: 601, startPoint y: 435, endPoint x: 507, endPoint y: 433, distance: 94.0
click at [564, 440] on div "Description In Tandem immerses us in a world of powerful duets, where love, des…" at bounding box center [715, 588] width 1240 height 2003
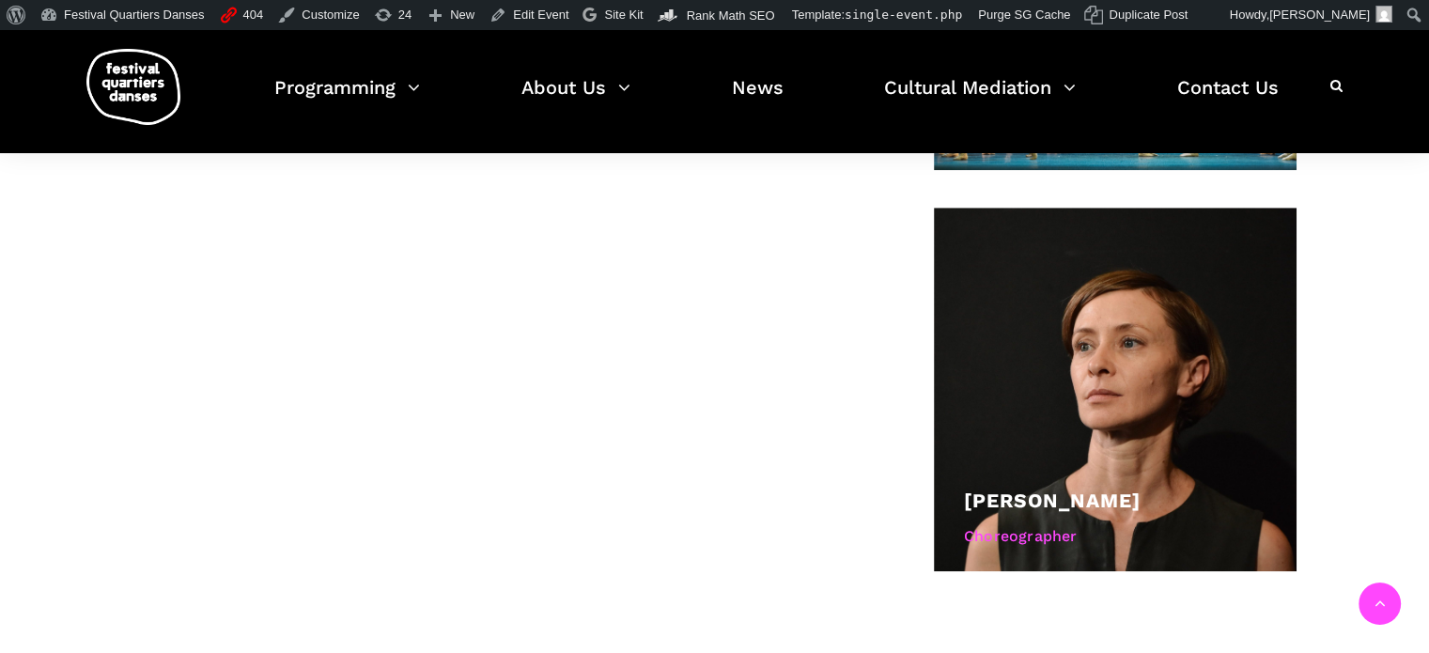
scroll to position [1376, 0]
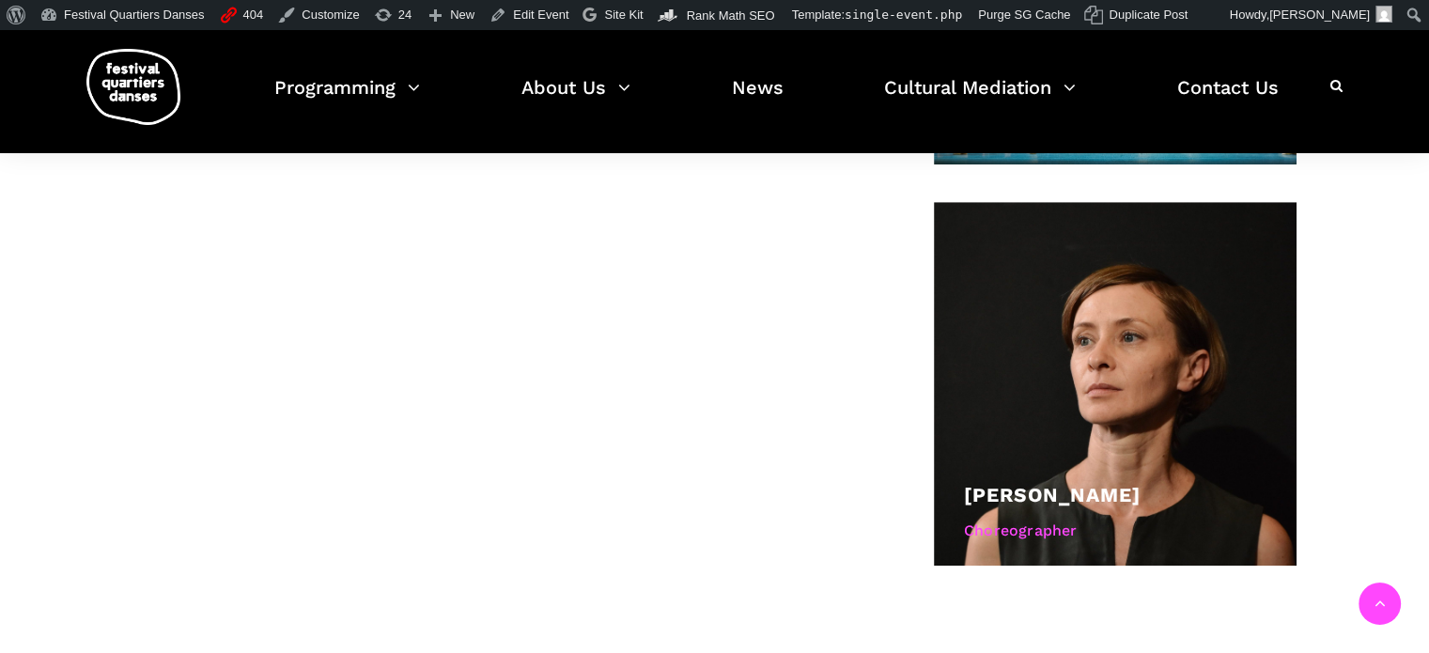
drag, startPoint x: 526, startPoint y: 415, endPoint x: 432, endPoint y: 400, distance: 95.2
click at [517, 416] on div "Description In Tandem immerses us in a world of powerful duets, where love, des…" at bounding box center [715, 212] width 1240 height 2003
drag, startPoint x: 432, startPoint y: 400, endPoint x: 447, endPoint y: 485, distance: 85.9
click at [420, 424] on div "Description In Tandem immerses us in a world of powerful duets, where love, des…" at bounding box center [715, 212] width 1240 height 2003
drag, startPoint x: 447, startPoint y: 485, endPoint x: 478, endPoint y: 514, distance: 42.5
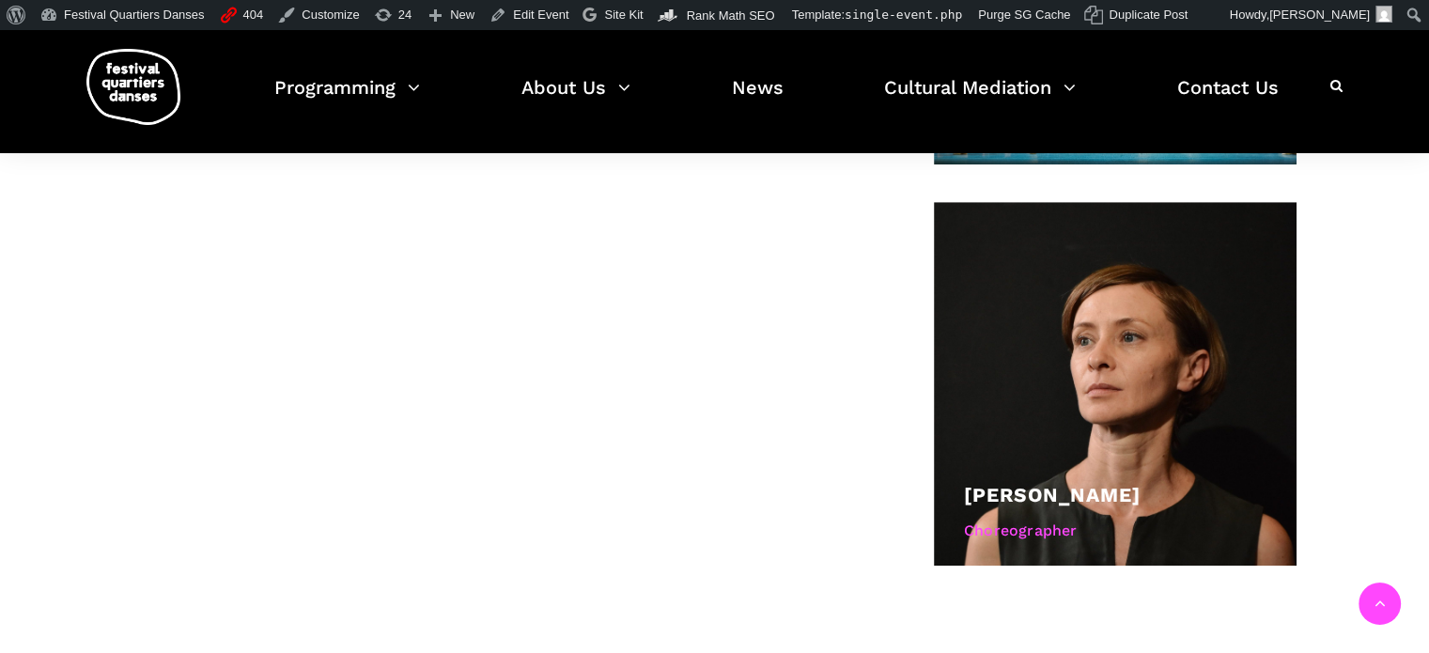
click at [478, 514] on div "Description In Tandem immerses us in a world of powerful duets, where love, des…" at bounding box center [715, 212] width 1240 height 2003
click at [664, 529] on div "Description In Tandem immerses us in a world of powerful duets, where love, des…" at bounding box center [715, 212] width 1240 height 2003
click at [724, 530] on div "Description In Tandem immerses us in a world of powerful duets, where love, des…" at bounding box center [715, 212] width 1240 height 2003
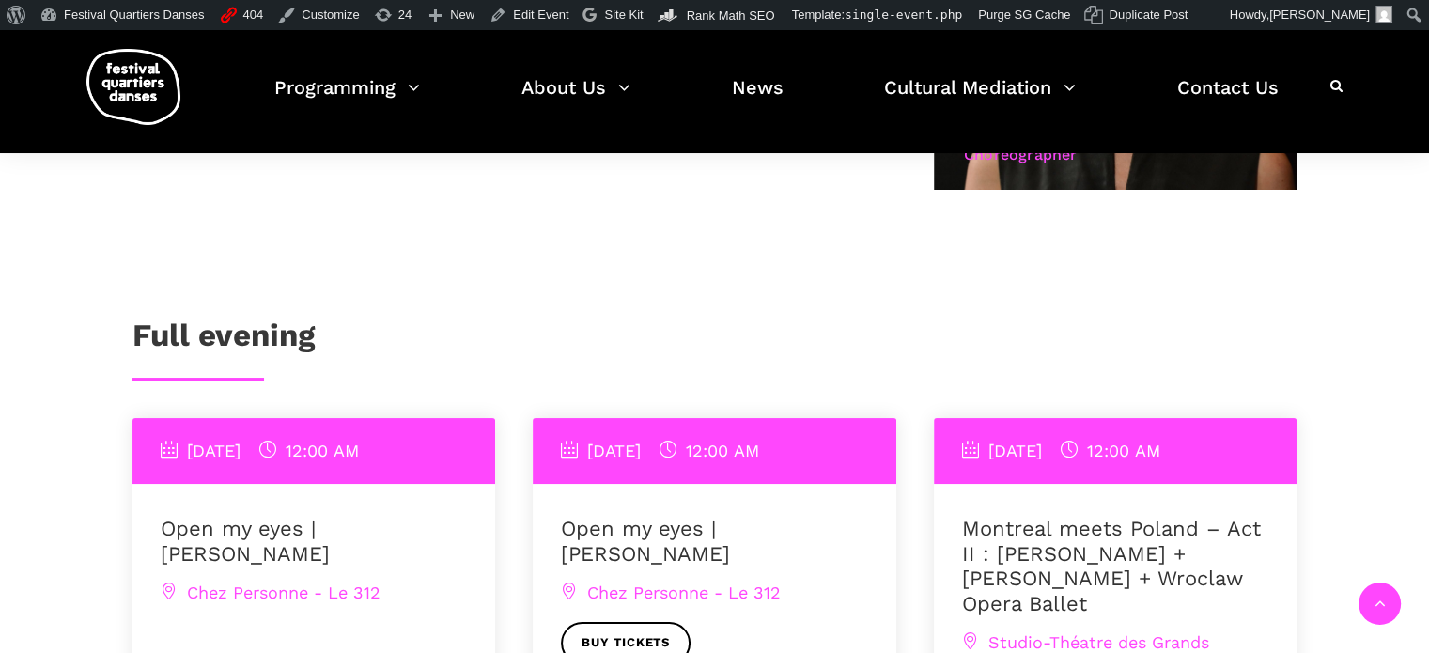
drag, startPoint x: 541, startPoint y: 406, endPoint x: 519, endPoint y: 382, distance: 32.6
click at [474, 298] on div at bounding box center [515, 284] width 802 height 66
click at [476, 297] on div at bounding box center [515, 284] width 802 height 66
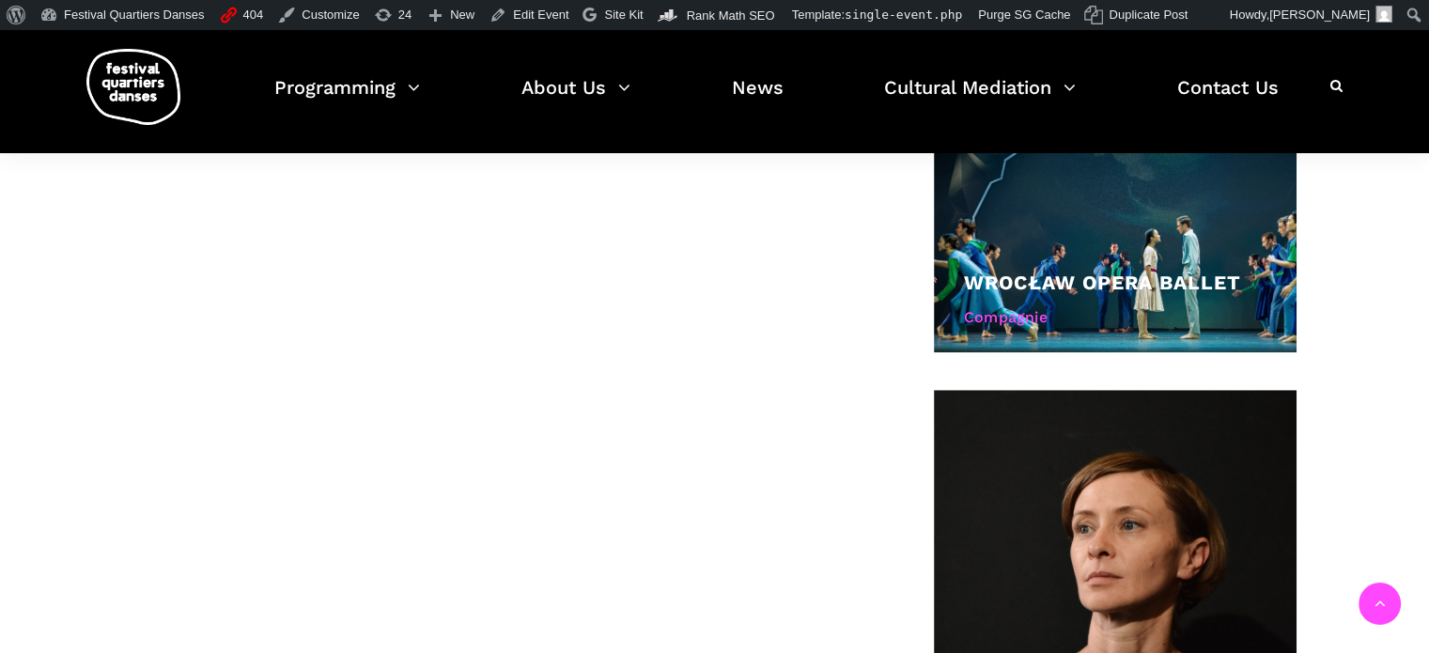
scroll to position [718, 0]
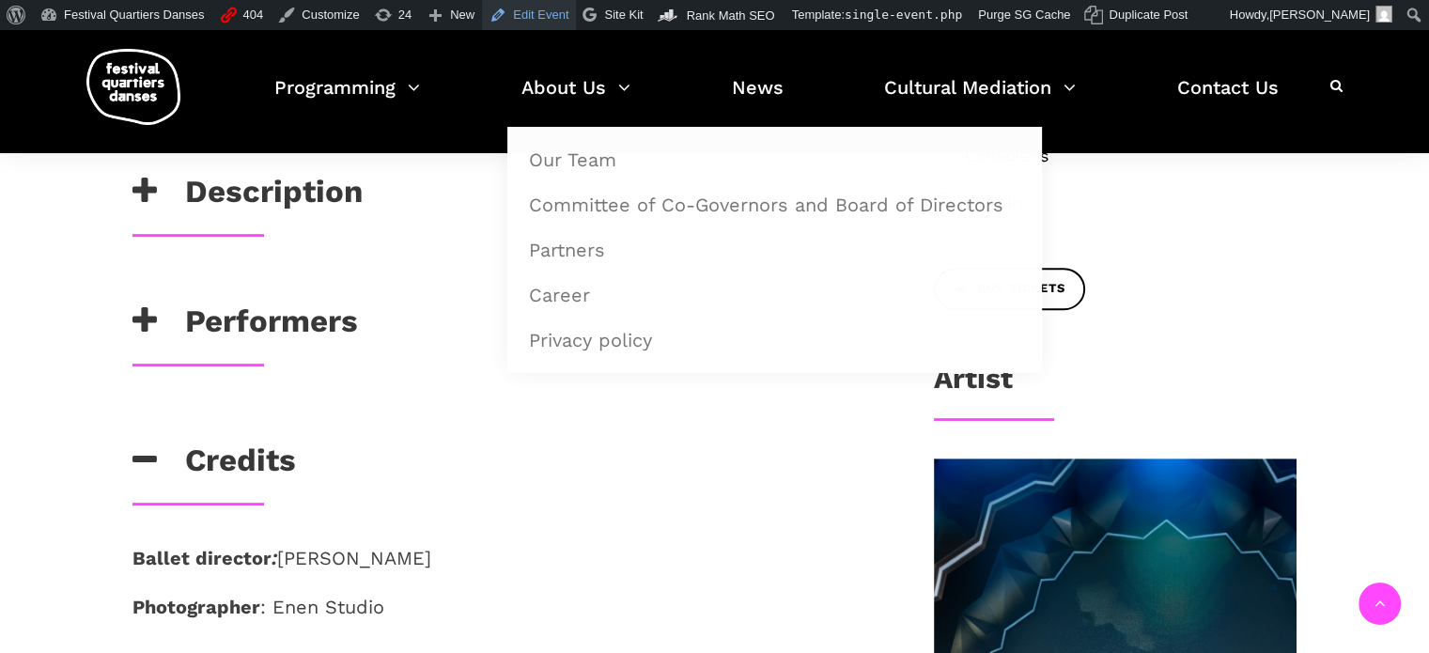
click at [521, 17] on link "Edit Event" at bounding box center [529, 15] width 94 height 30
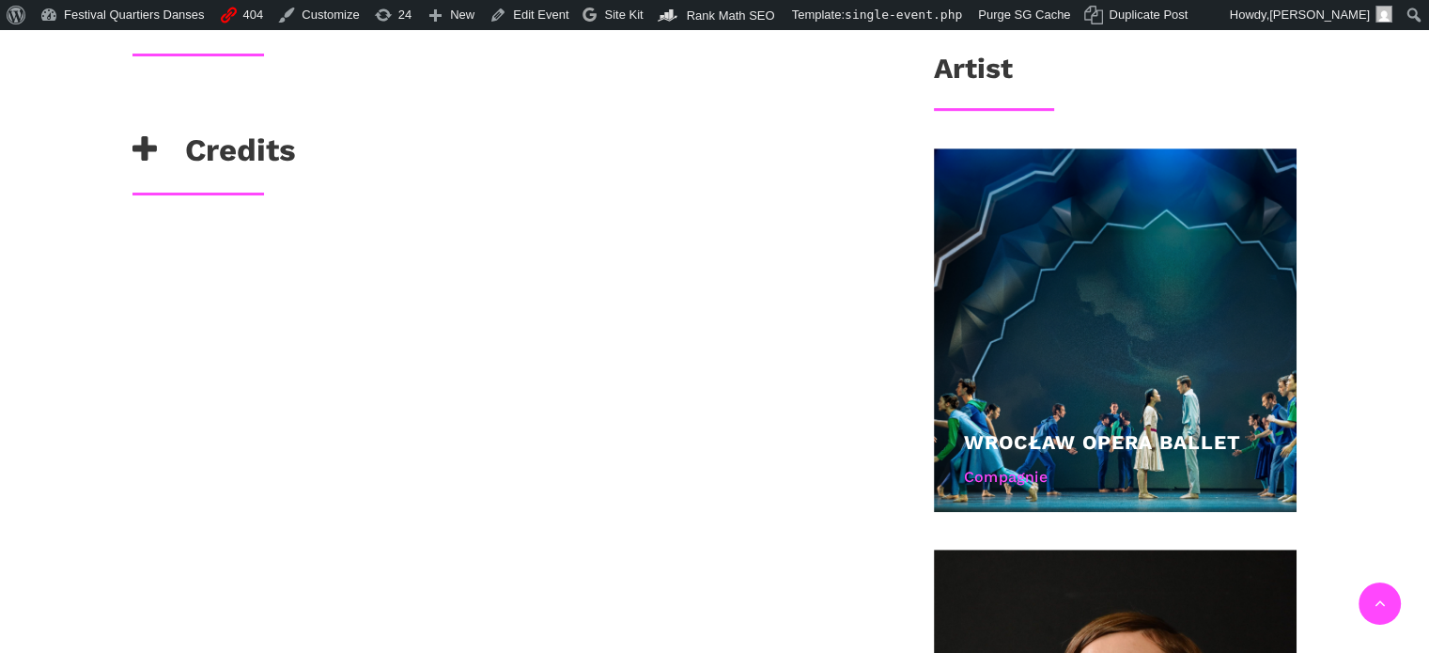
scroll to position [940, 0]
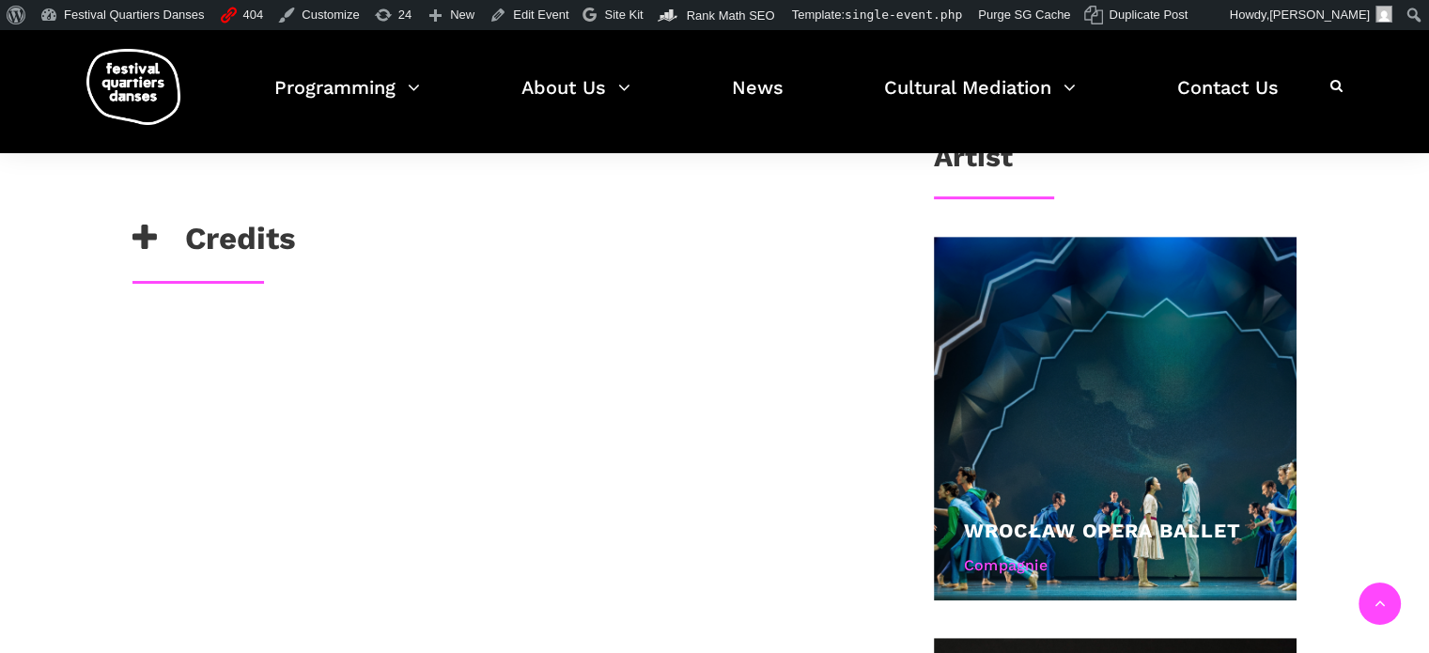
click at [253, 232] on h3 "Credits" at bounding box center [214, 243] width 164 height 47
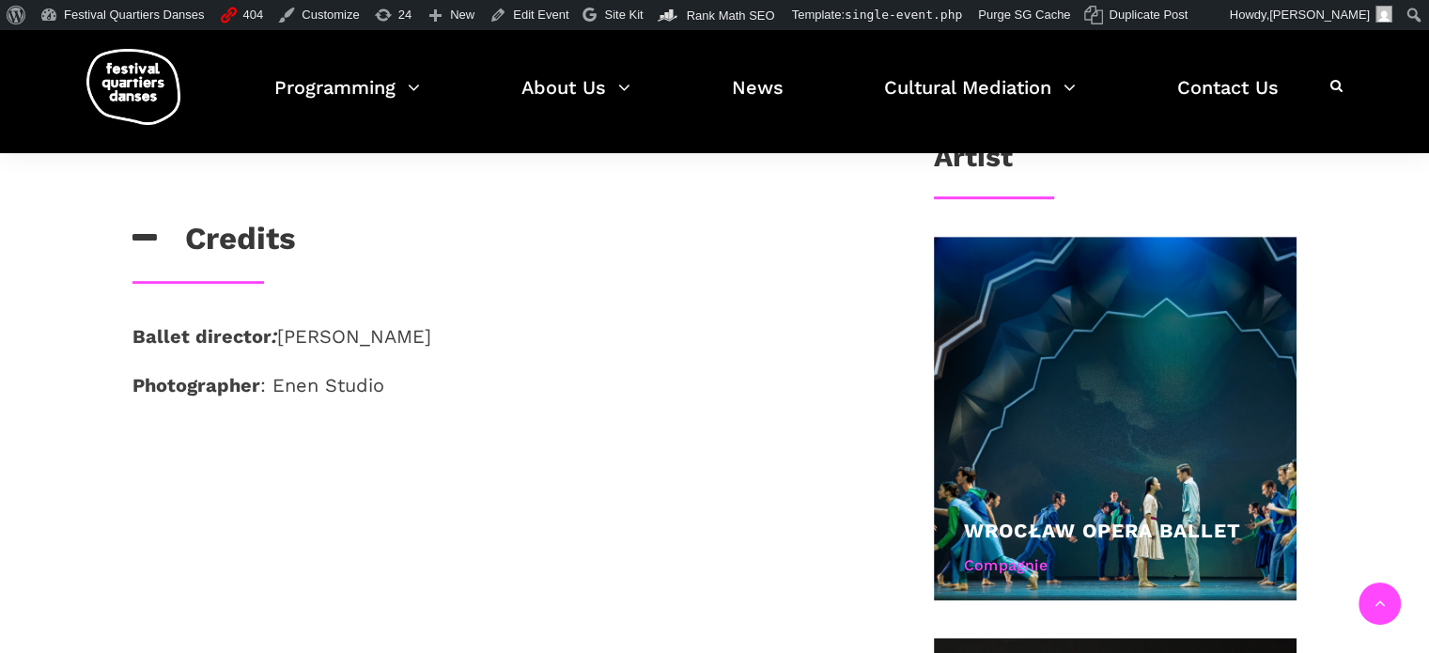
click at [237, 232] on h3 "Credits" at bounding box center [214, 243] width 164 height 47
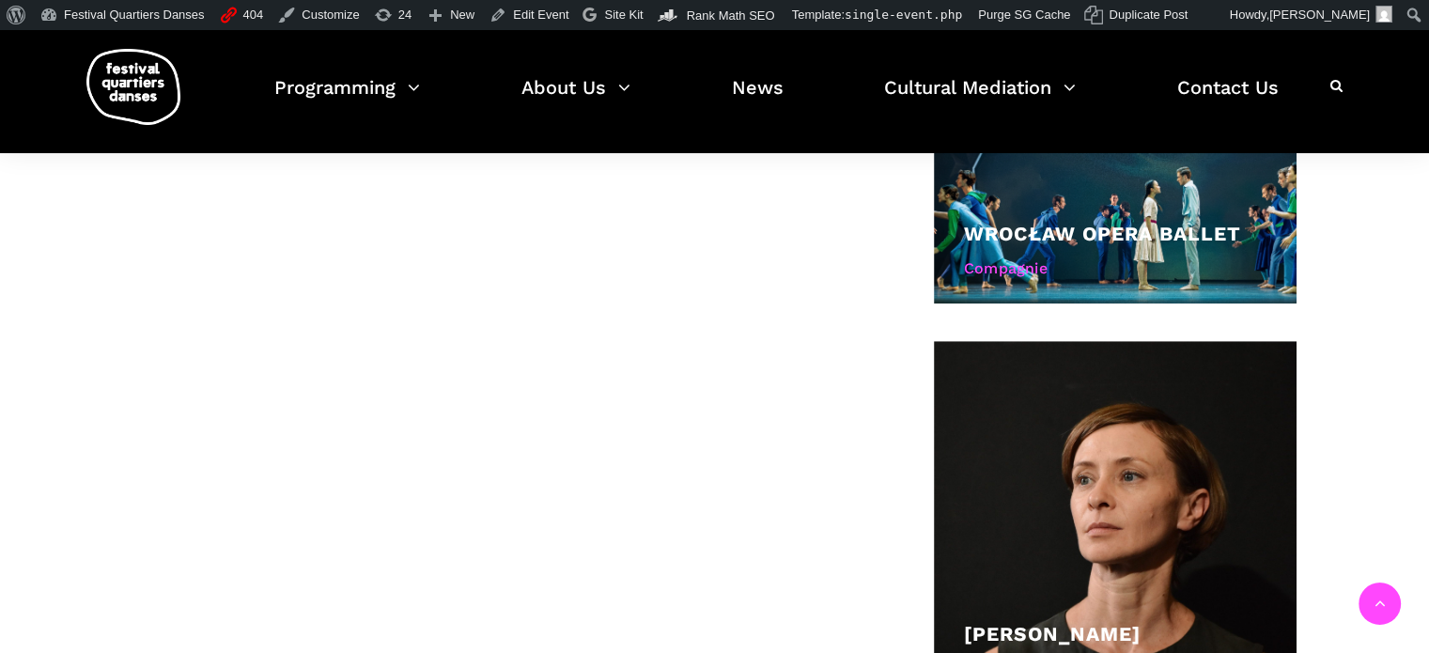
scroll to position [1222, 0]
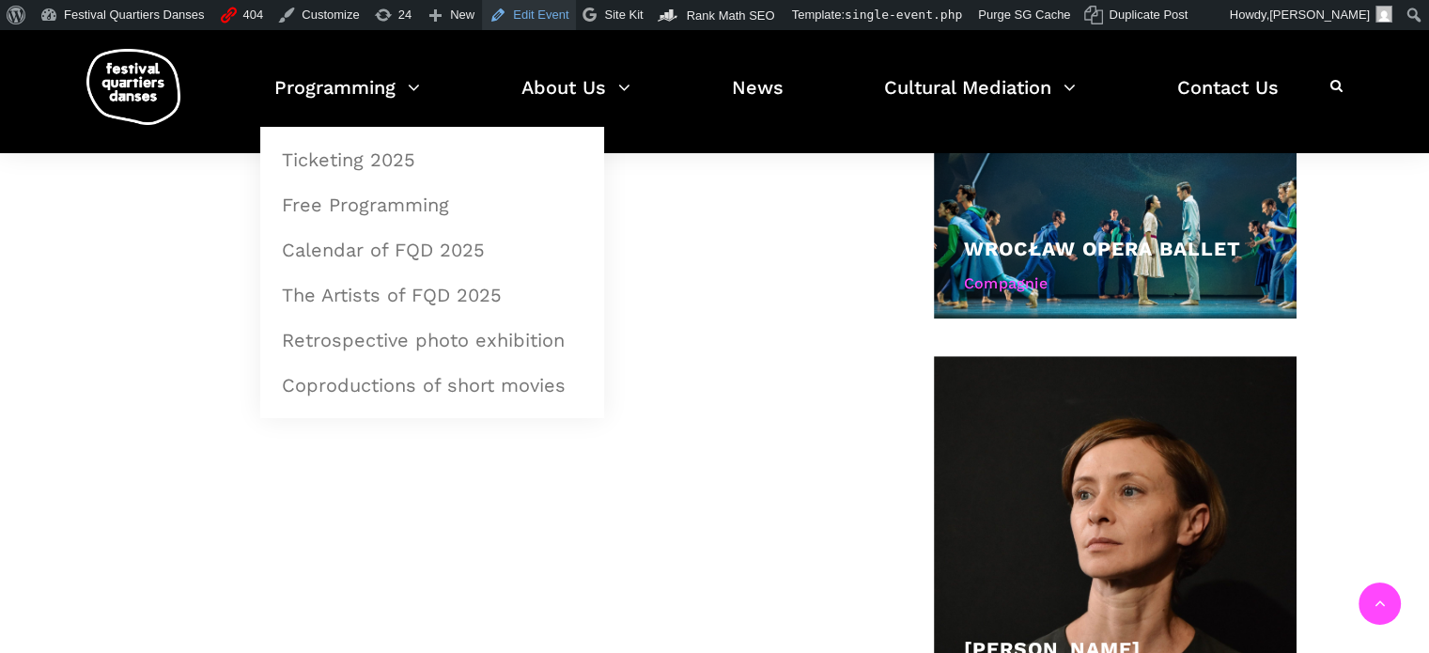
click at [500, 17] on link "Edit Event" at bounding box center [529, 15] width 94 height 30
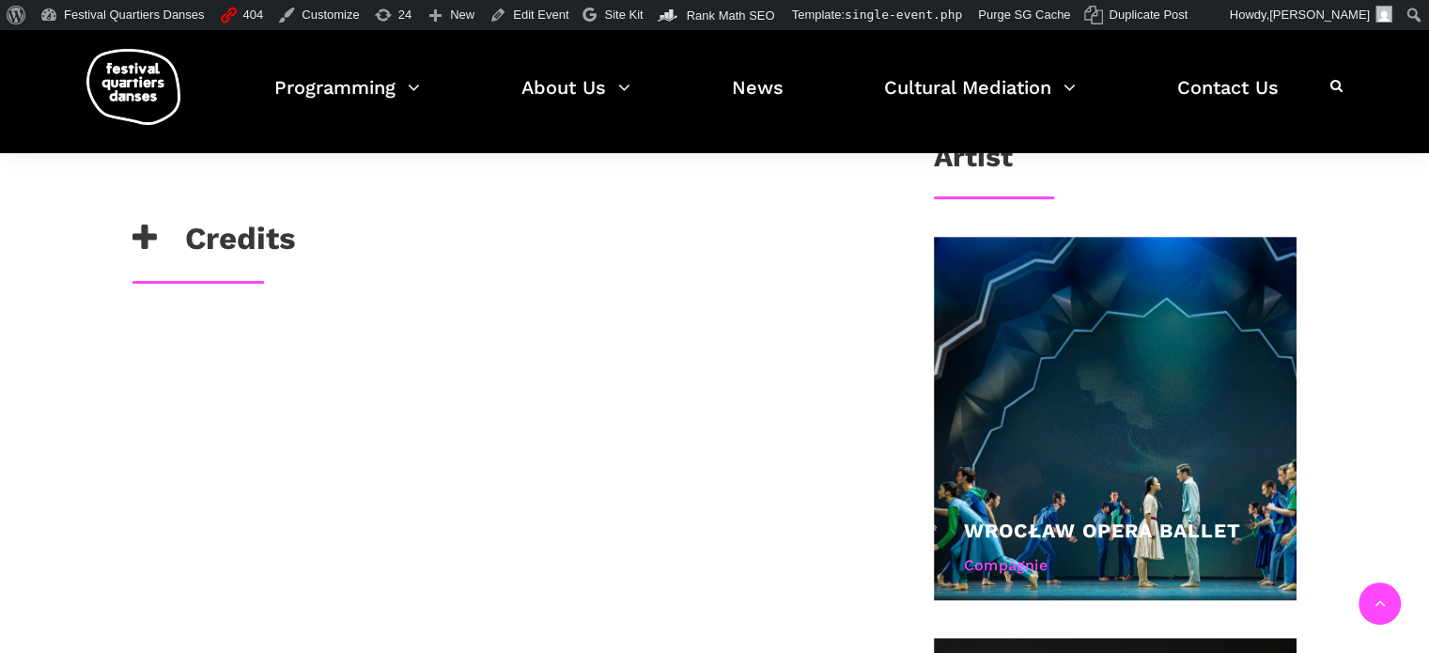
click at [239, 246] on h3 "Credits" at bounding box center [214, 243] width 164 height 47
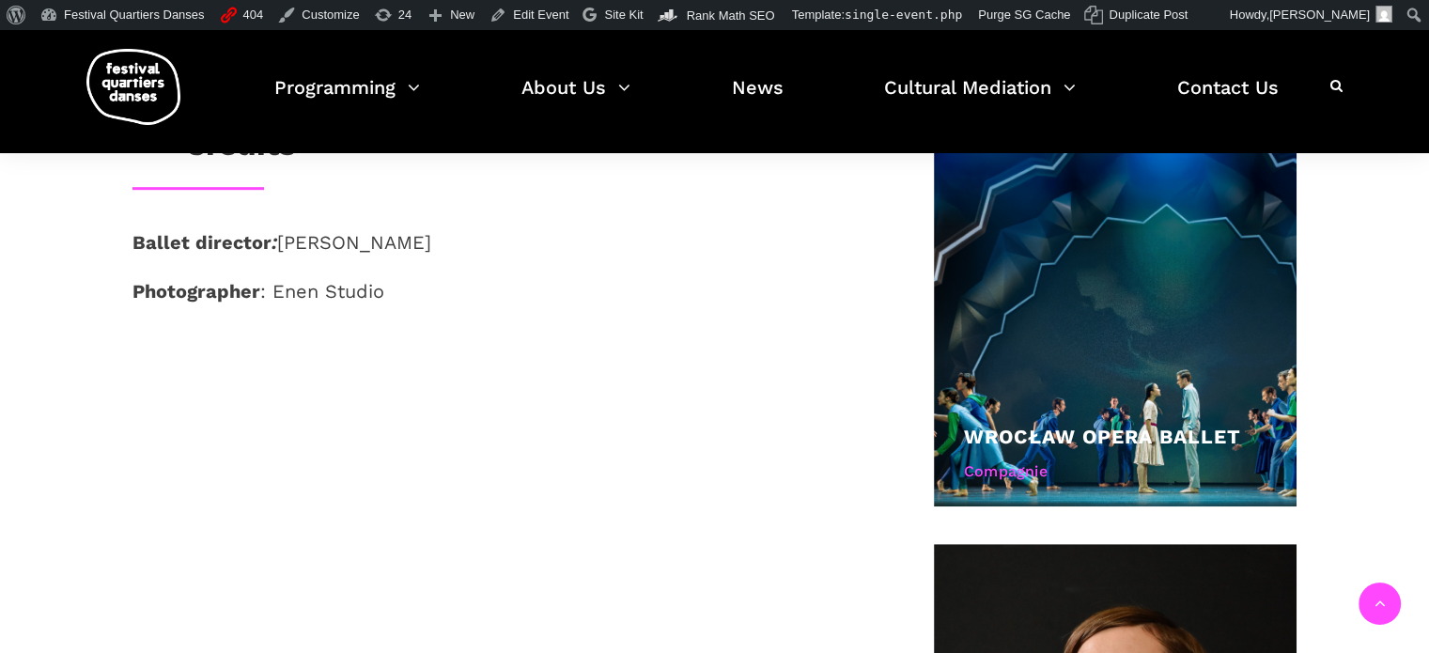
scroll to position [846, 0]
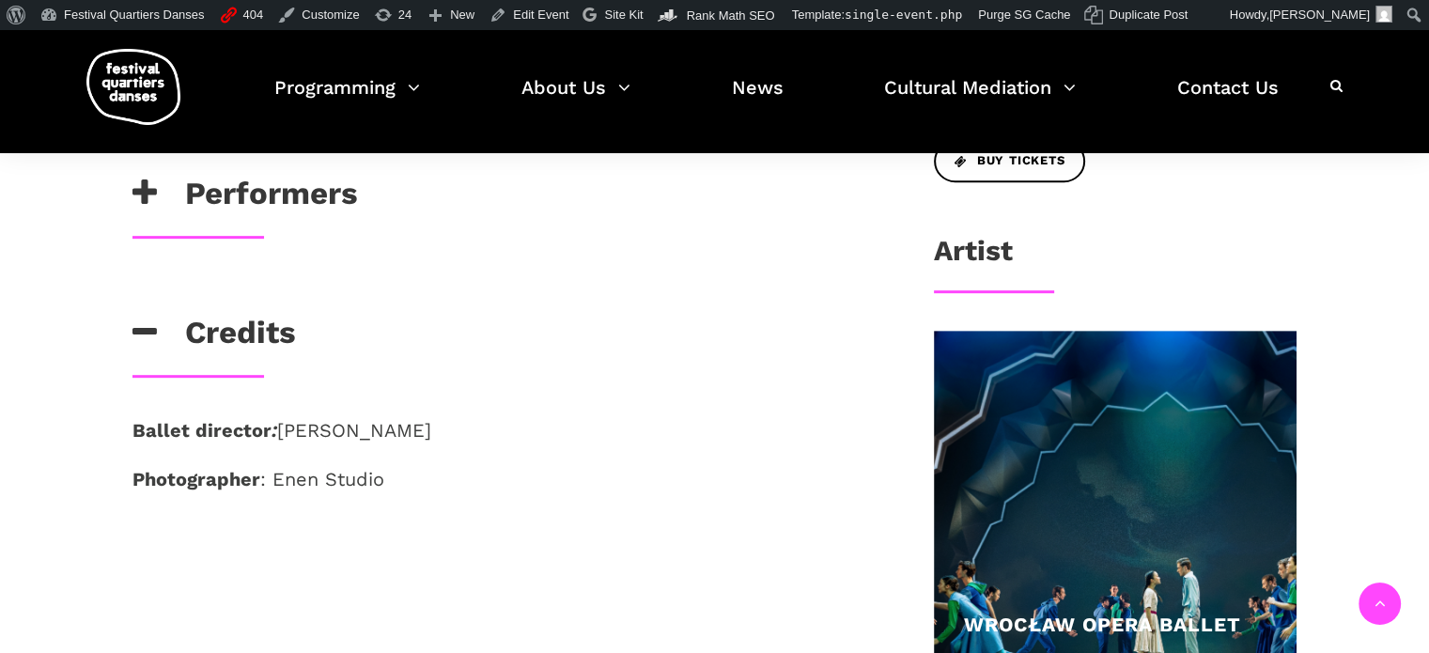
click at [245, 306] on div "[PERSON_NAME] [PERSON_NAME], [PERSON_NAME], [PERSON_NAME], [PERSON_NAME], [PERS…" at bounding box center [503, 295] width 778 height 38
click at [237, 336] on h3 "Credits" at bounding box center [214, 337] width 164 height 47
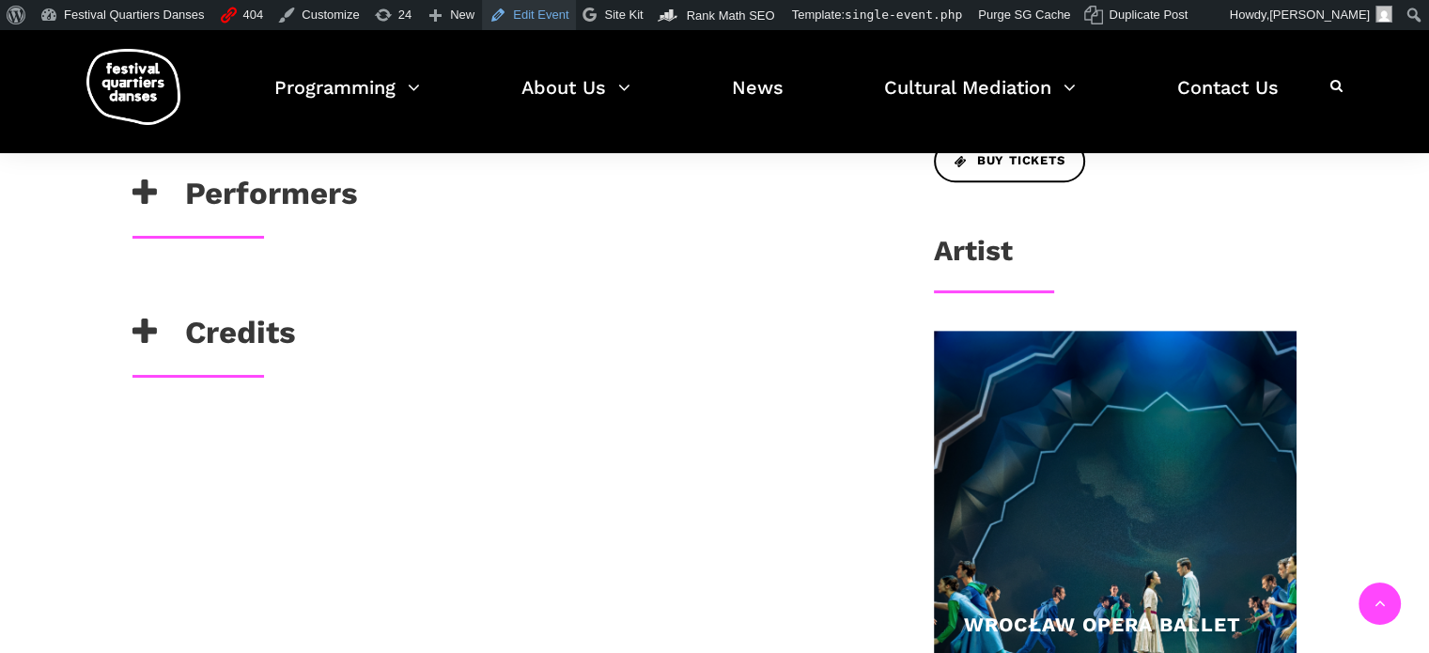
click at [535, 22] on link "Edit Event" at bounding box center [529, 15] width 94 height 30
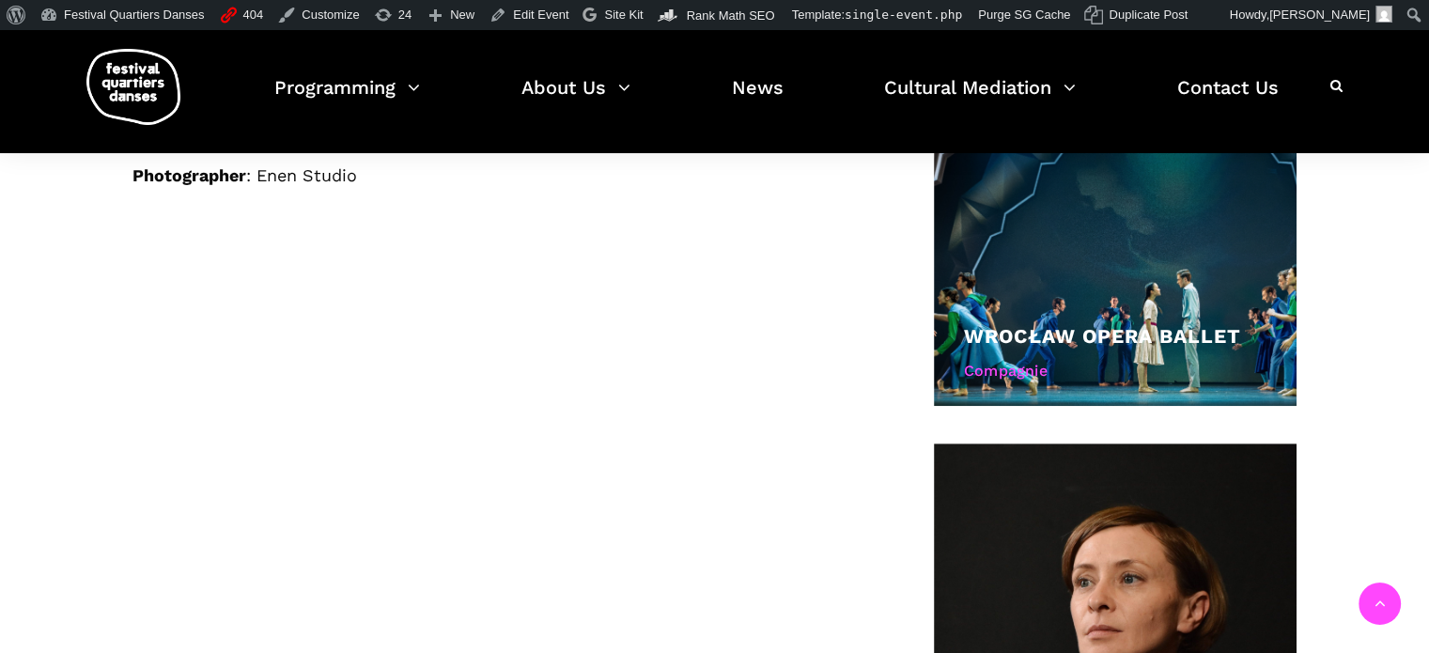
scroll to position [1034, 0]
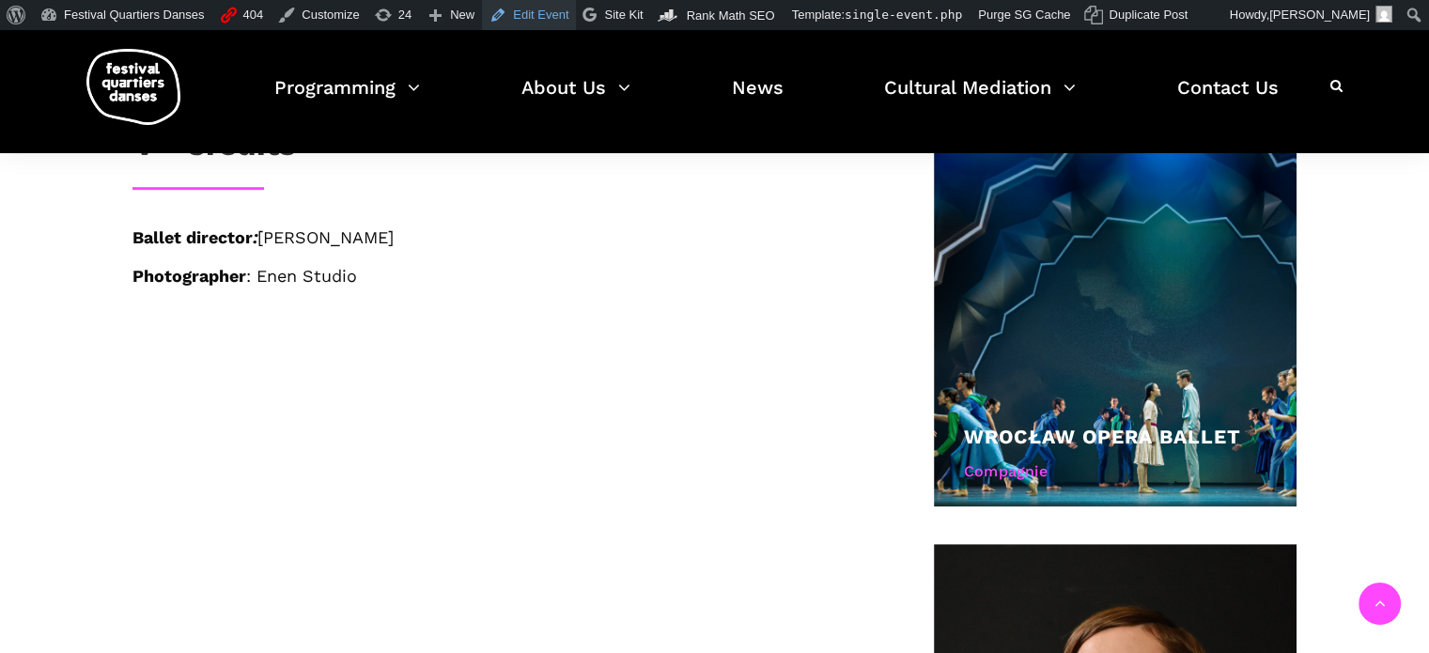
click at [515, 16] on link "Edit Event" at bounding box center [529, 15] width 94 height 30
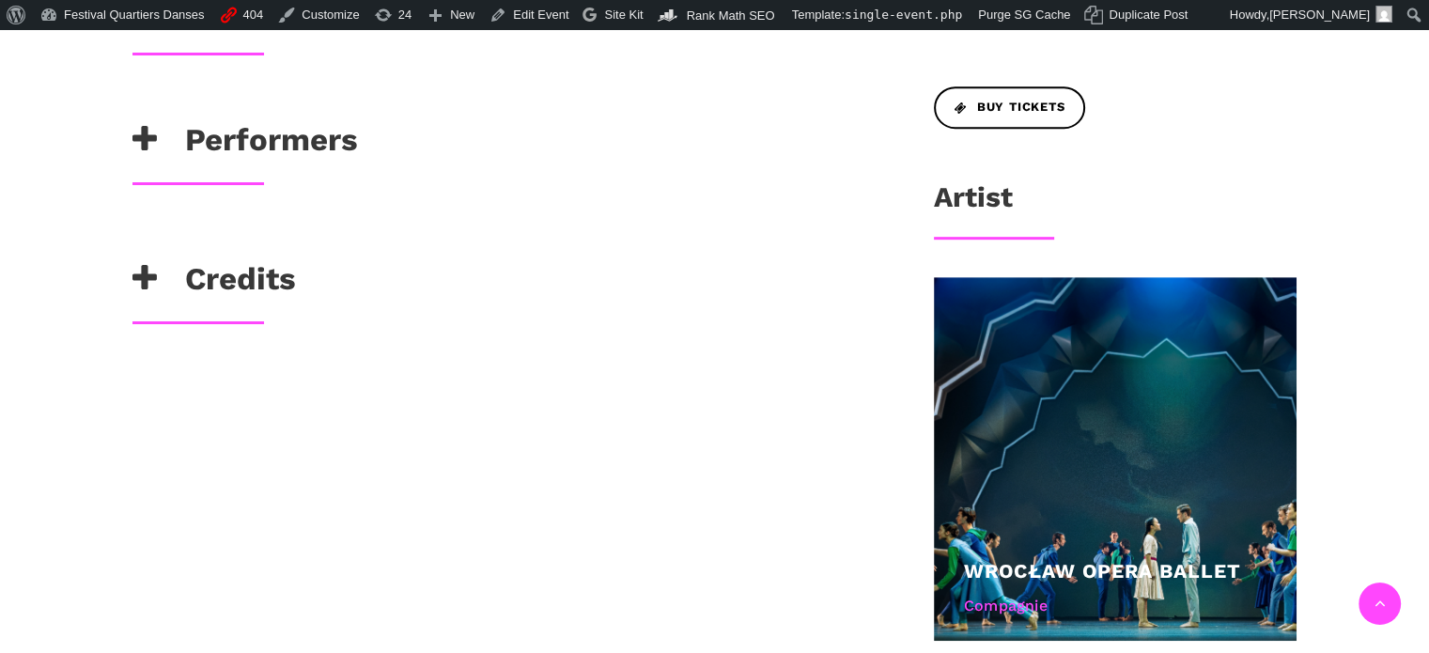
scroll to position [1128, 0]
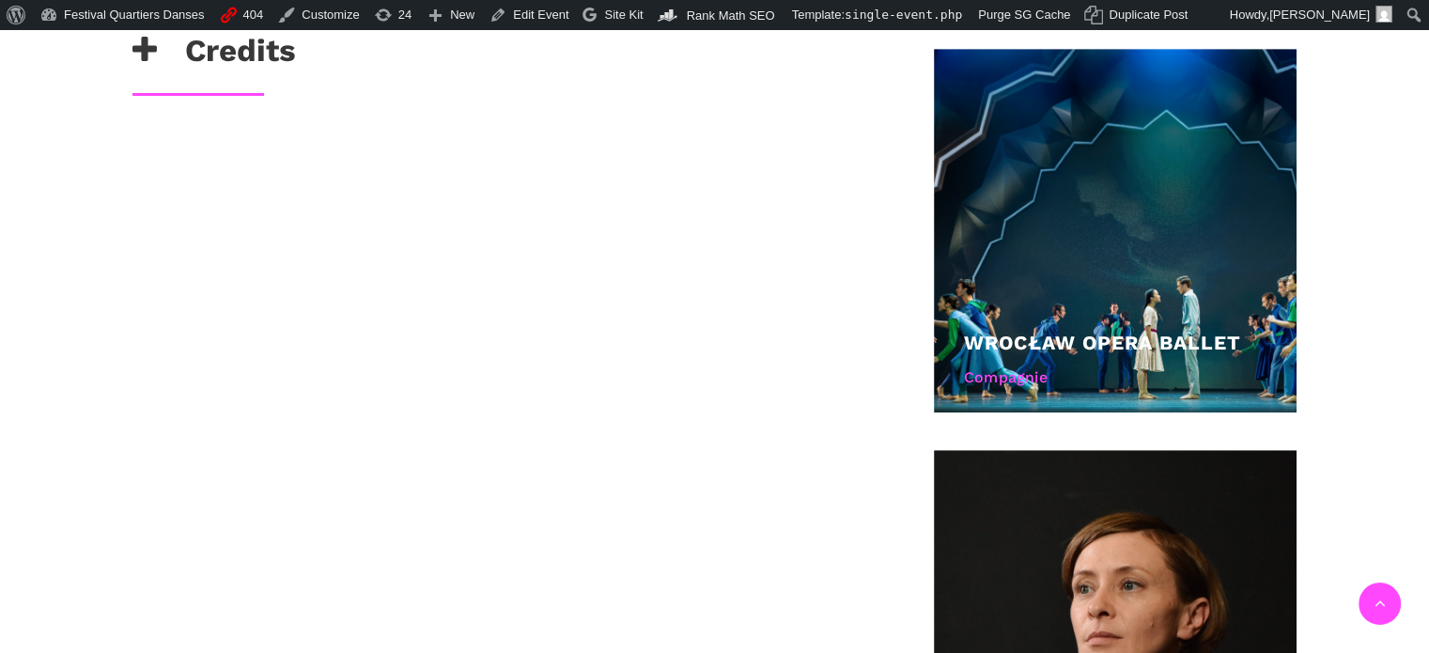
click at [272, 55] on h3 "Credits" at bounding box center [214, 55] width 164 height 47
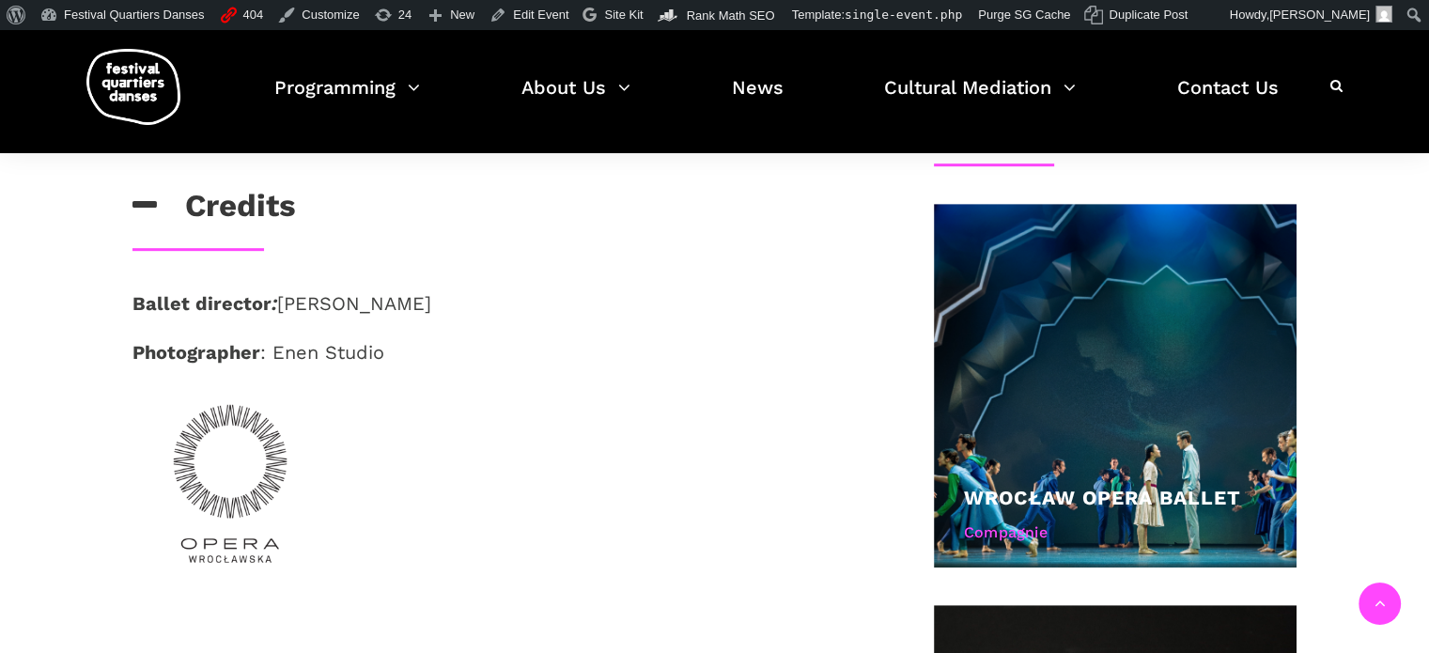
scroll to position [940, 0]
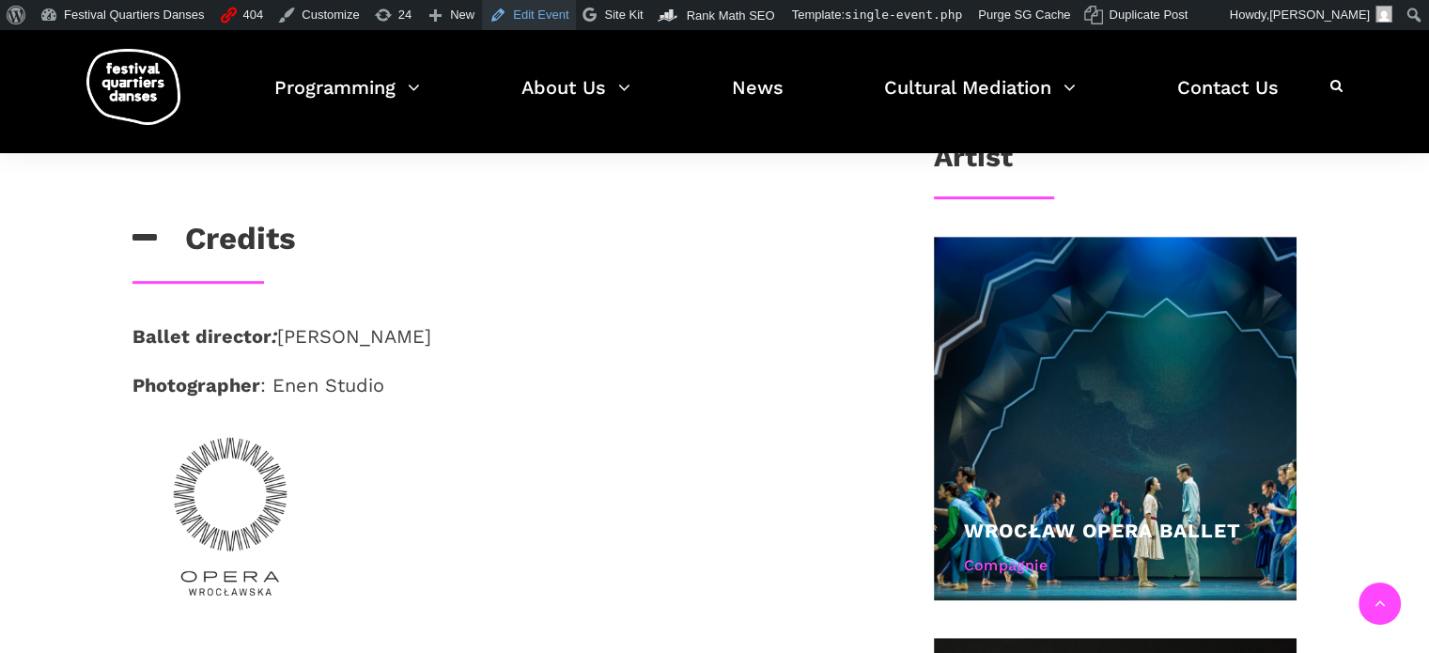
click at [515, 23] on link "Edit Event" at bounding box center [529, 15] width 94 height 30
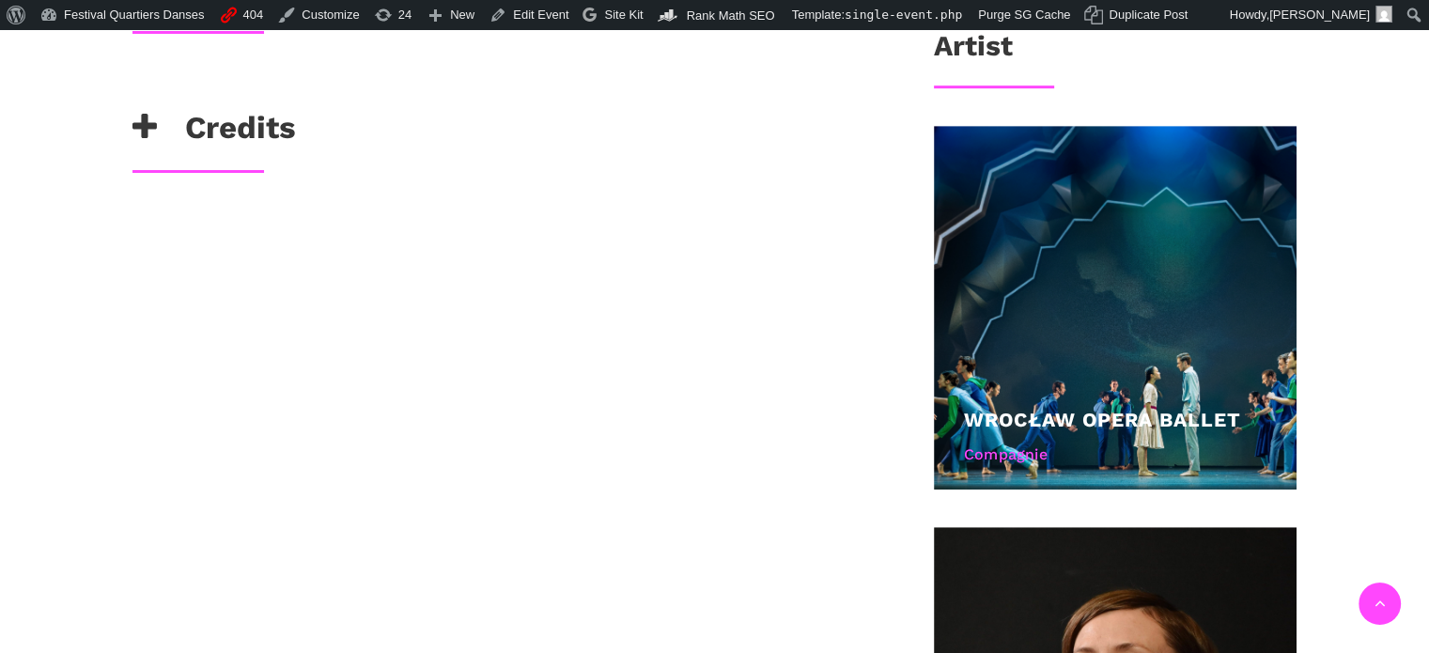
scroll to position [940, 0]
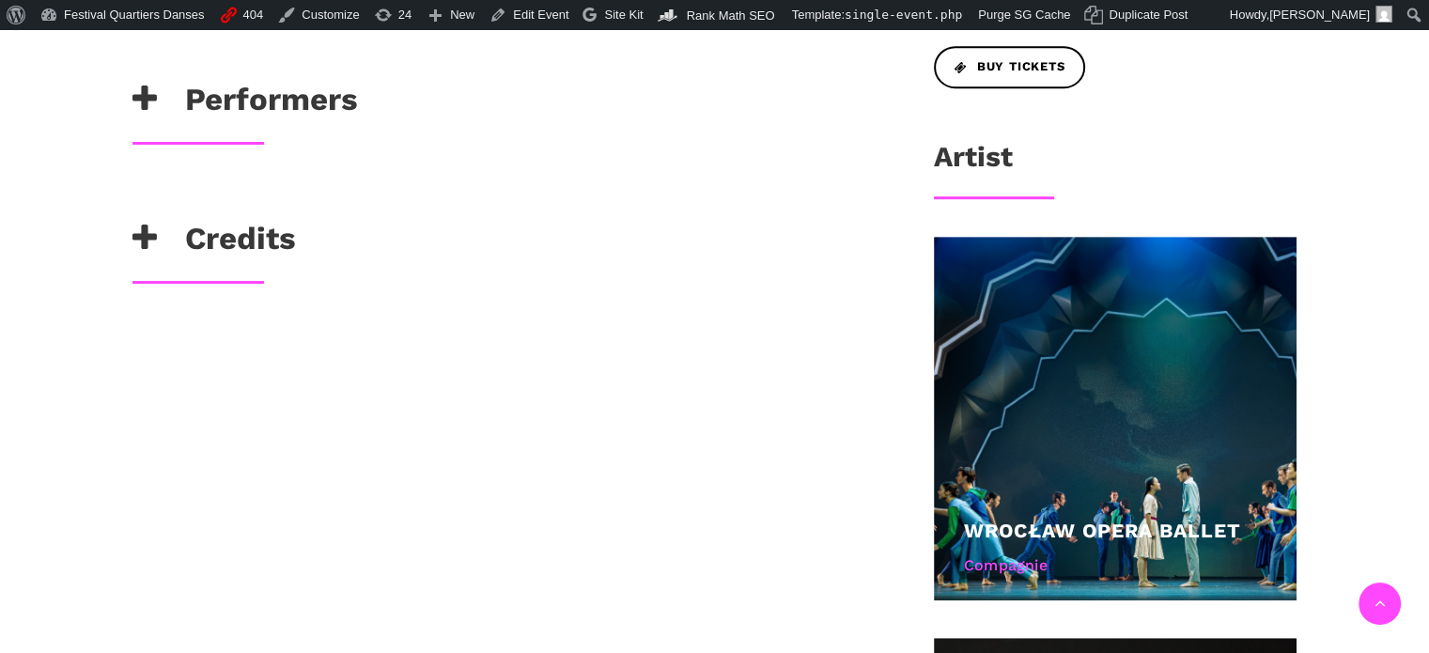
click at [263, 243] on h3 "Credits" at bounding box center [214, 243] width 164 height 47
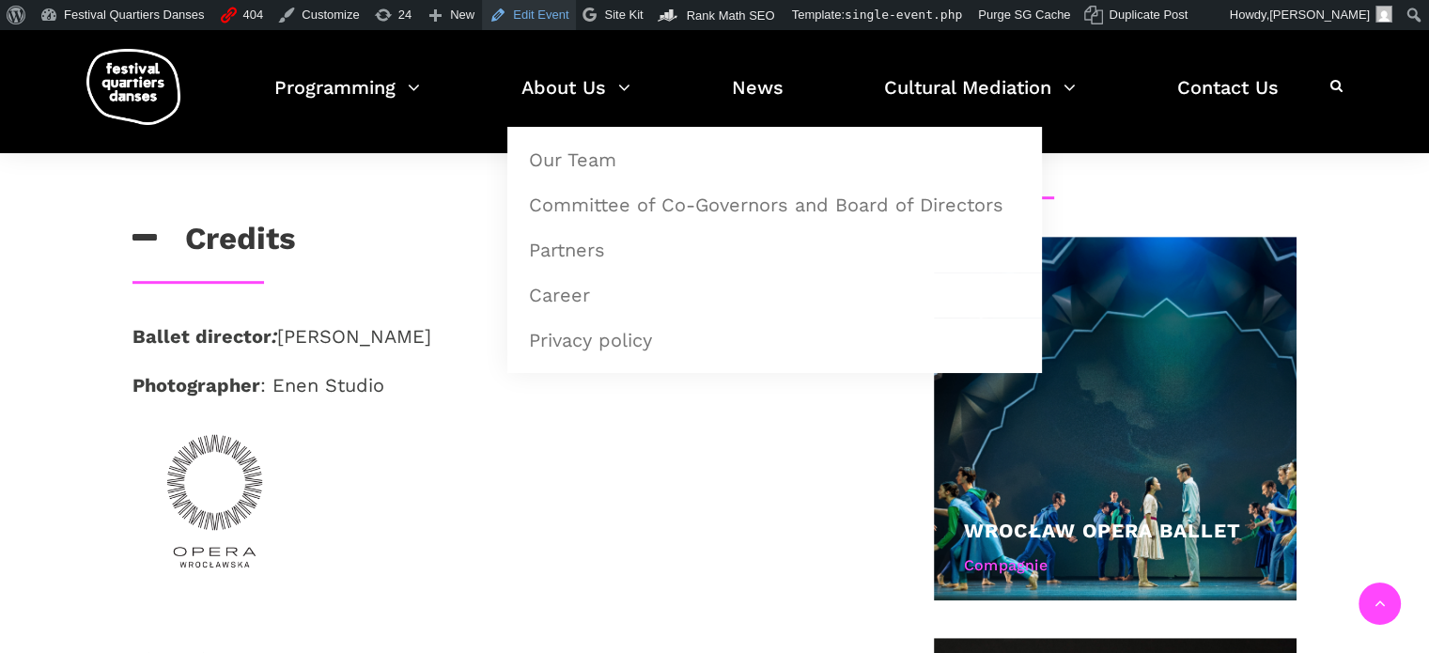
click at [531, 19] on link "Edit Event" at bounding box center [529, 15] width 94 height 30
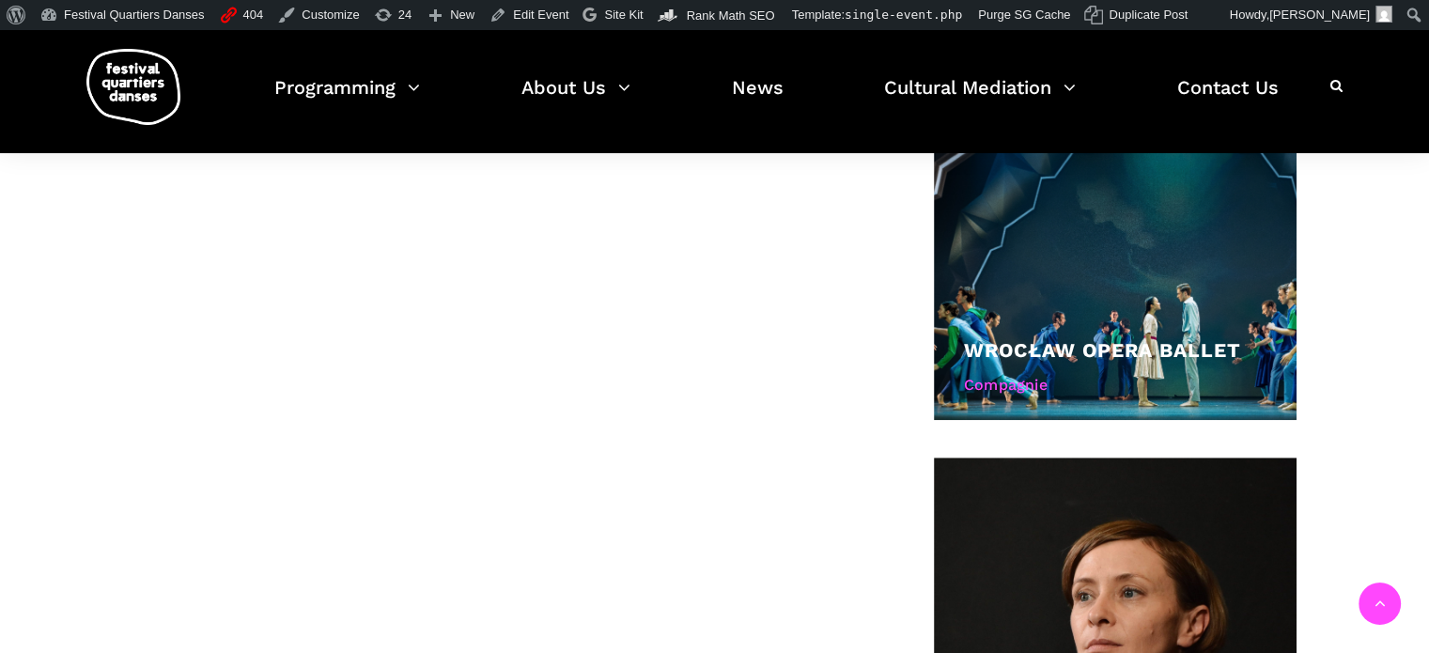
scroll to position [940, 0]
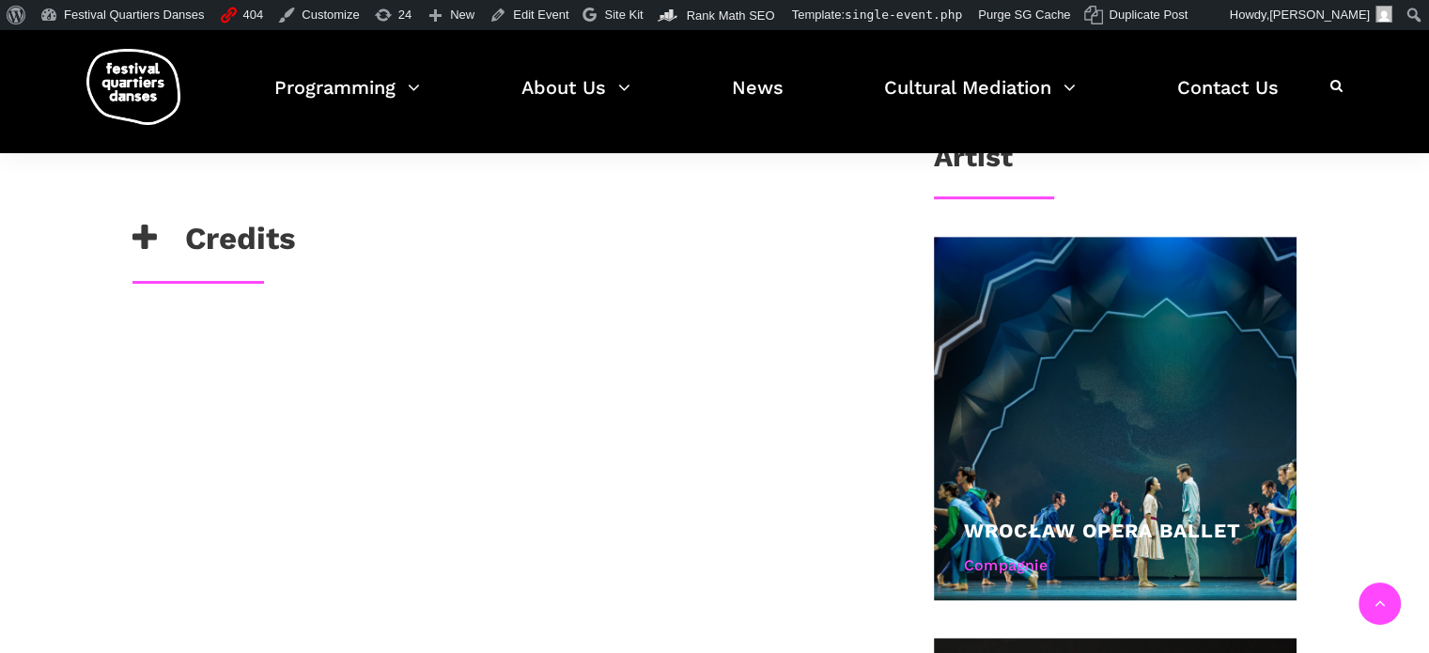
click at [216, 240] on h3 "Credits" at bounding box center [214, 243] width 164 height 47
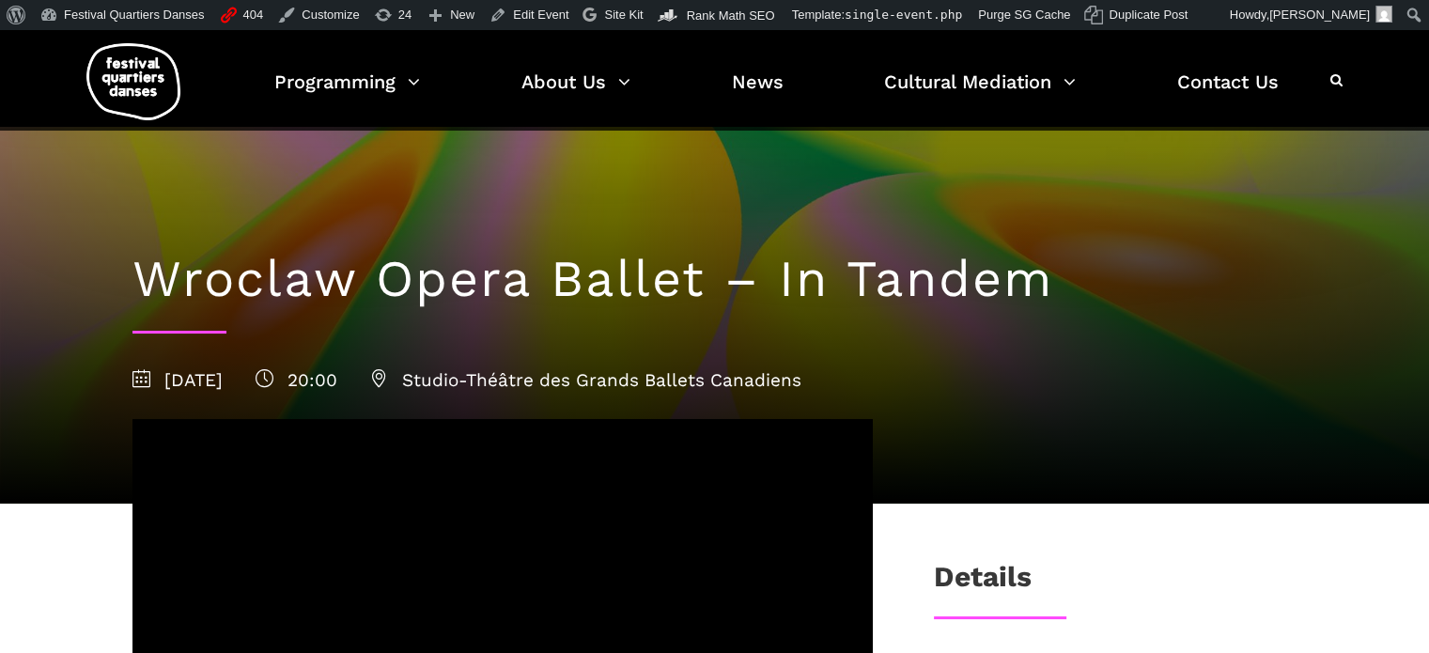
scroll to position [0, 0]
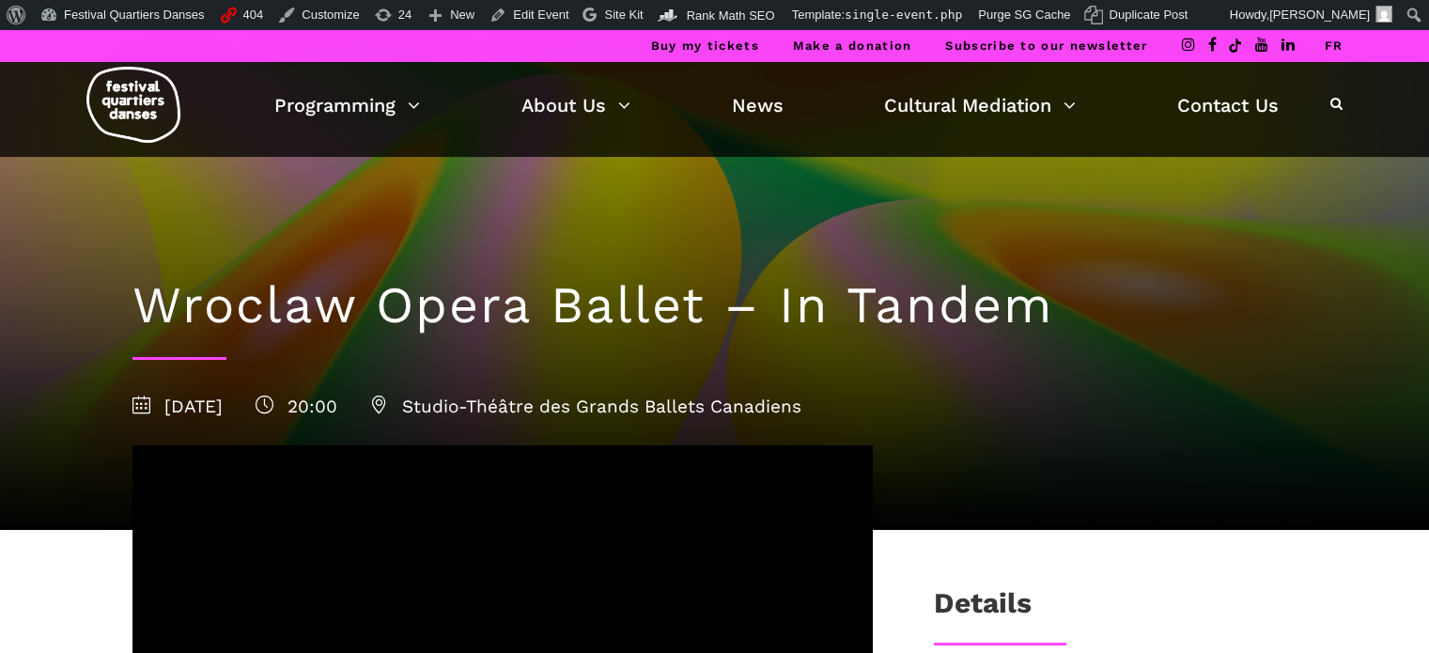
click at [1334, 41] on link "FR" at bounding box center [1333, 46] width 19 height 14
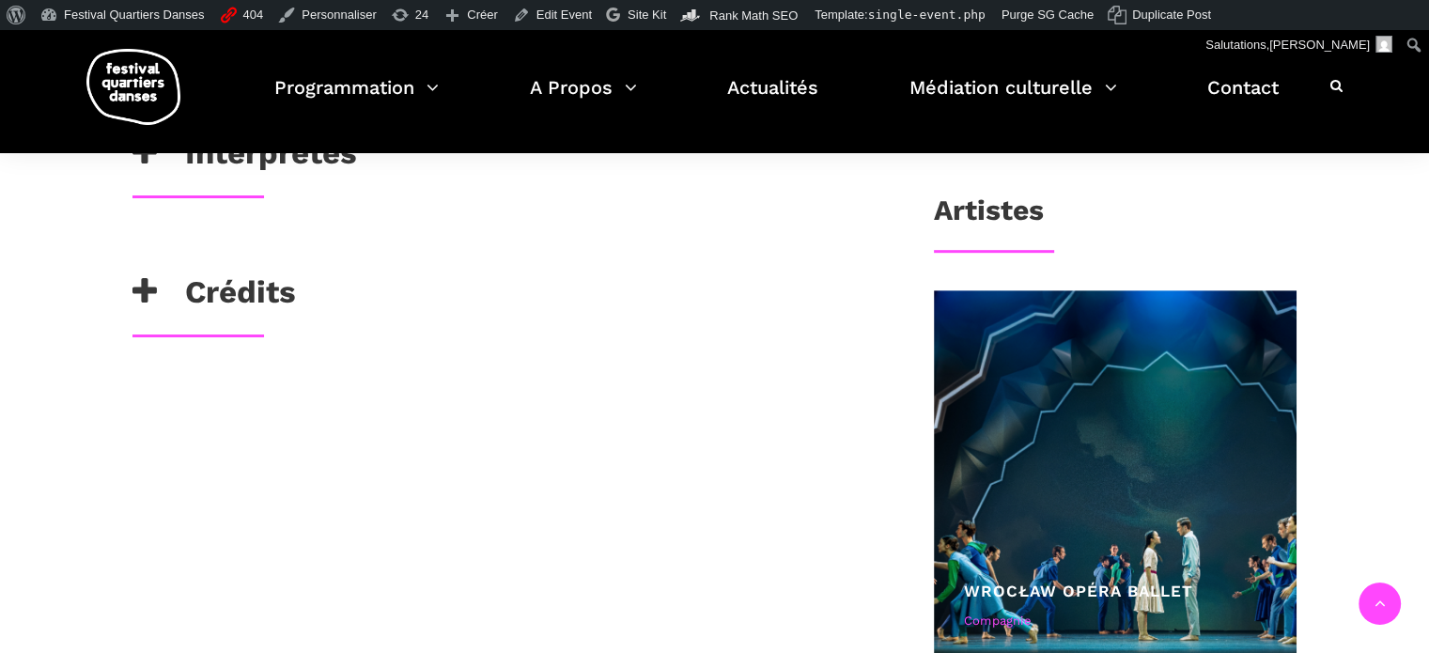
scroll to position [846, 0]
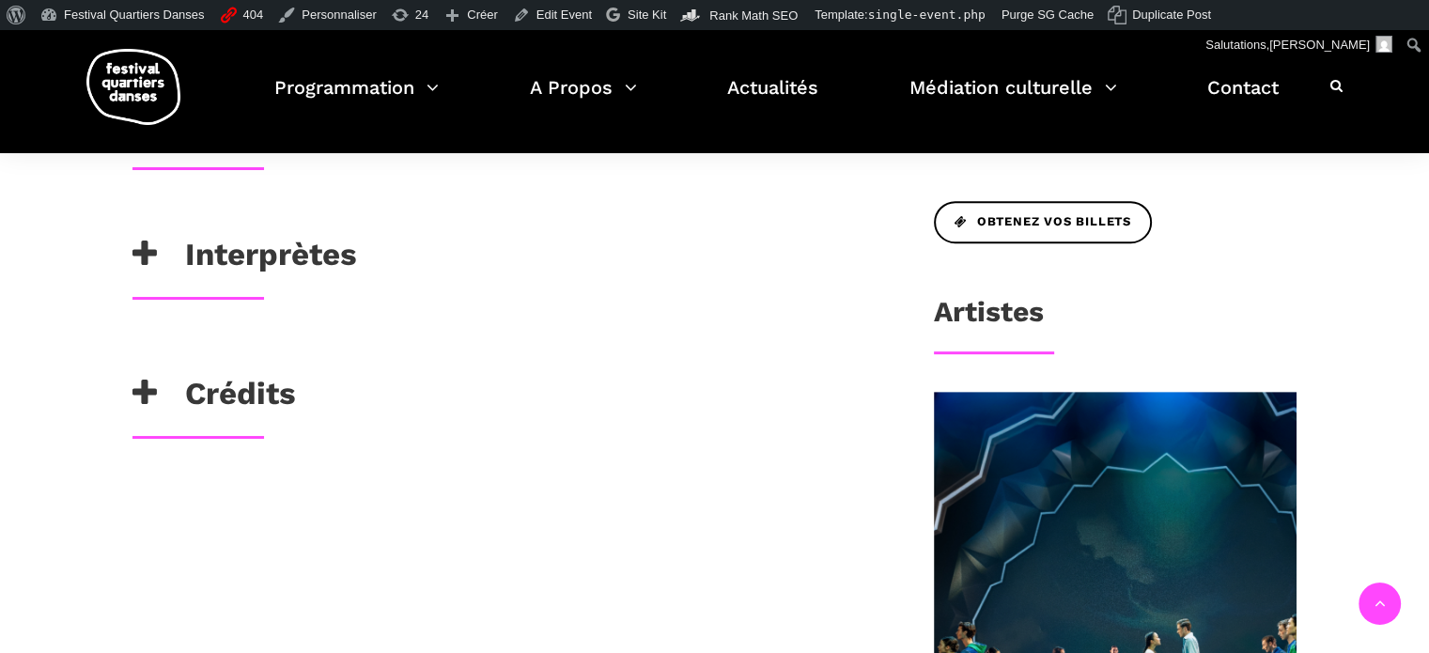
click at [212, 387] on h3 "Crédits" at bounding box center [214, 398] width 164 height 47
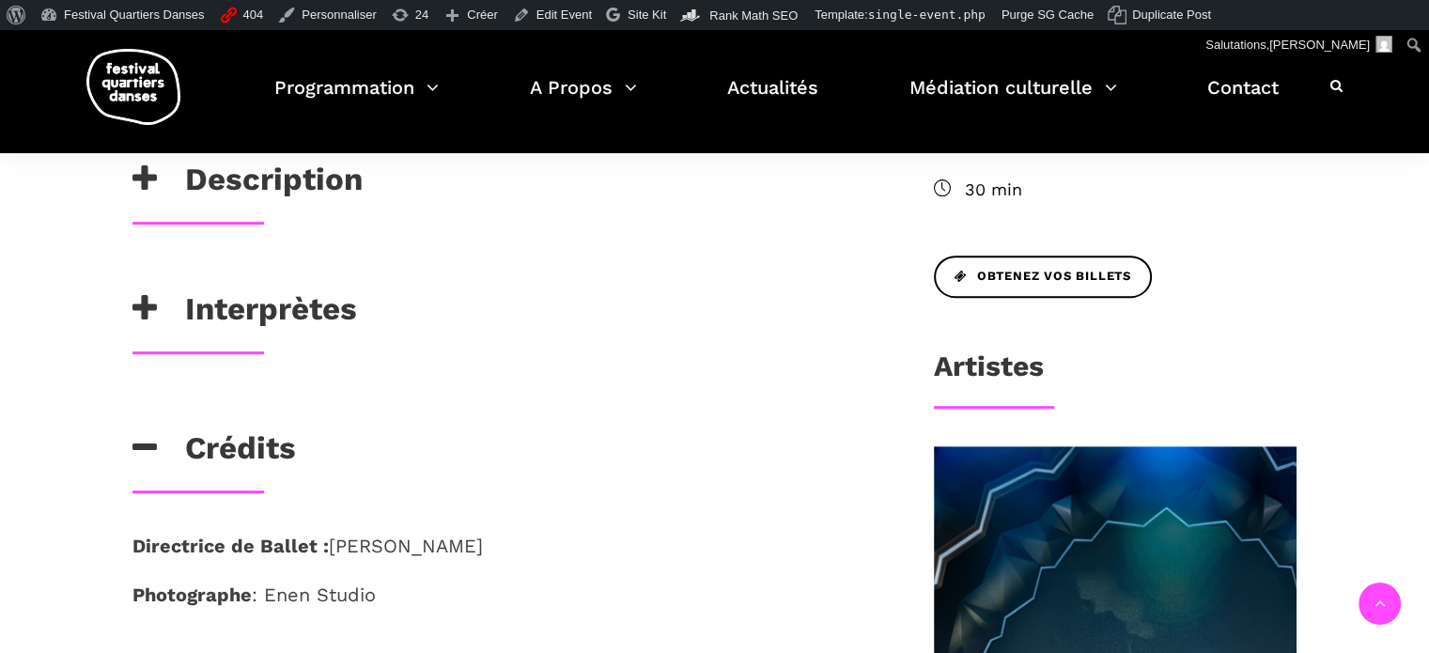
scroll to position [752, 0]
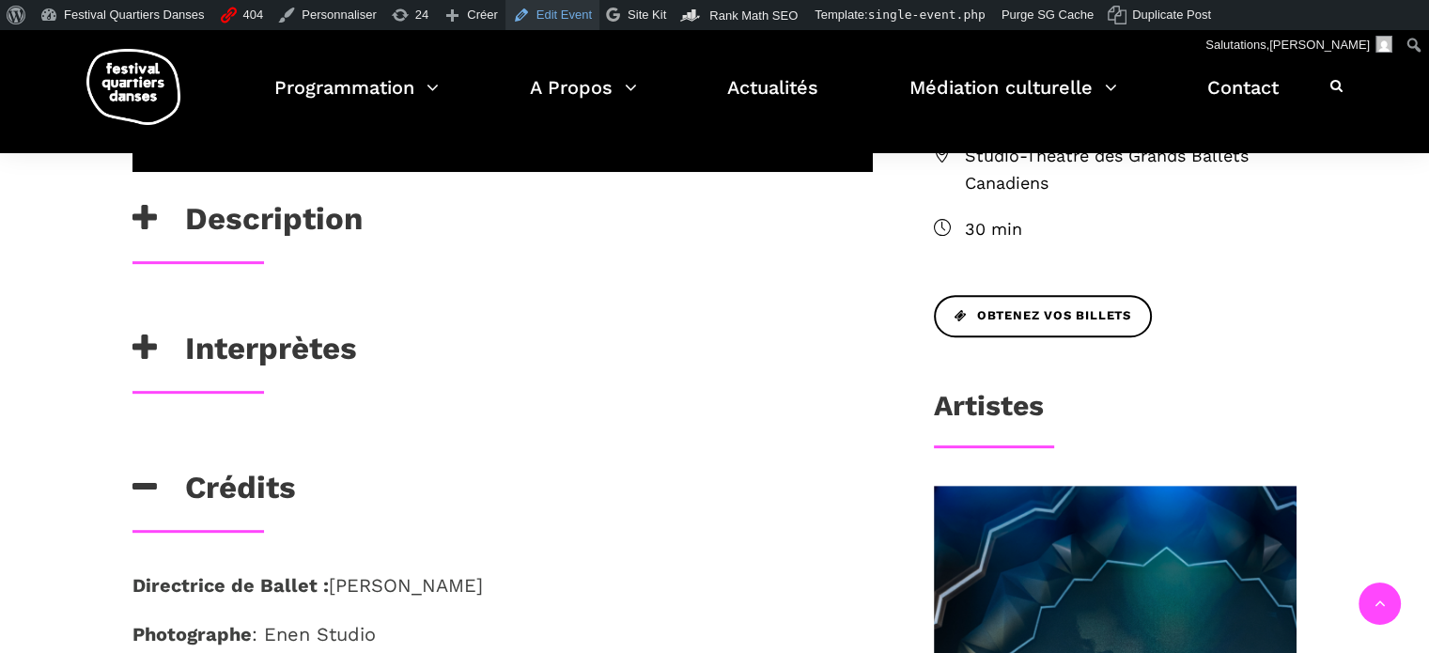
click at [545, 24] on link "Edit Event" at bounding box center [553, 15] width 94 height 30
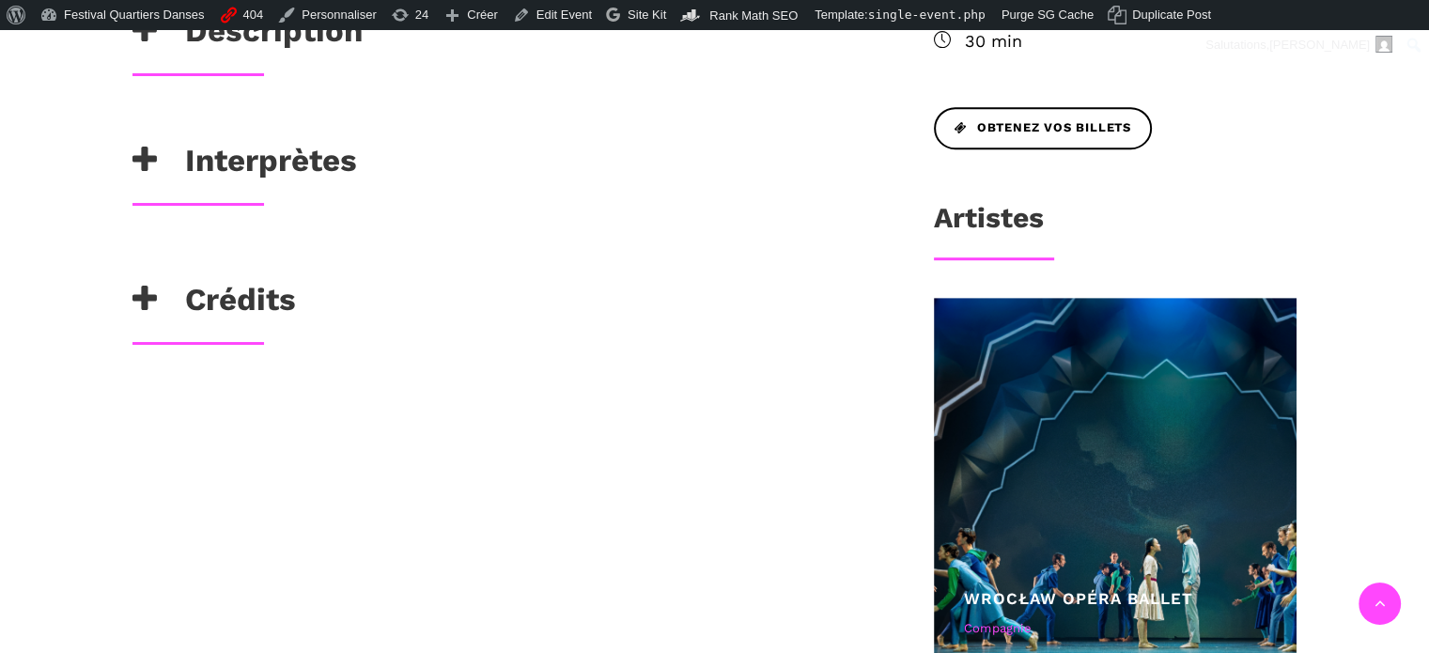
click at [261, 297] on h3 "Crédits" at bounding box center [214, 304] width 164 height 47
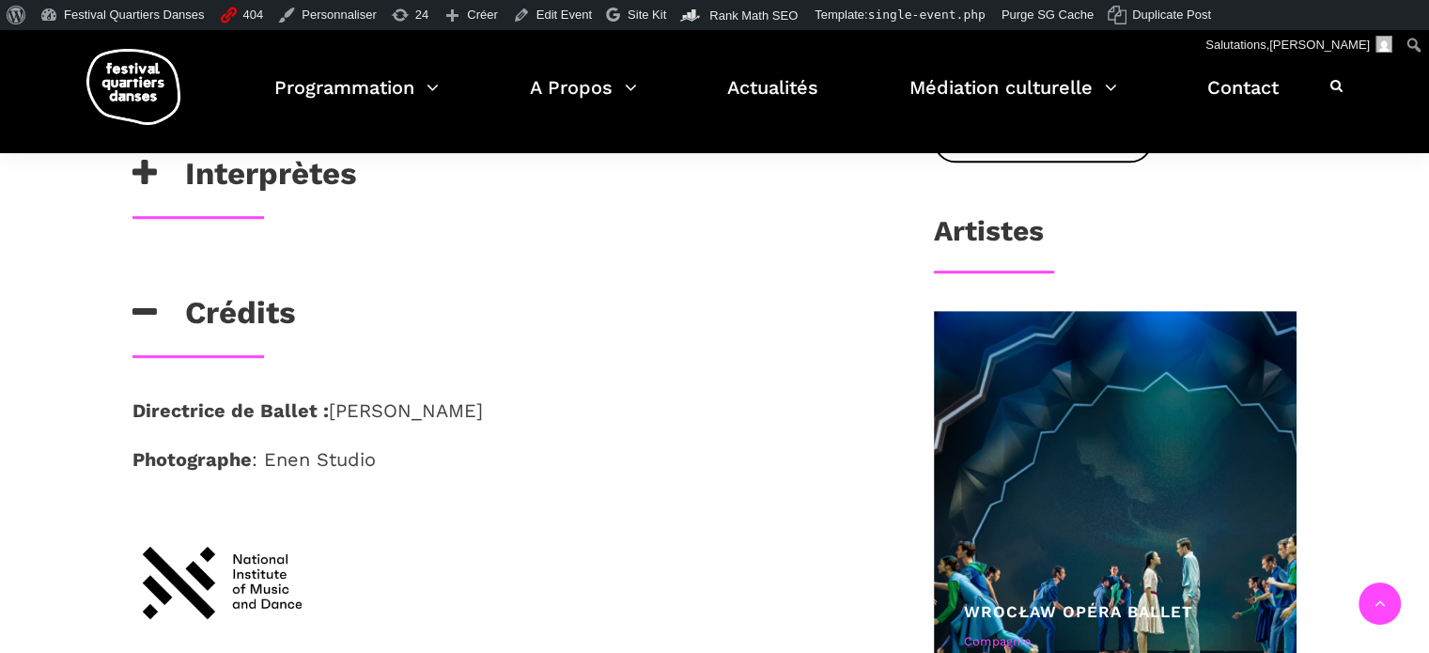
scroll to position [846, 0]
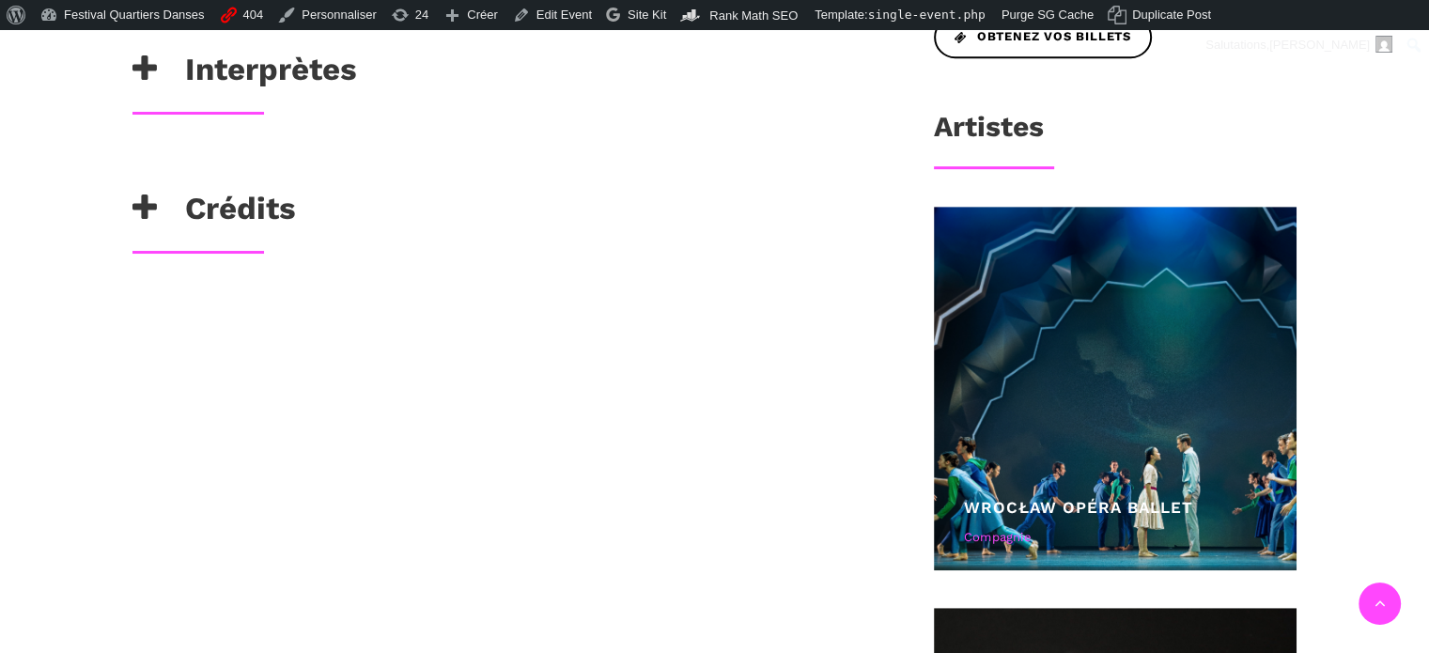
scroll to position [940, 0]
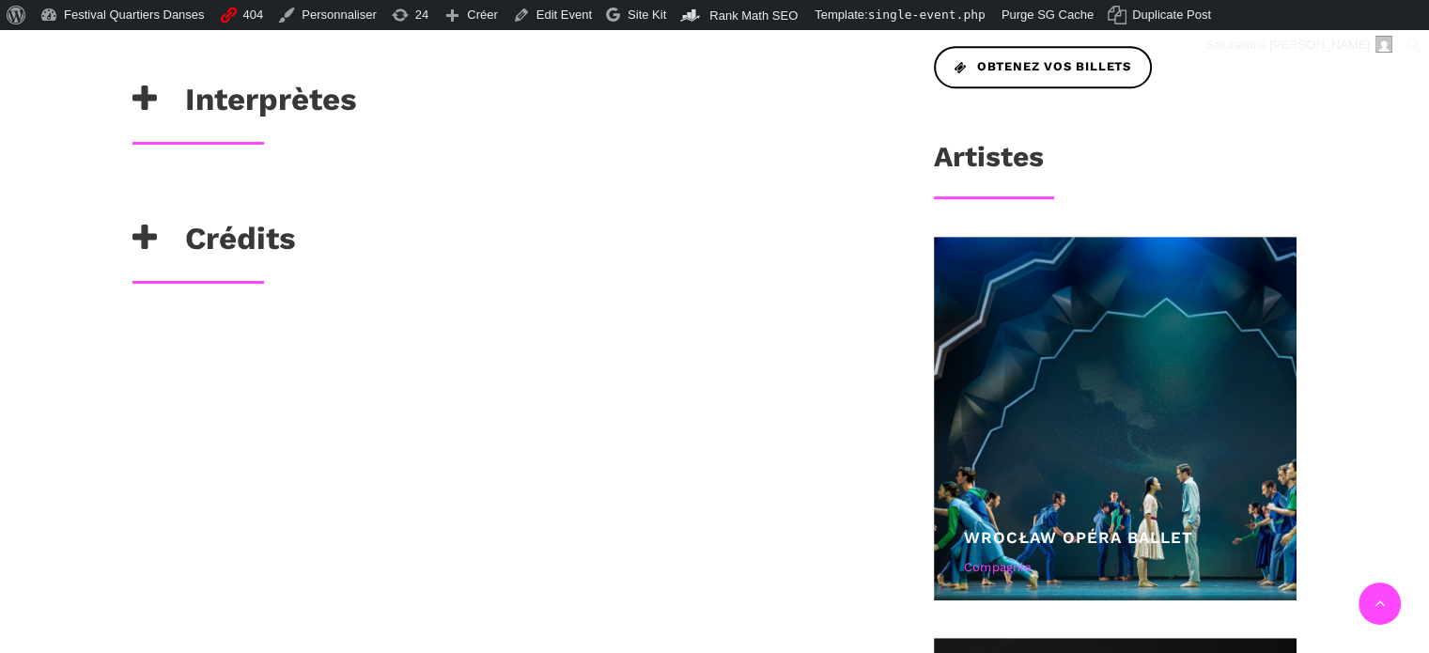
click at [256, 228] on h3 "Crédits" at bounding box center [214, 243] width 164 height 47
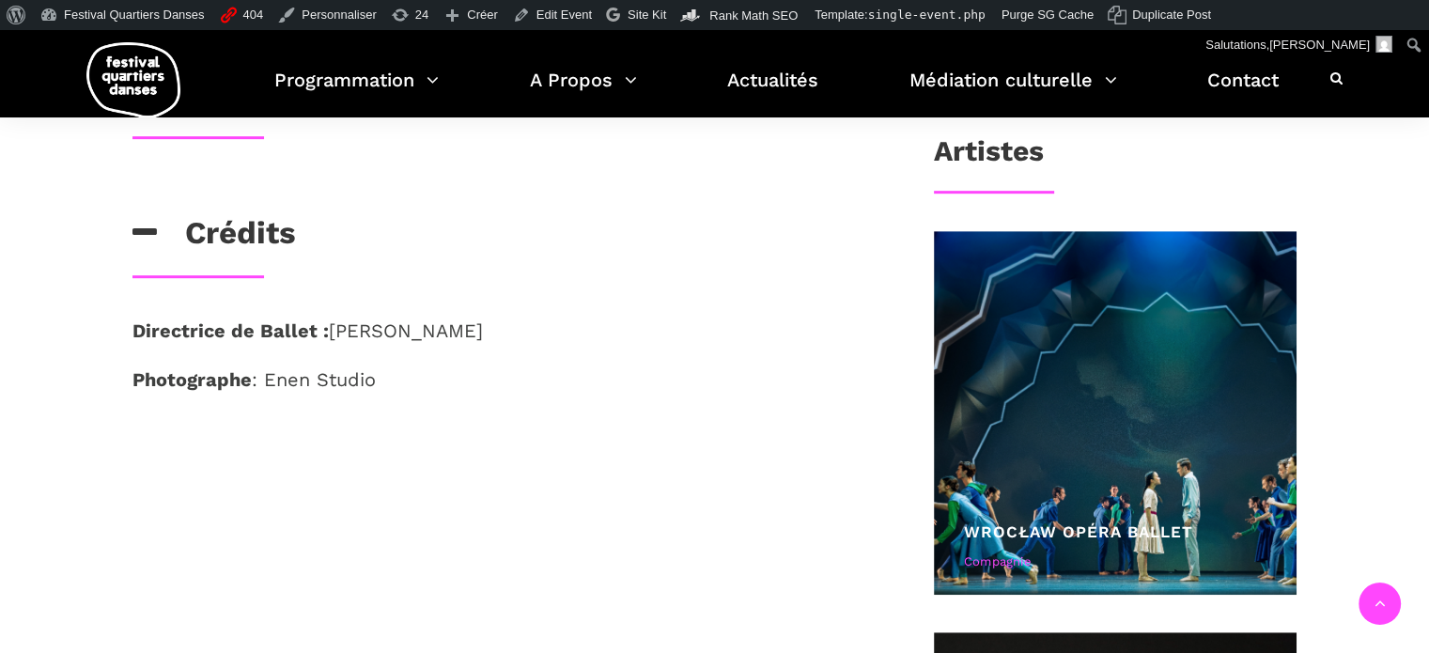
scroll to position [1034, 0]
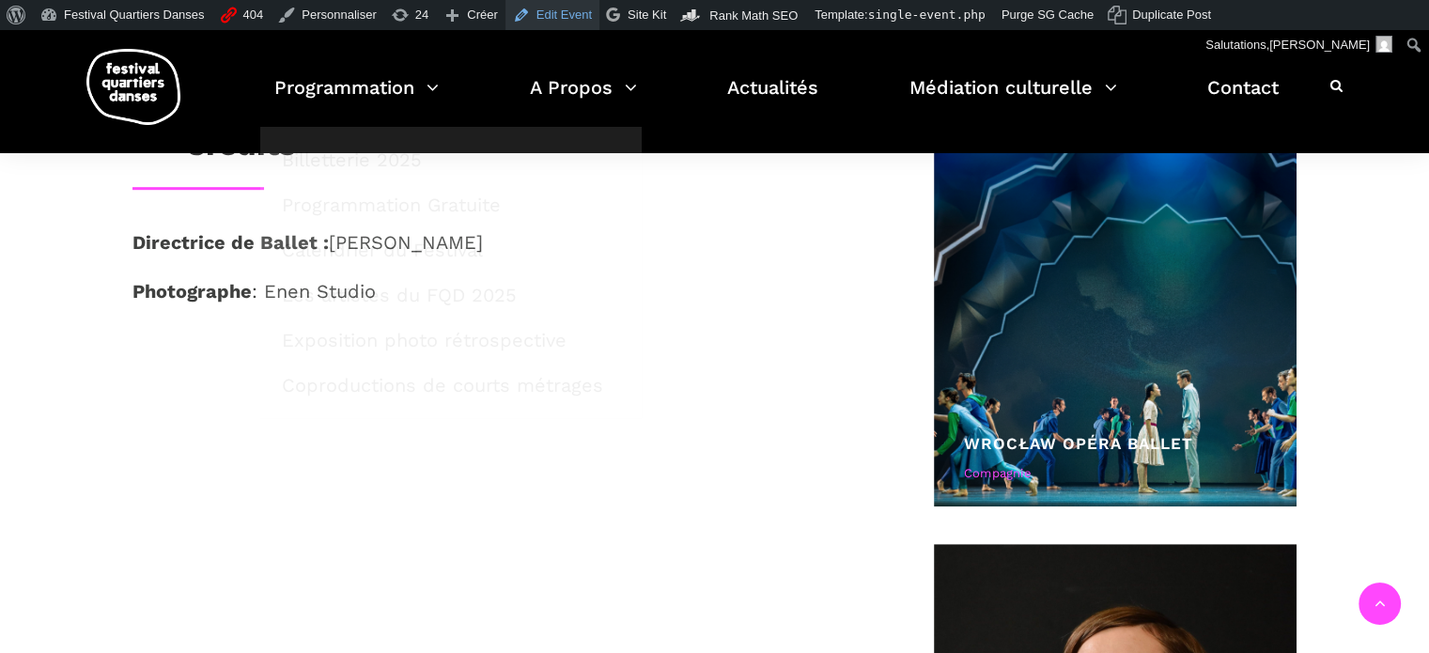
click at [529, 14] on link "Edit Event" at bounding box center [553, 15] width 94 height 30
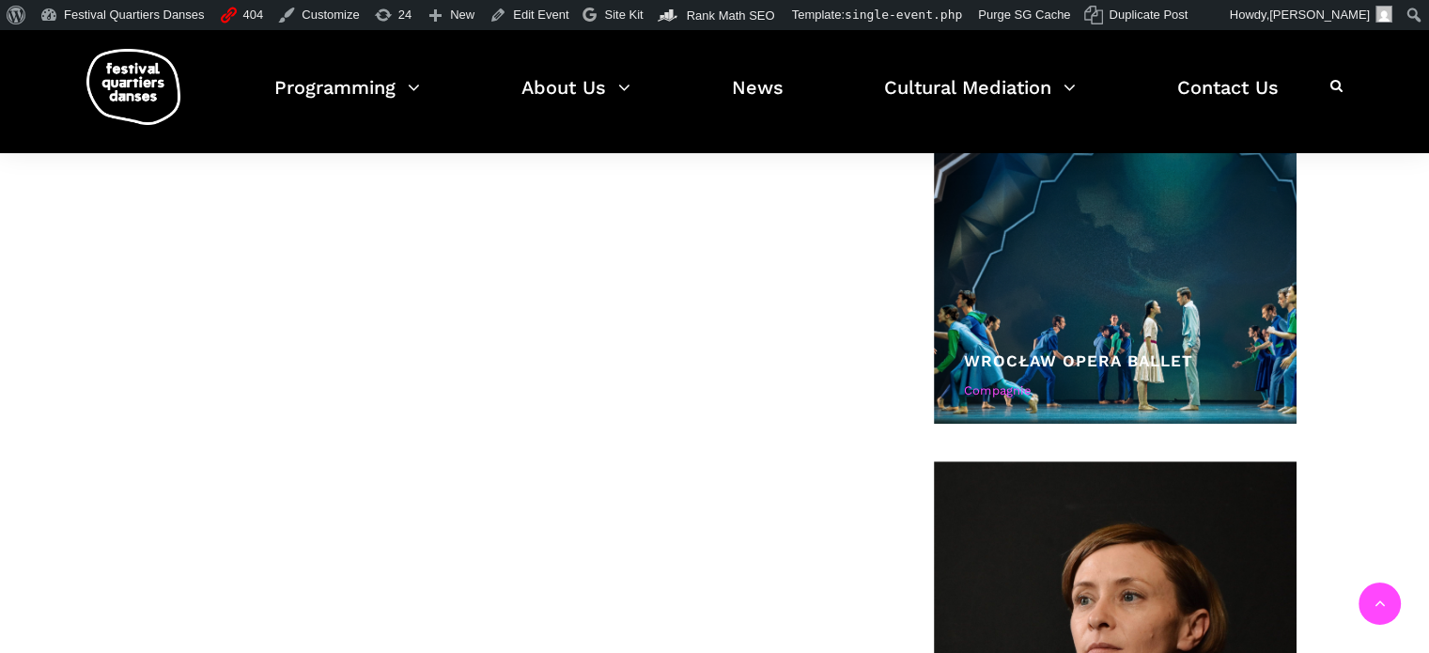
scroll to position [940, 0]
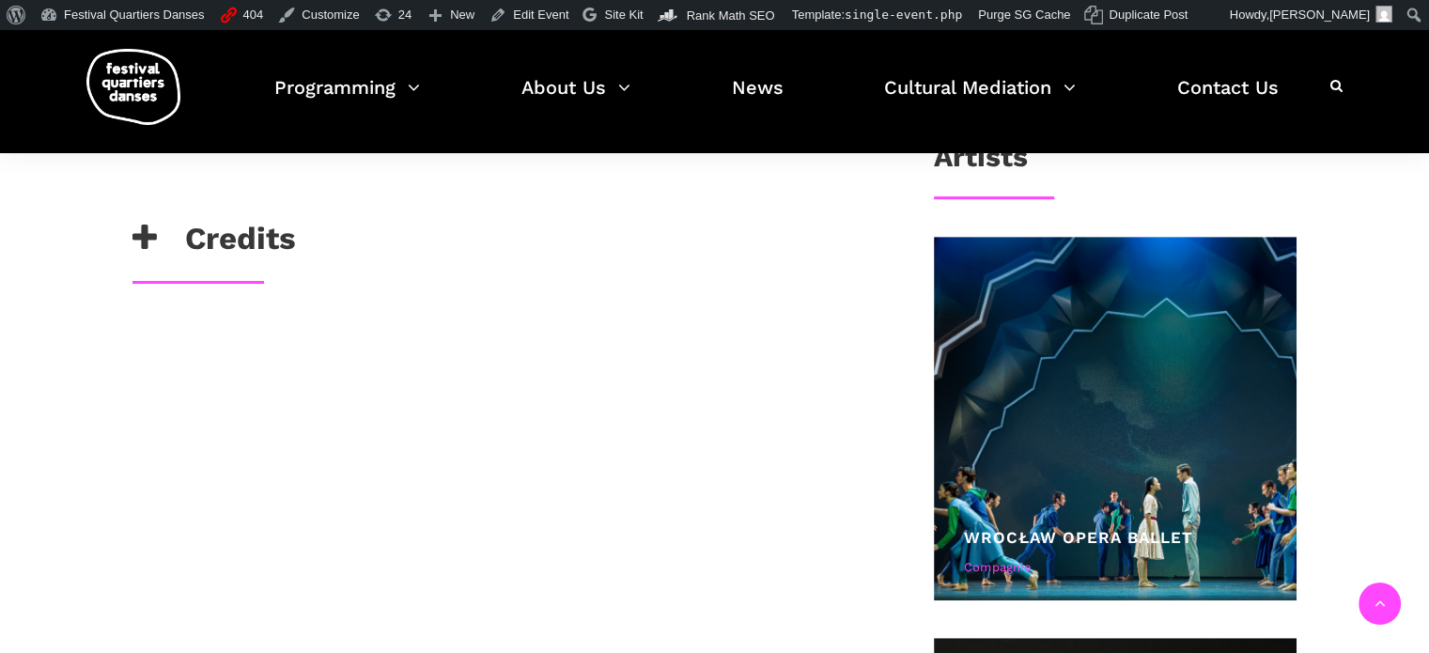
click at [233, 240] on h3 "Credits" at bounding box center [214, 243] width 164 height 47
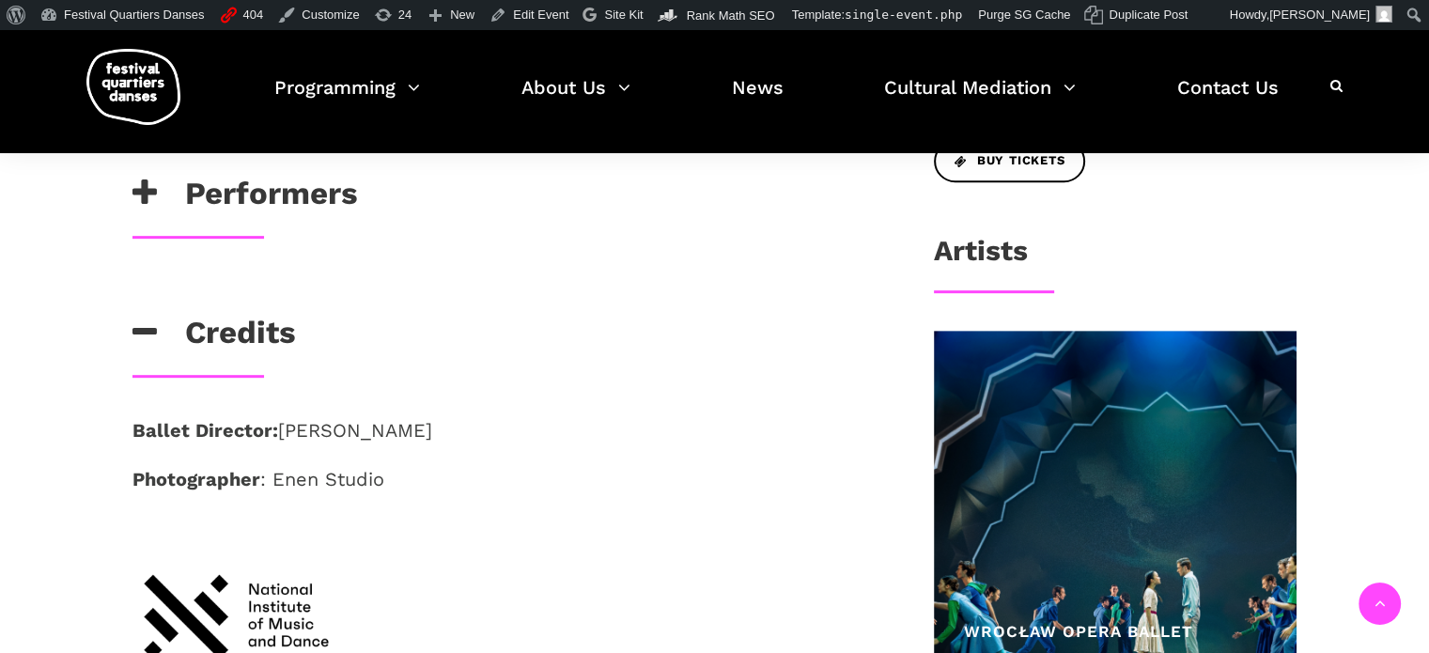
scroll to position [846, 0]
click at [237, 332] on h3 "Credits" at bounding box center [214, 337] width 164 height 47
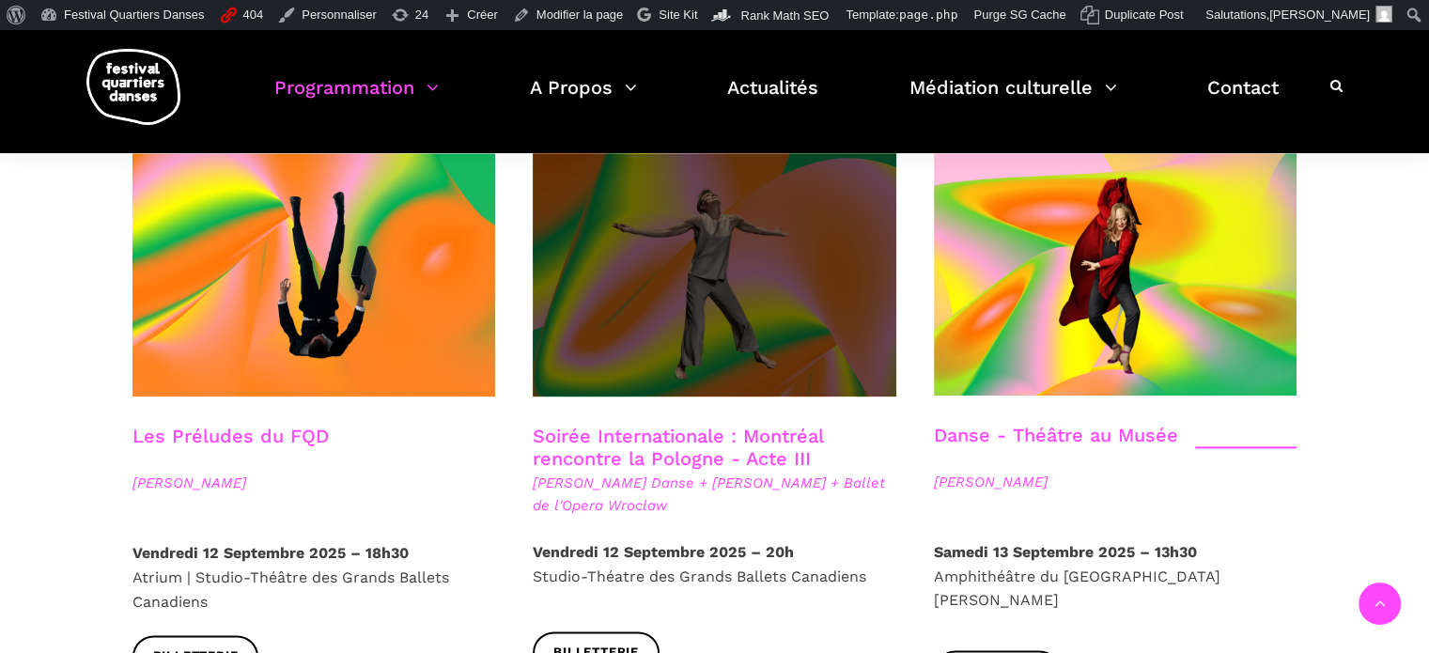
click at [763, 288] on span at bounding box center [715, 274] width 364 height 243
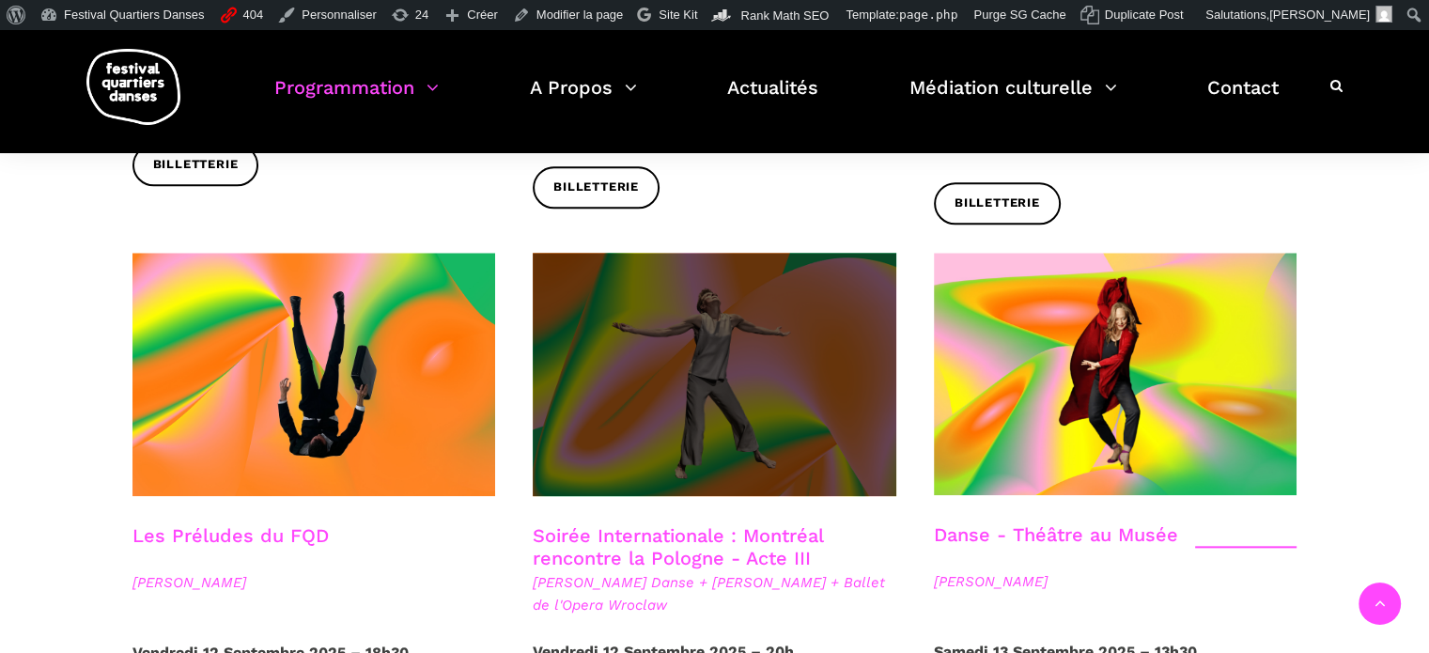
scroll to position [1691, 0]
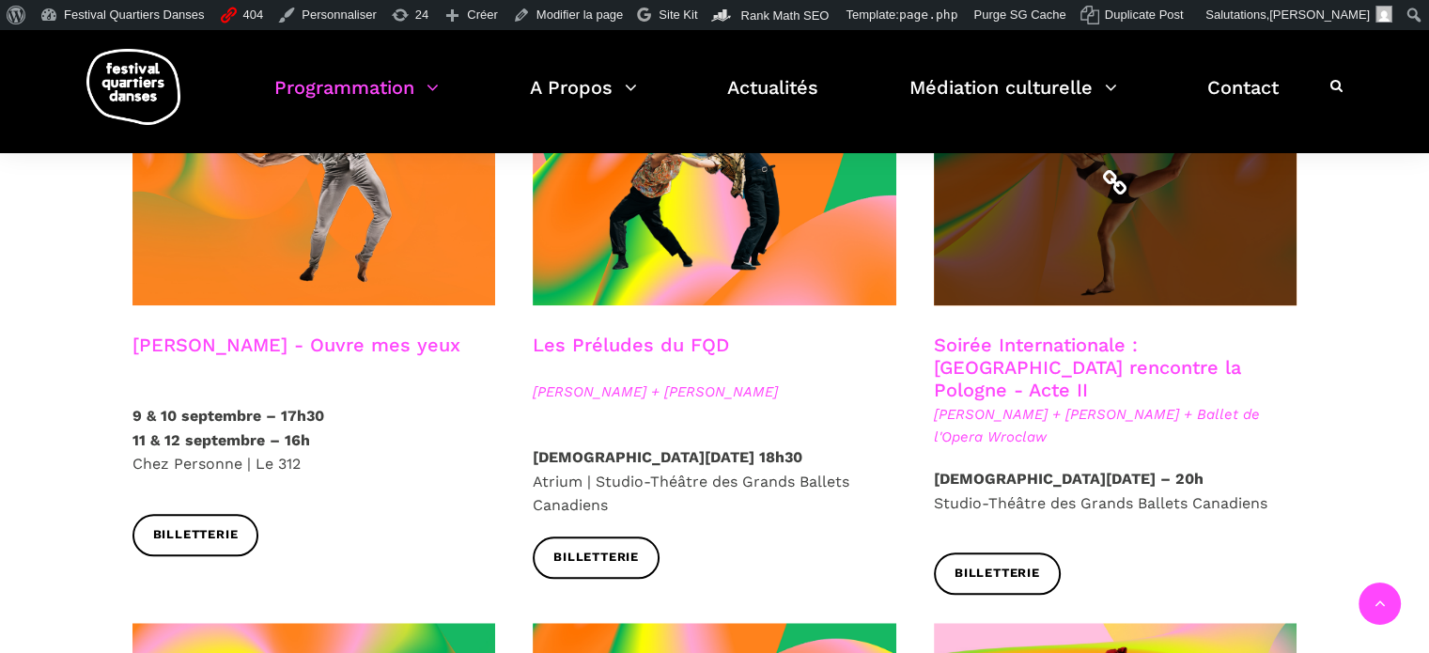
click at [1011, 207] on span at bounding box center [1116, 183] width 364 height 243
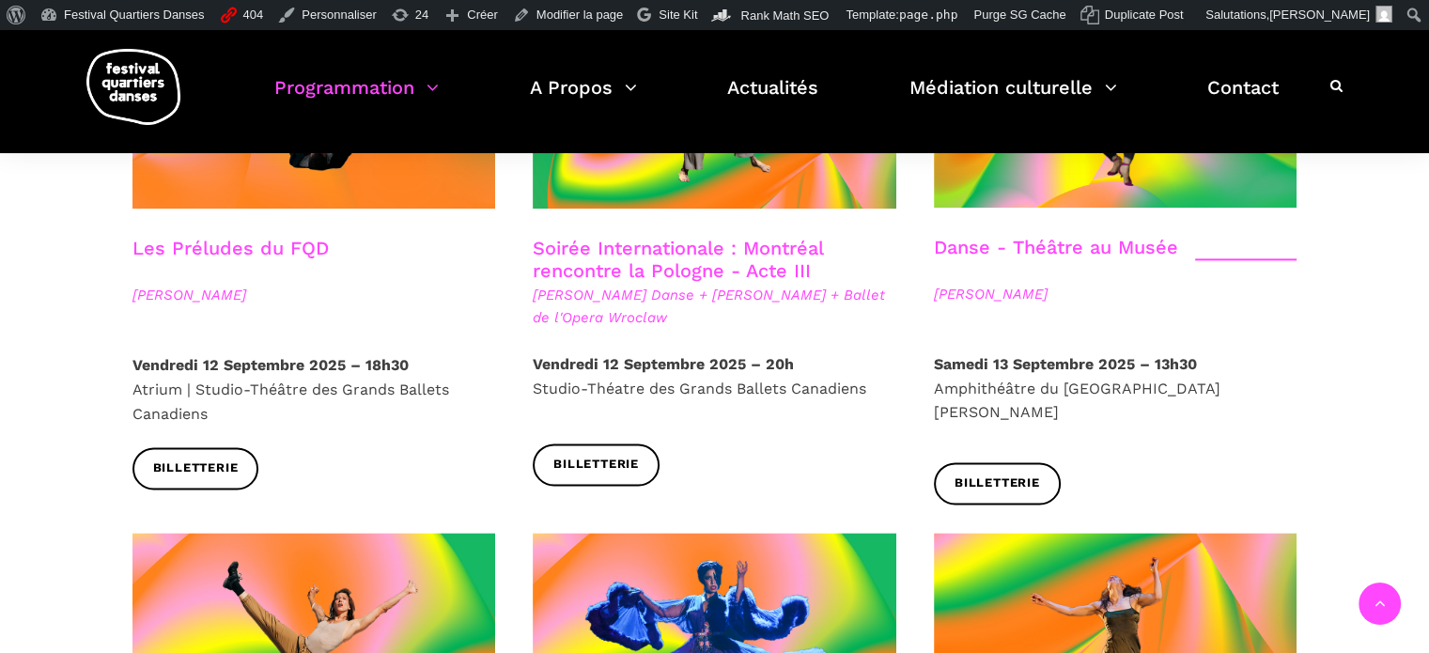
scroll to position [2161, 0]
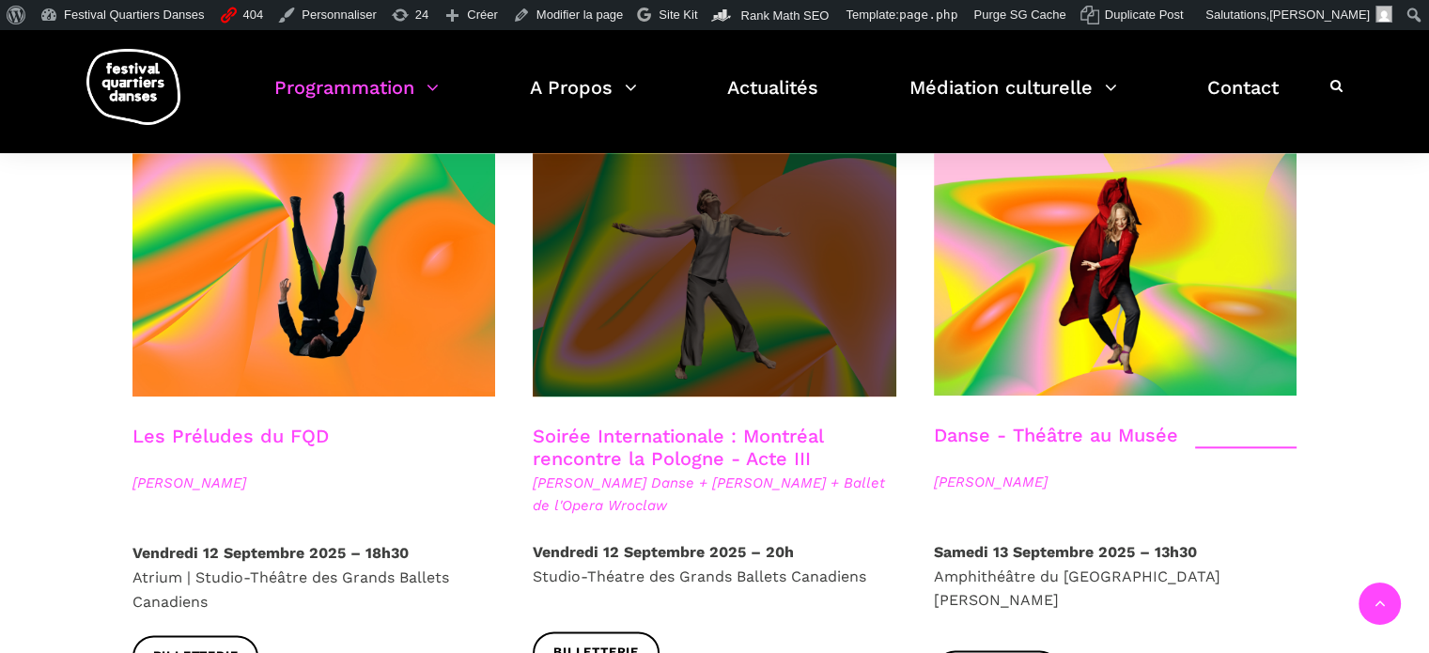
click at [740, 280] on span at bounding box center [715, 274] width 364 height 243
click at [740, 225] on span at bounding box center [715, 274] width 364 height 243
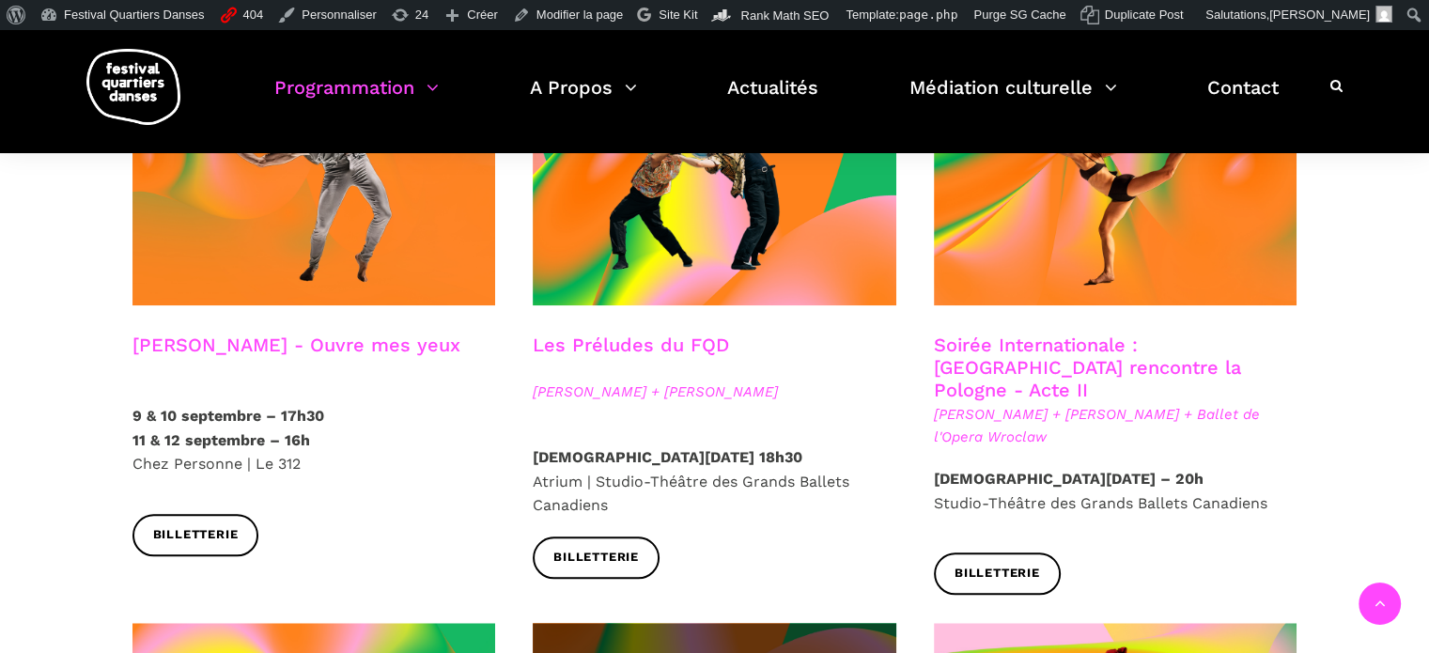
scroll to position [1691, 0]
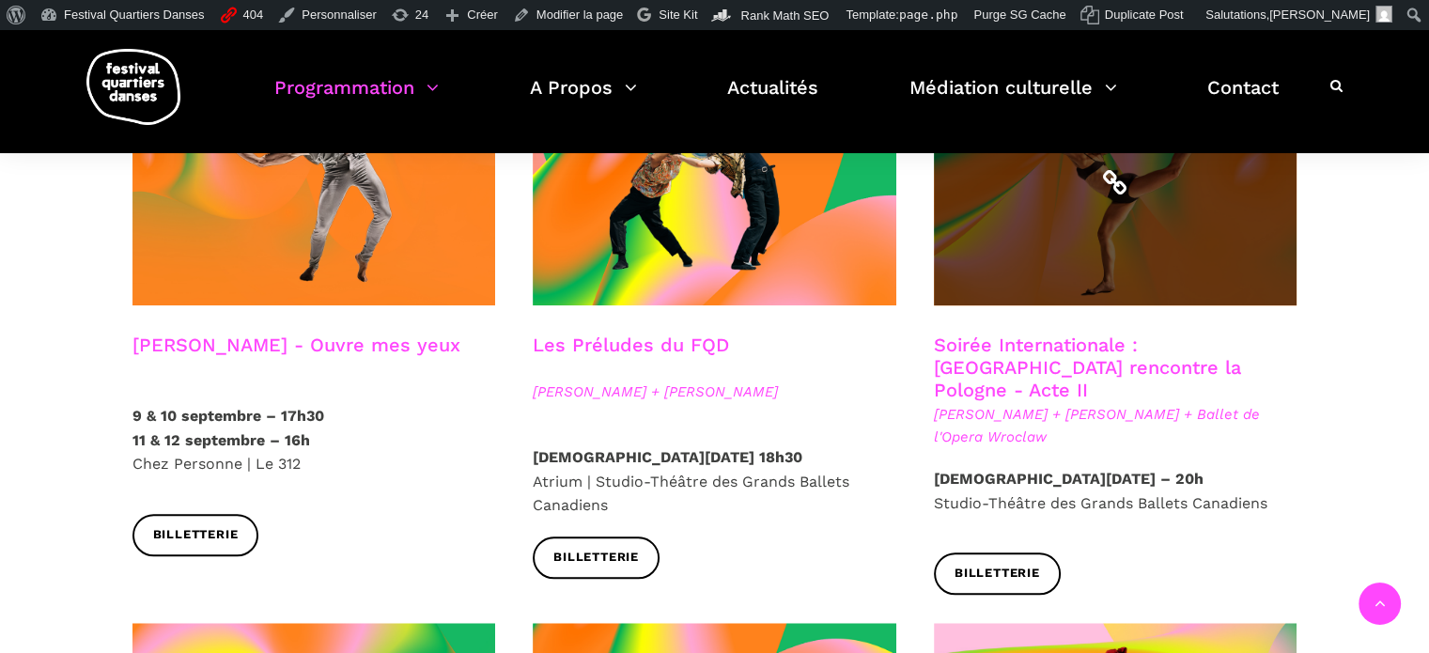
click at [1003, 204] on span at bounding box center [1116, 183] width 364 height 243
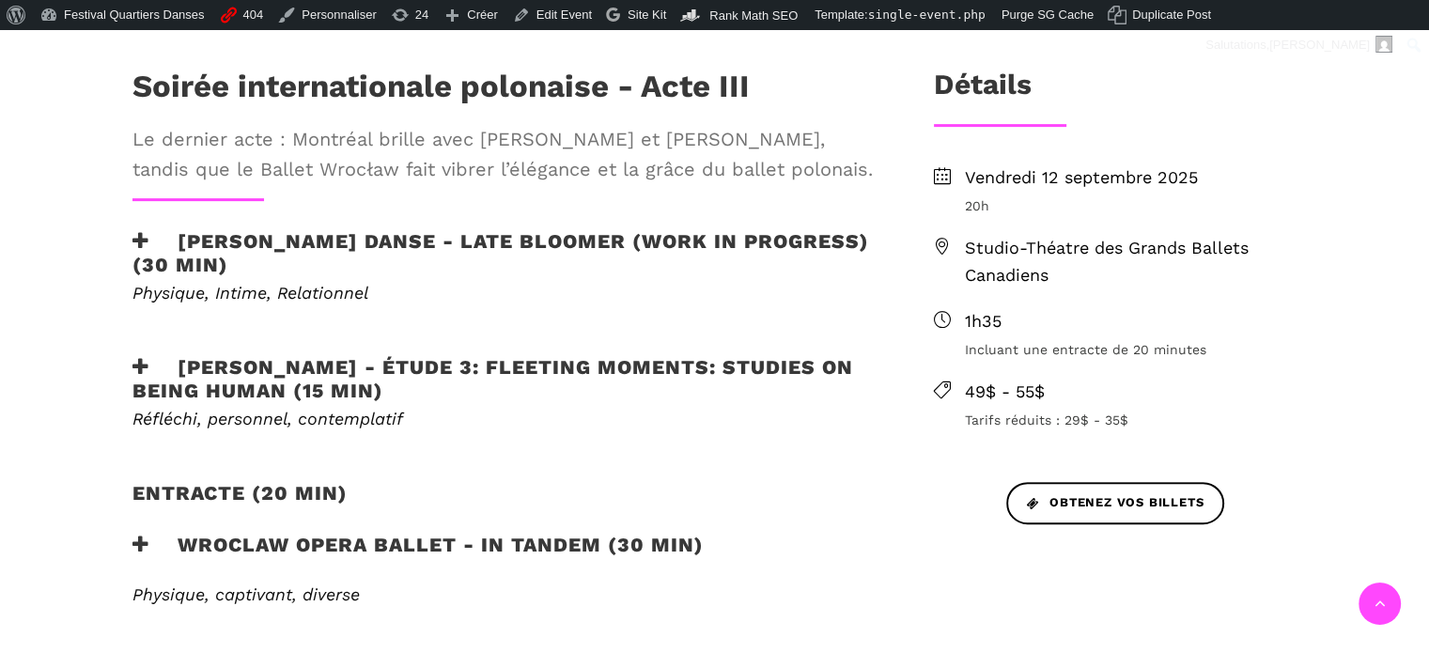
scroll to position [658, 0]
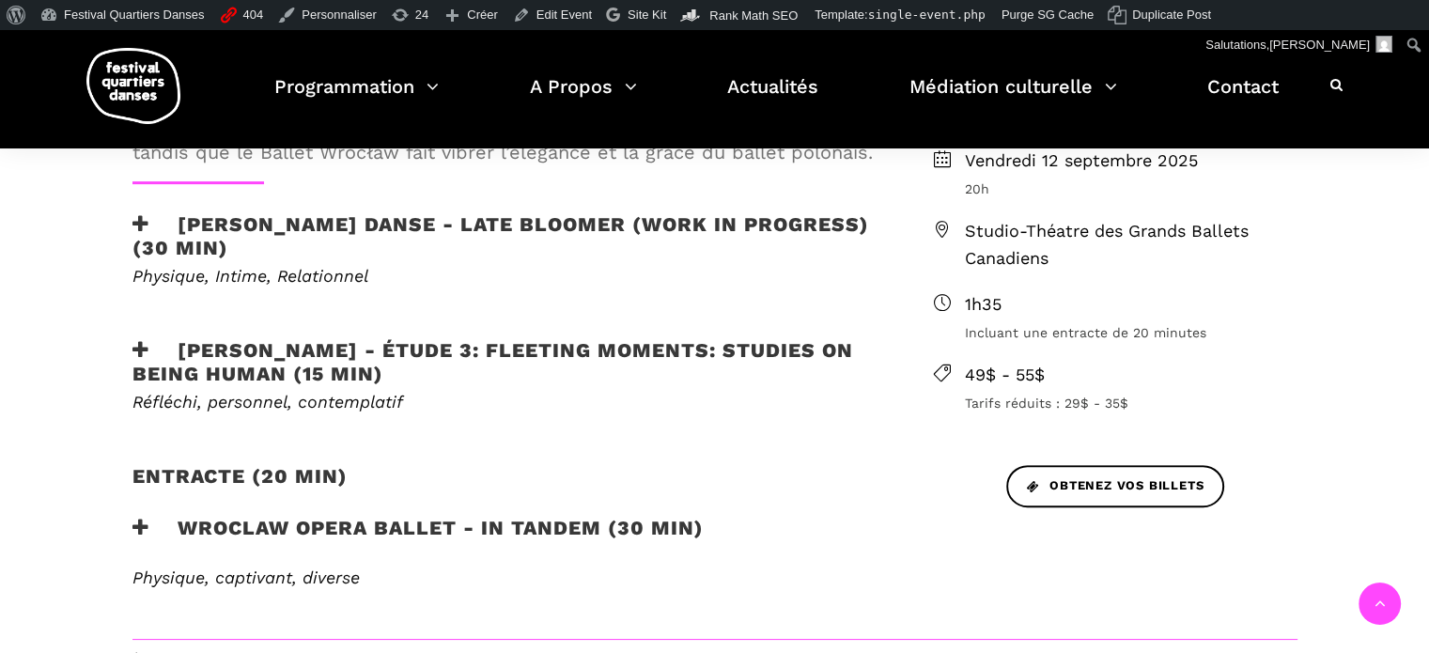
click at [602, 533] on h3 "Wroclaw Opera Ballet - In Tandem (30 min)" at bounding box center [417, 539] width 571 height 47
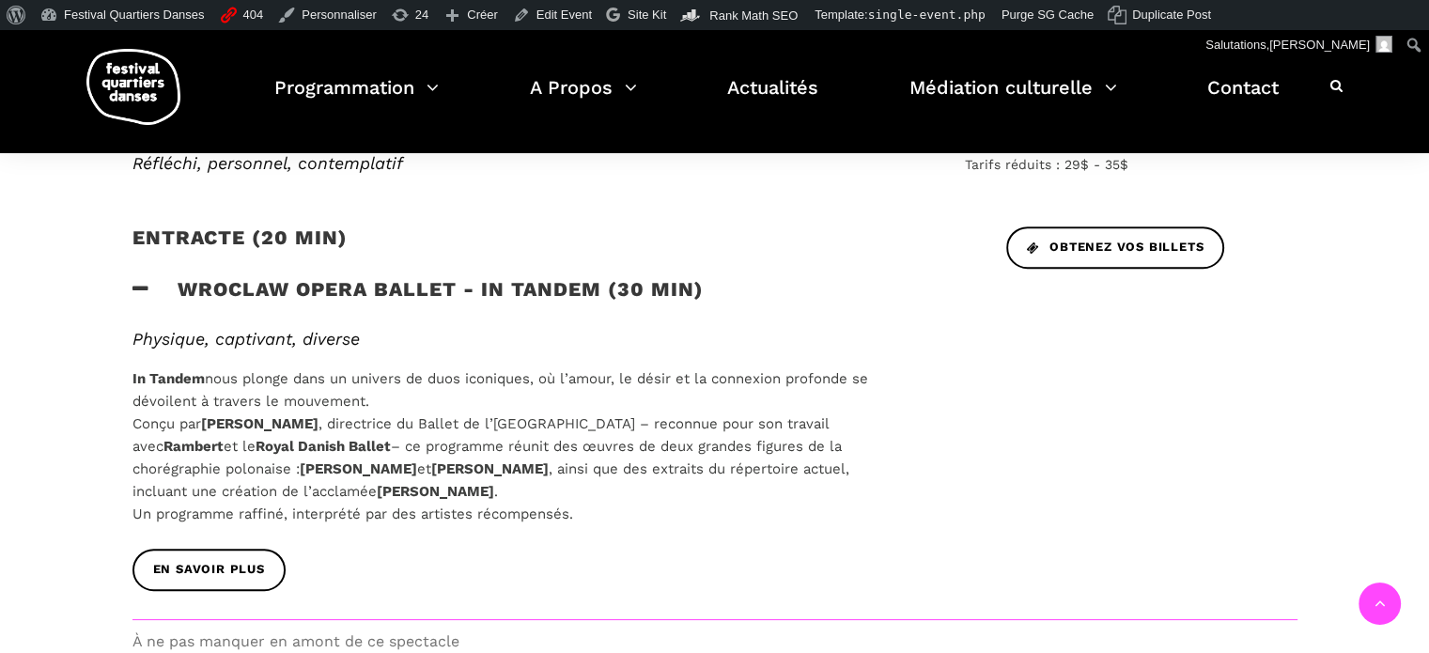
scroll to position [940, 0]
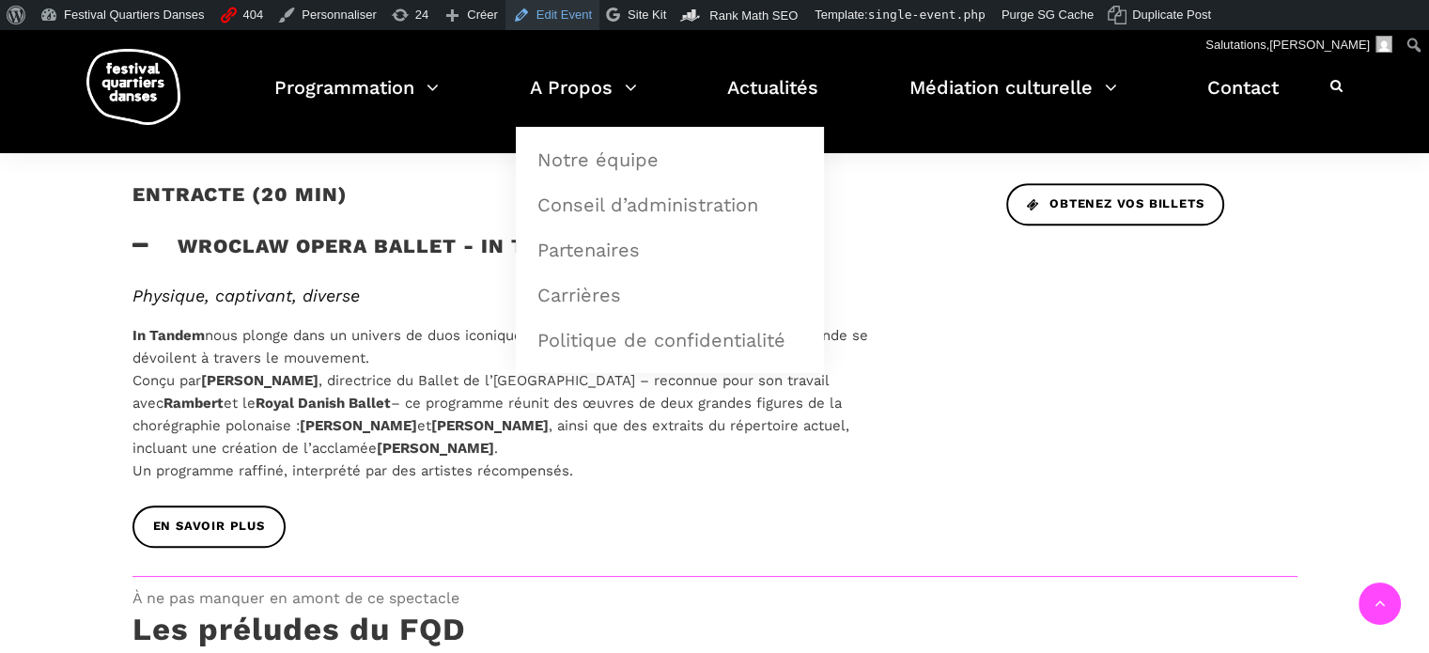
click at [551, 7] on link "Edit Event" at bounding box center [553, 15] width 94 height 30
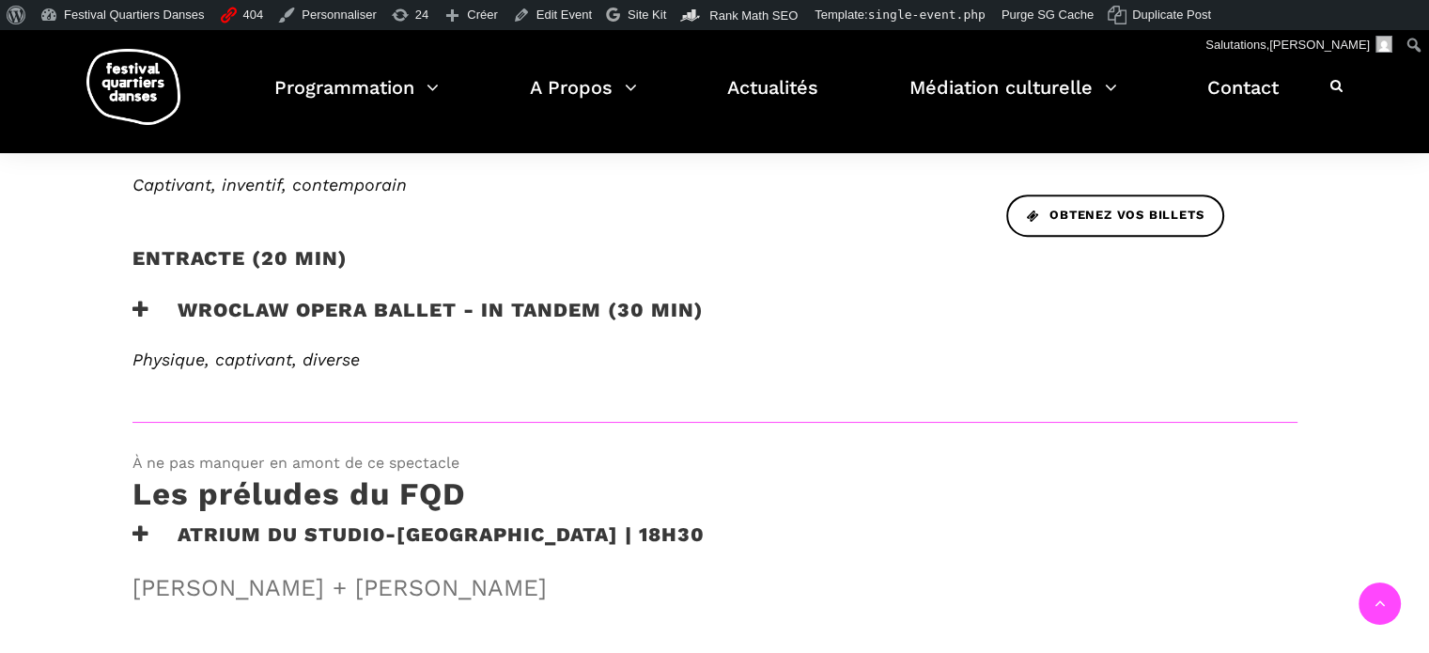
scroll to position [940, 0]
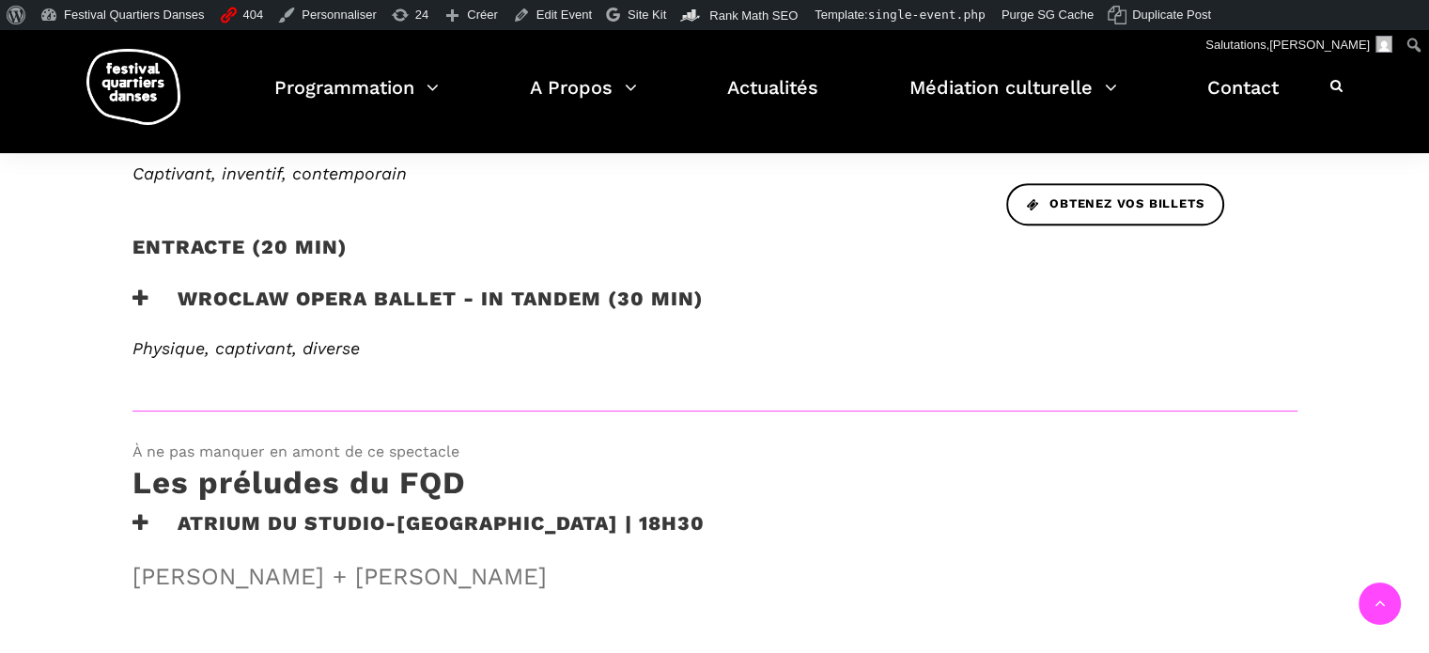
click at [562, 294] on h3 "Wroclaw Opera Ballet - In Tandem (30 min)" at bounding box center [417, 310] width 571 height 47
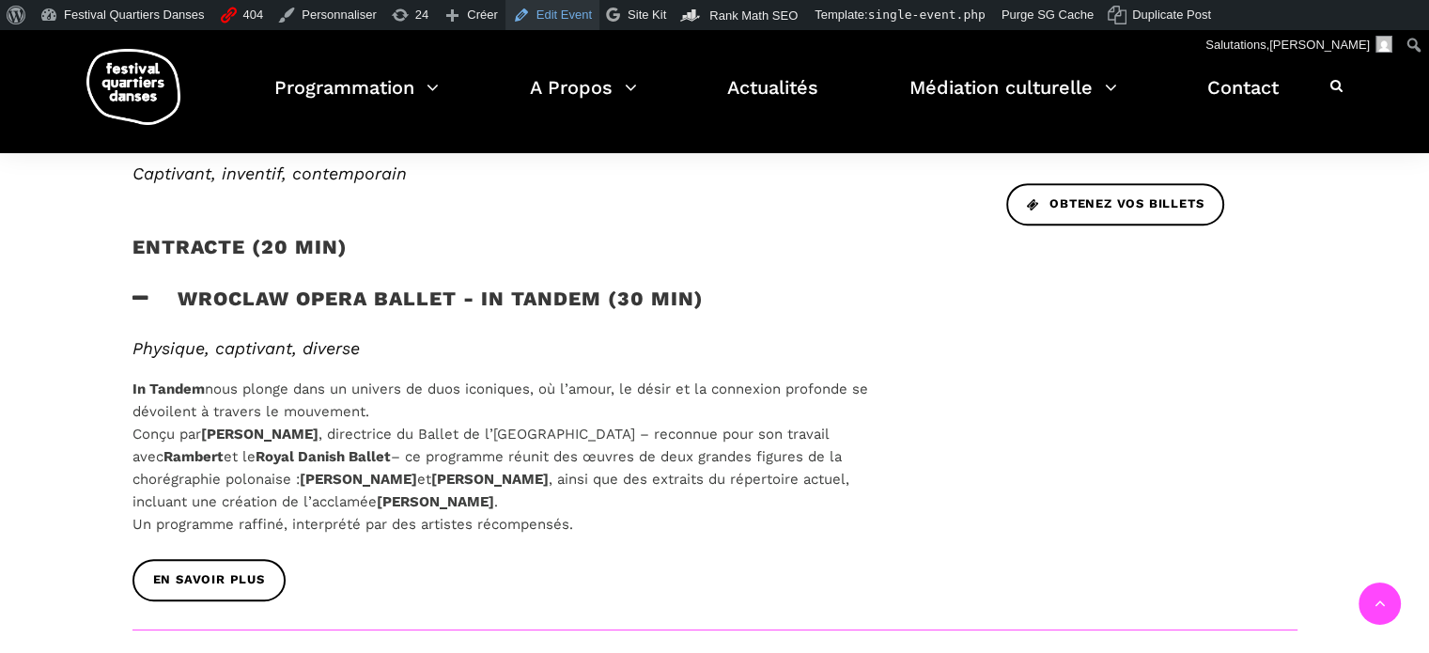
click at [541, 18] on link "Edit Event" at bounding box center [553, 15] width 94 height 30
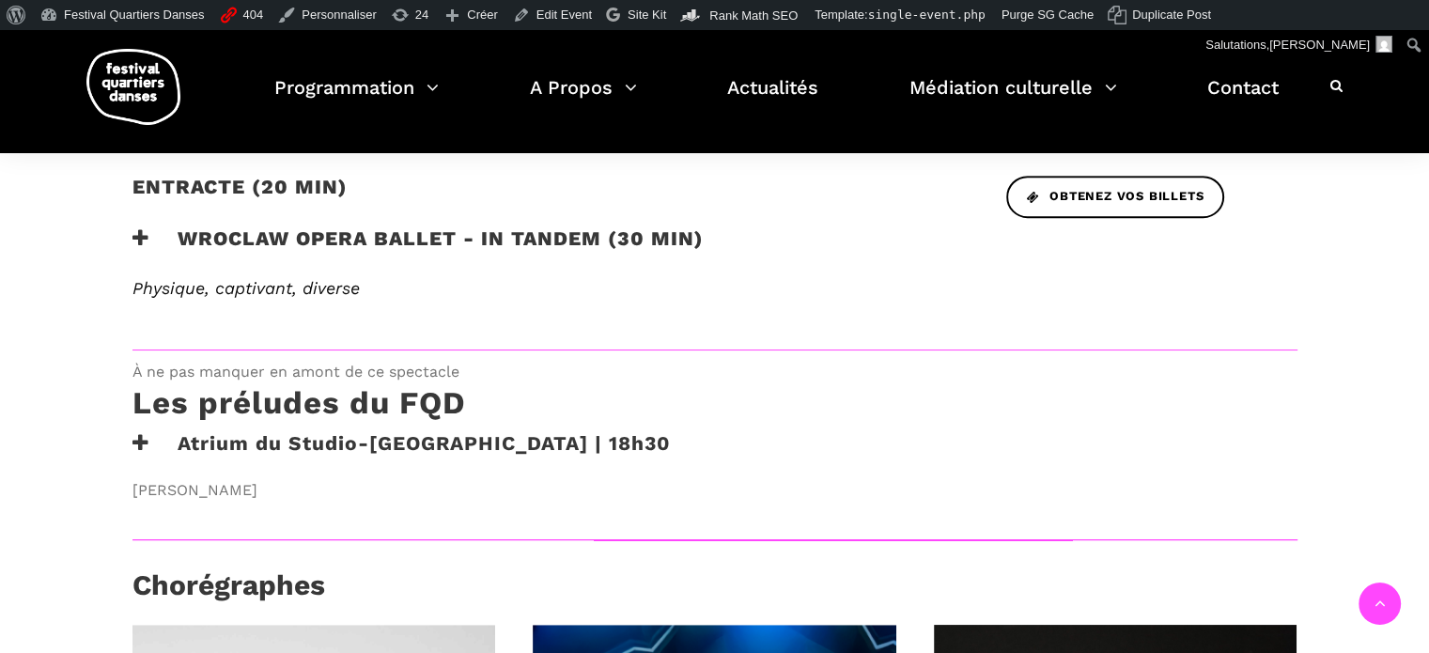
scroll to position [846, 0]
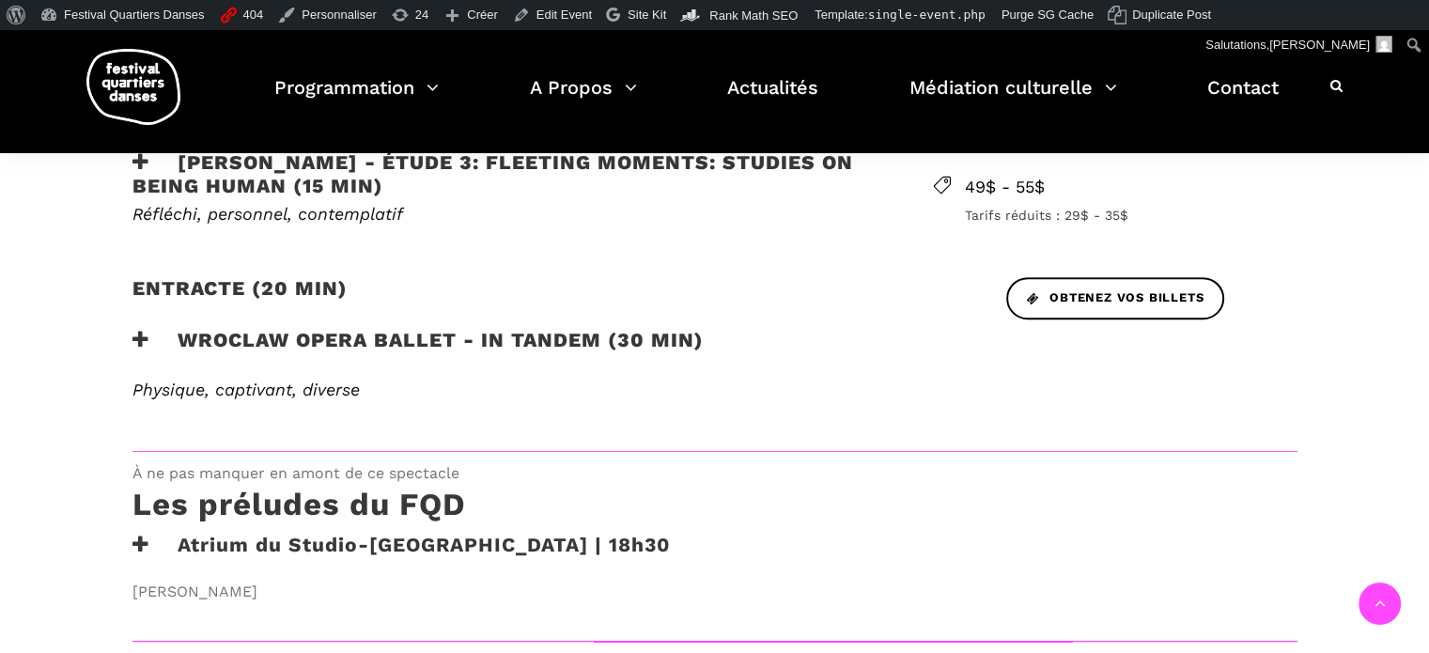
click at [475, 336] on h3 "Wroclaw Opera Ballet - In Tandem (30 min)" at bounding box center [417, 351] width 571 height 47
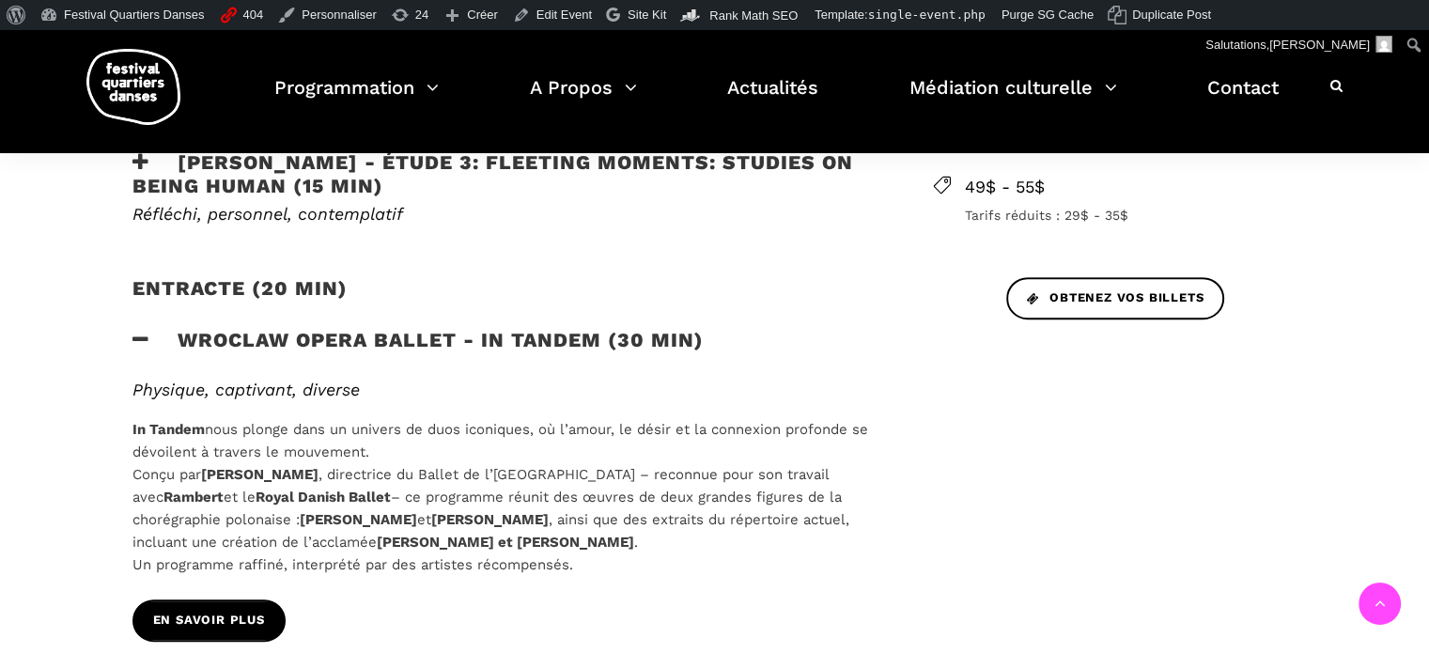
click at [233, 621] on span "EN SAVOIR PLUS" at bounding box center [209, 621] width 112 height 20
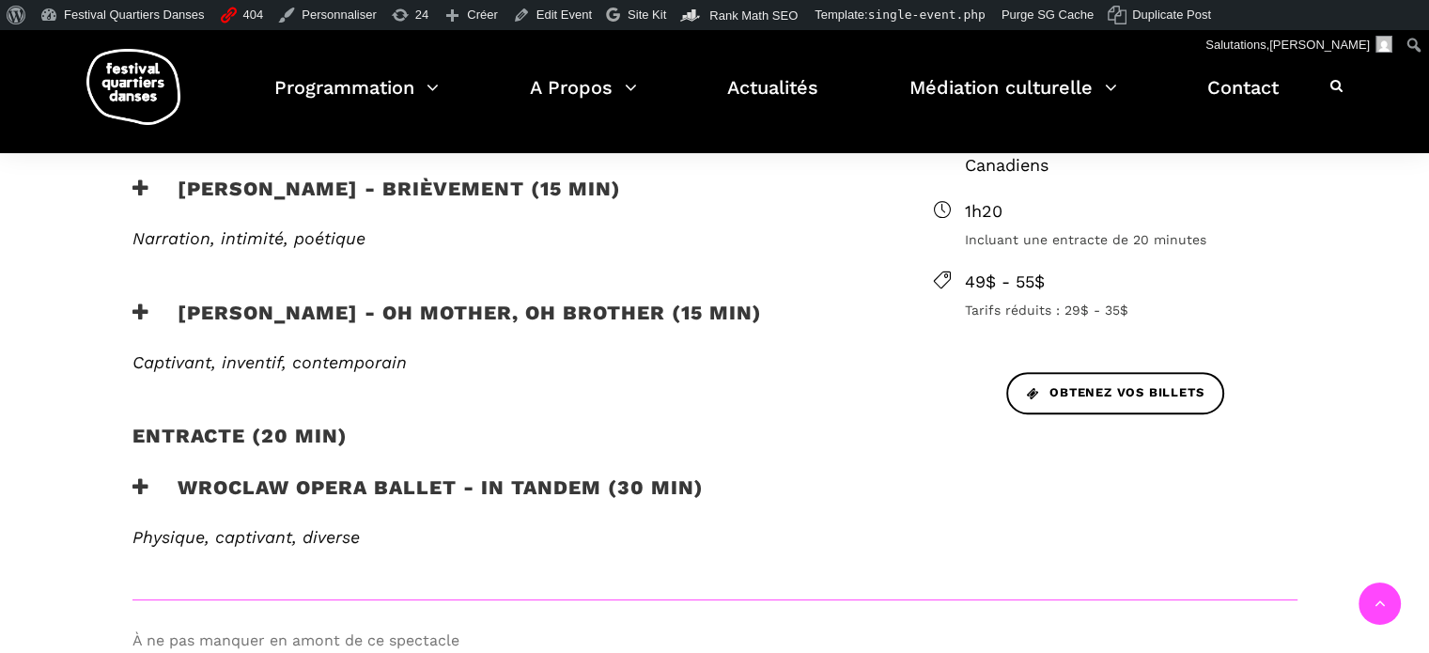
scroll to position [752, 0]
click at [432, 481] on h3 "Wroclaw Opera Ballet - In Tandem (30 min)" at bounding box center [417, 498] width 571 height 47
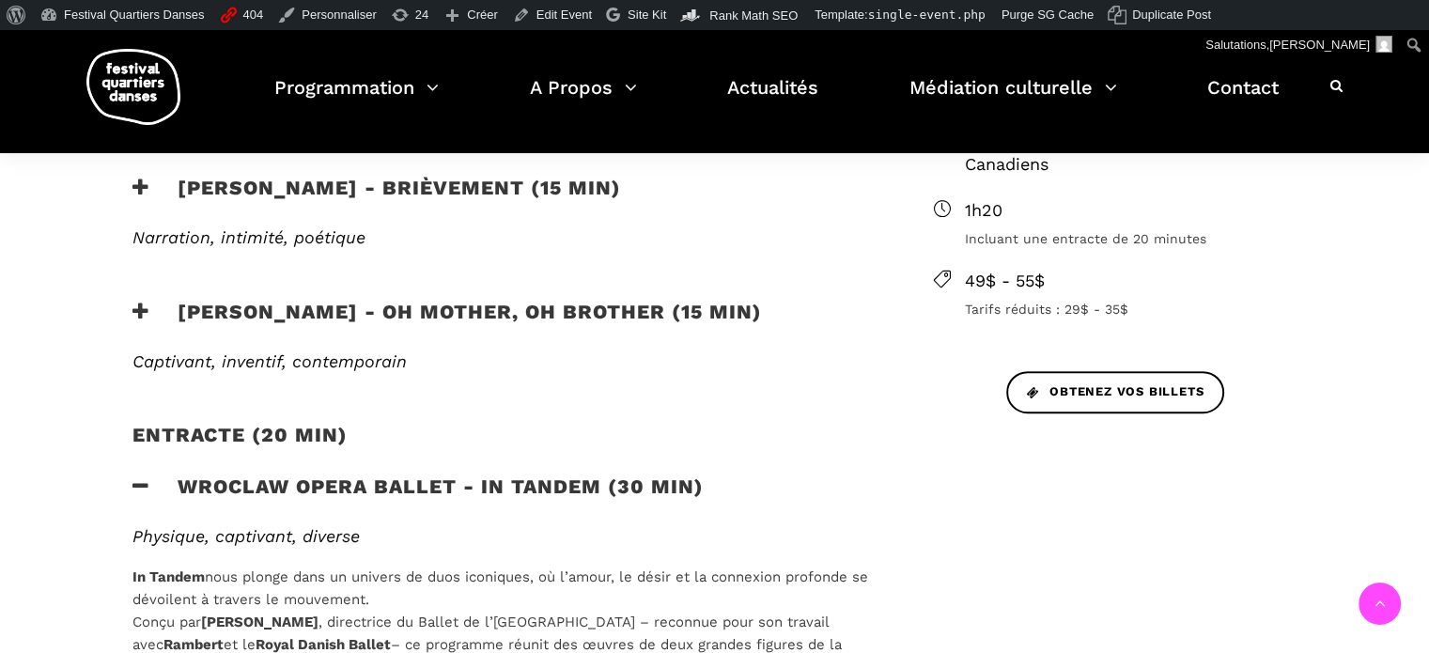
scroll to position [1034, 0]
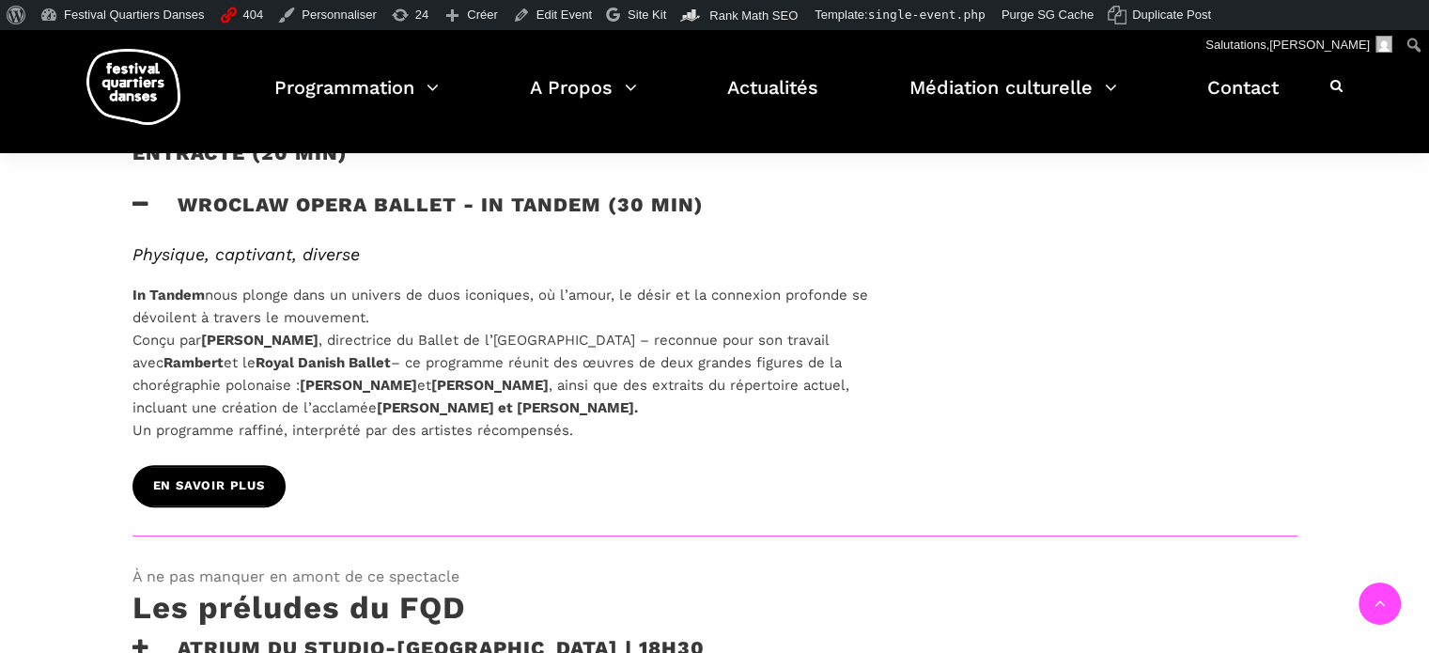
click at [222, 487] on span "EN SAVOIR PLUS" at bounding box center [209, 486] width 112 height 20
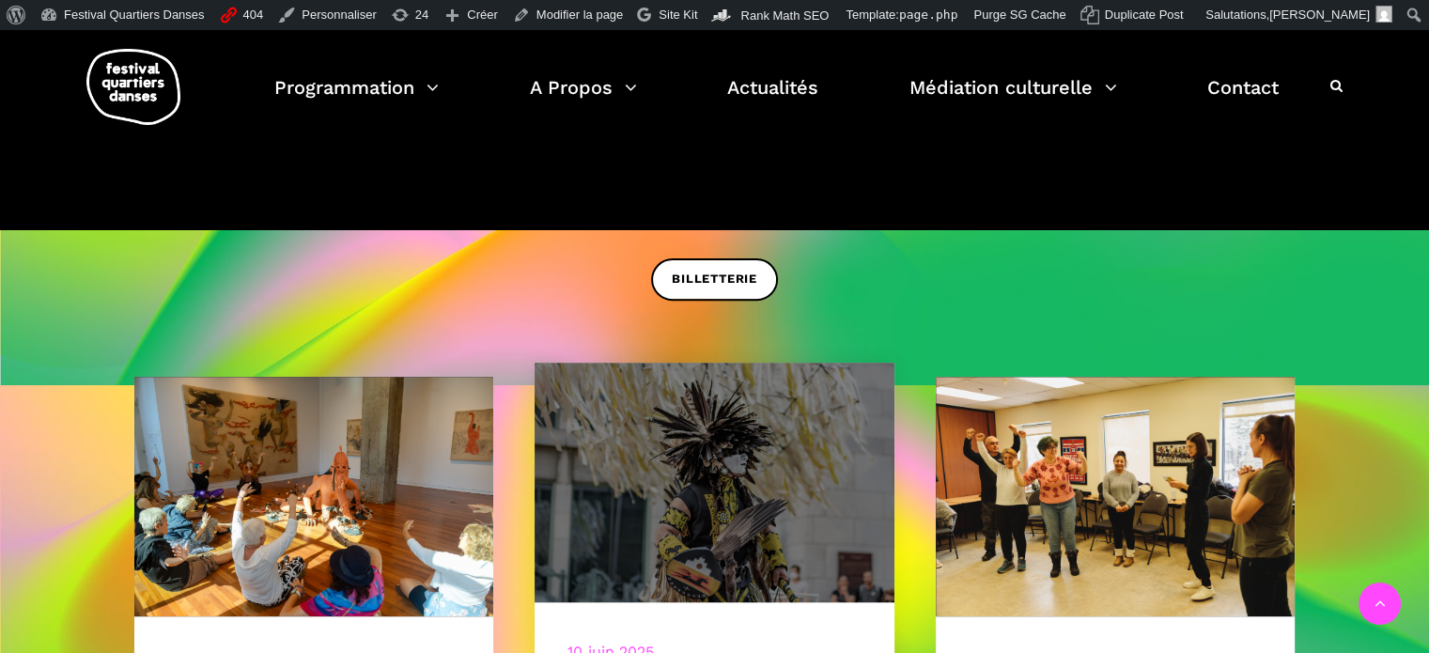
scroll to position [658, 0]
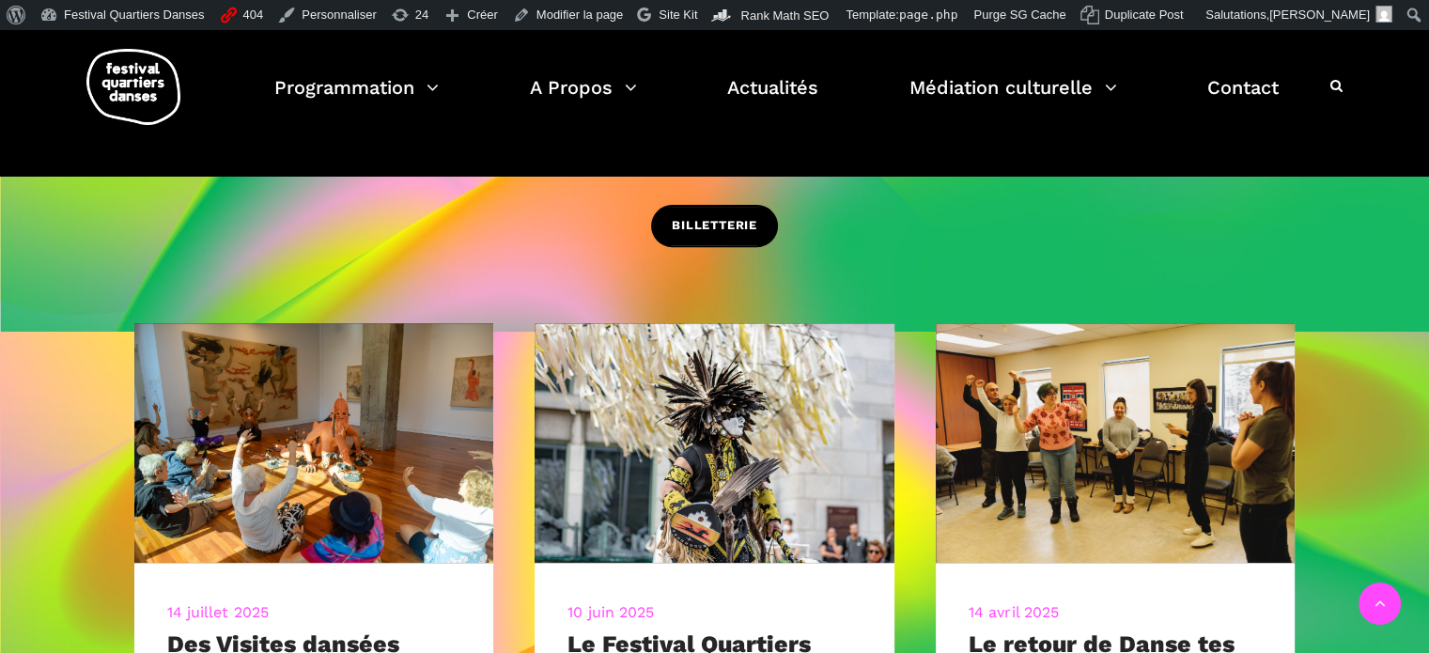
click at [703, 216] on span "BILLETTERIE" at bounding box center [715, 226] width 86 height 20
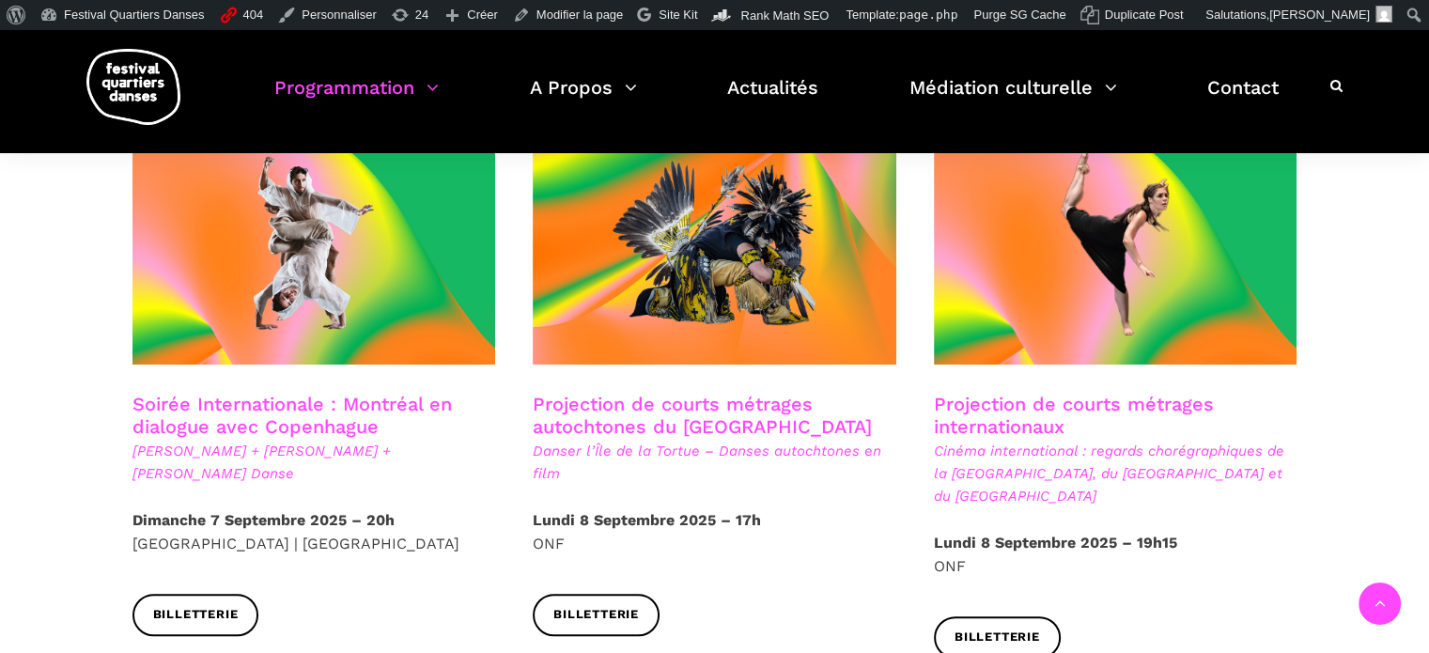
scroll to position [1034, 0]
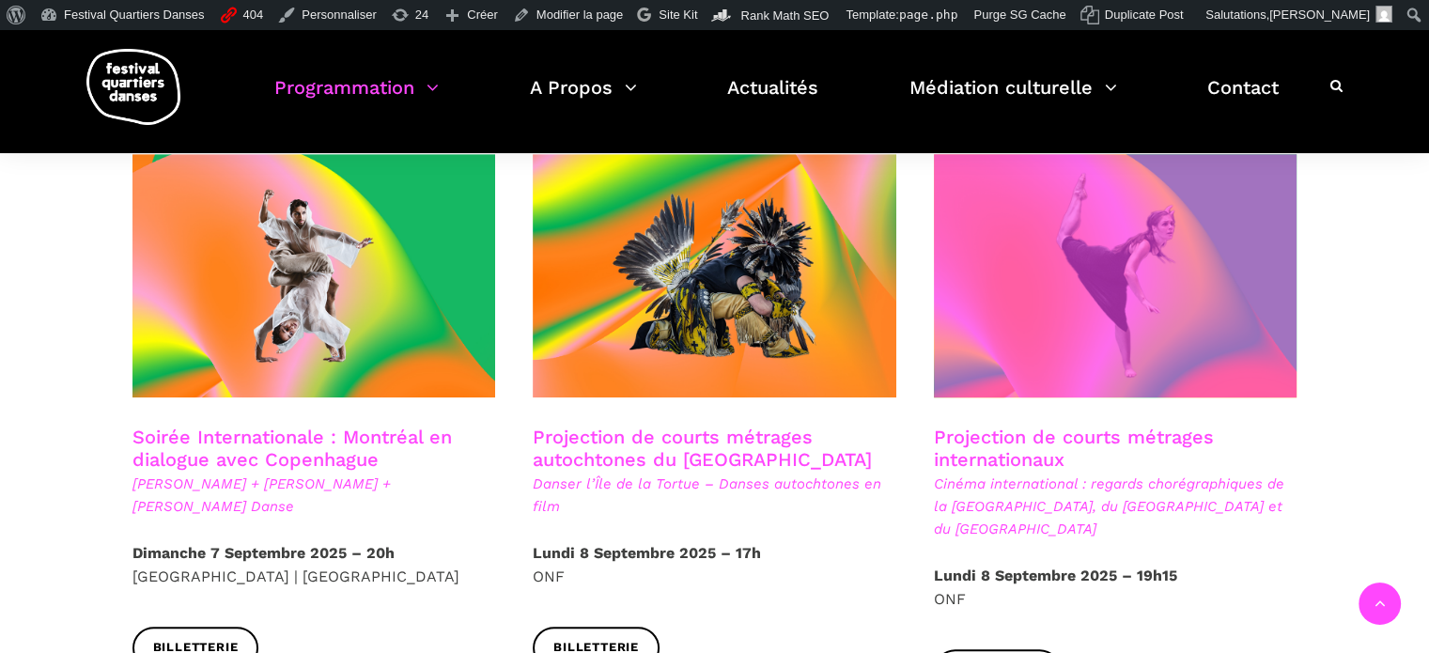
click at [1055, 310] on span at bounding box center [1116, 275] width 364 height 243
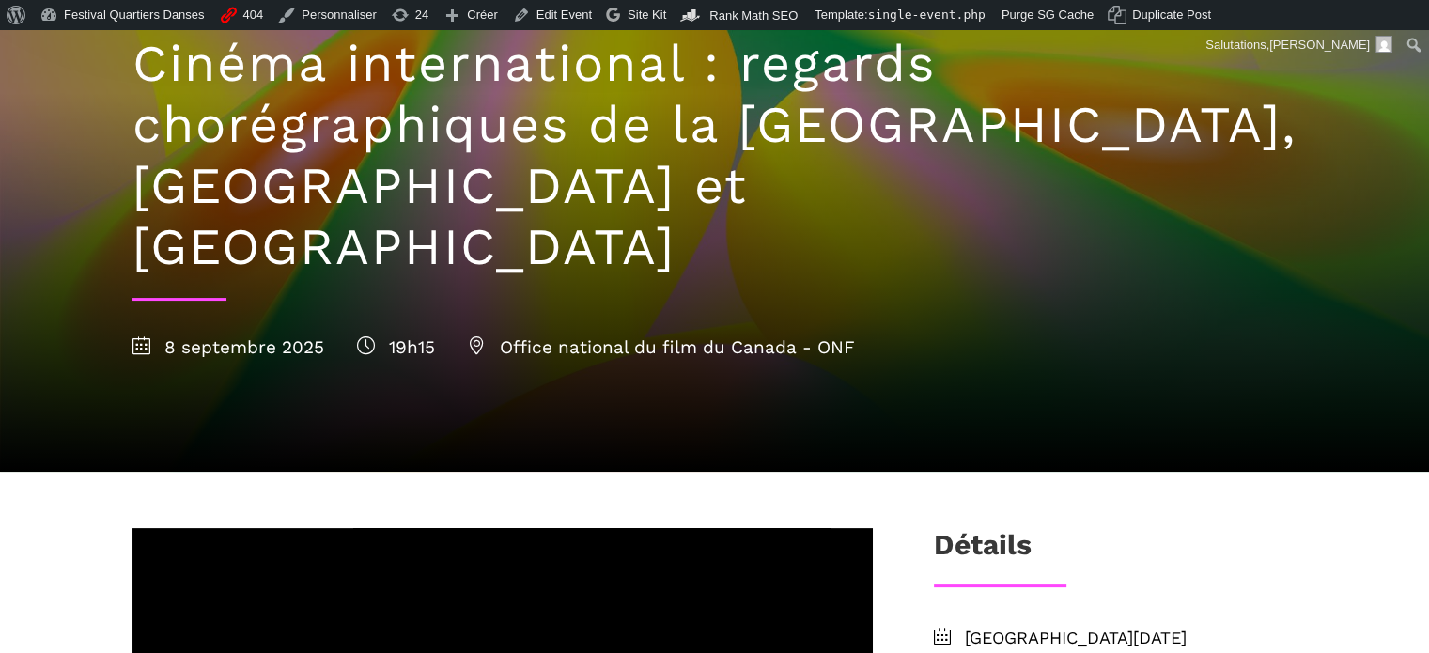
scroll to position [658, 0]
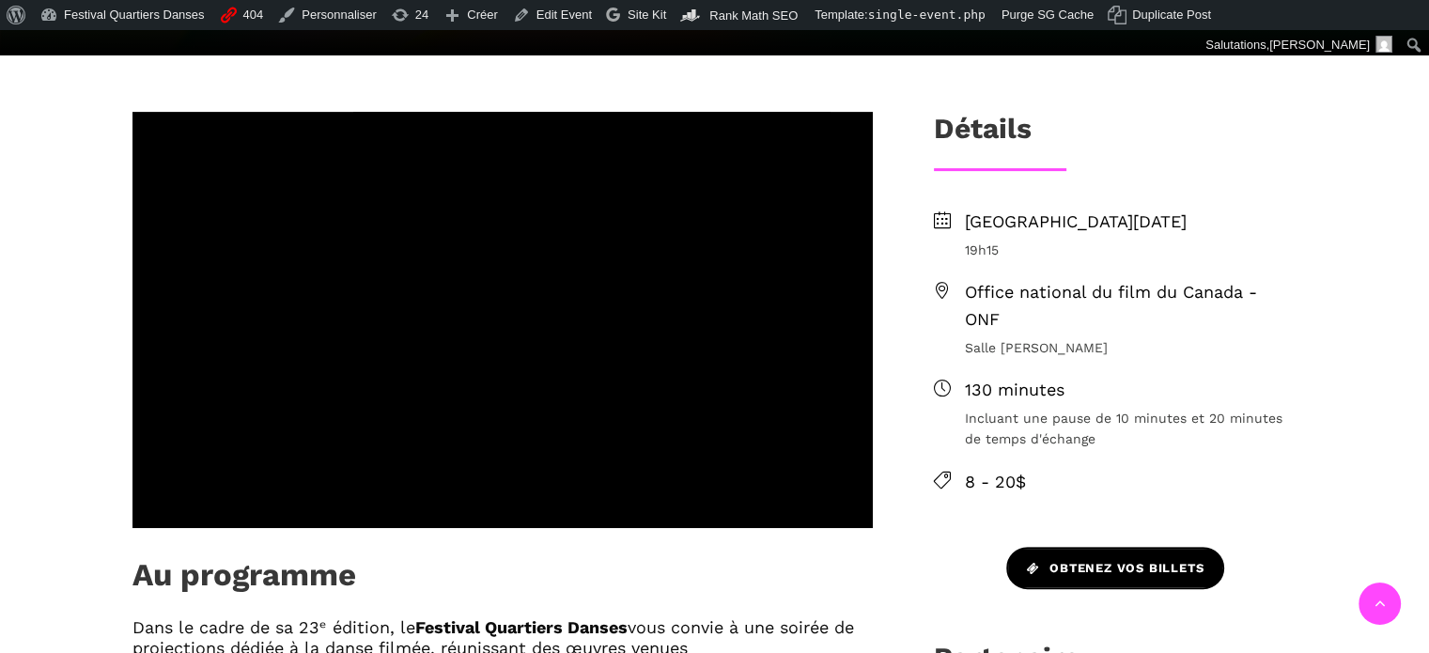
click at [1129, 547] on link "Obtenez vos billets" at bounding box center [1115, 568] width 218 height 42
